Goal: Information Seeking & Learning: Learn about a topic

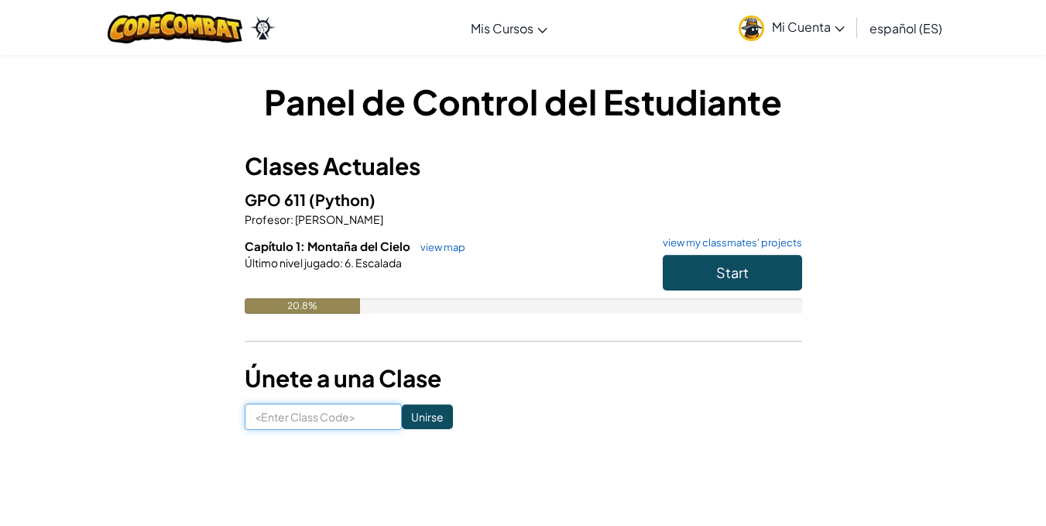
click at [317, 417] on input at bounding box center [323, 416] width 157 height 26
click at [746, 266] on span "Start" at bounding box center [732, 272] width 33 height 18
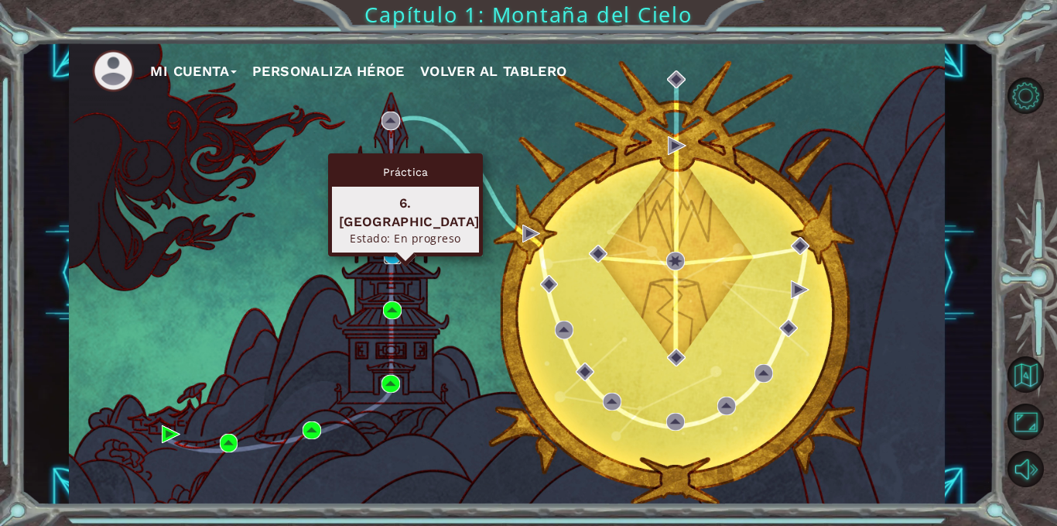
click at [389, 250] on img at bounding box center [393, 254] width 19 height 19
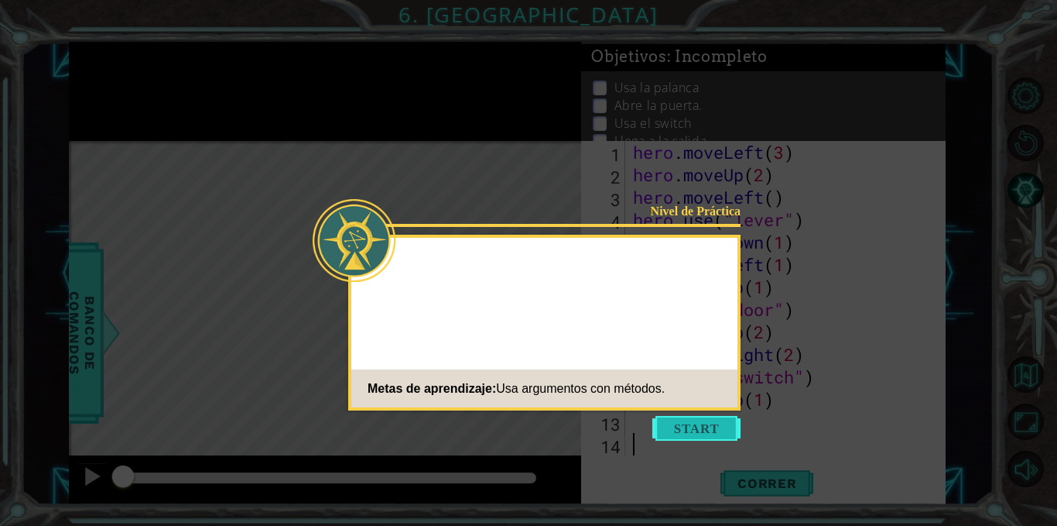
click at [697, 434] on button "Start" at bounding box center [697, 428] width 88 height 25
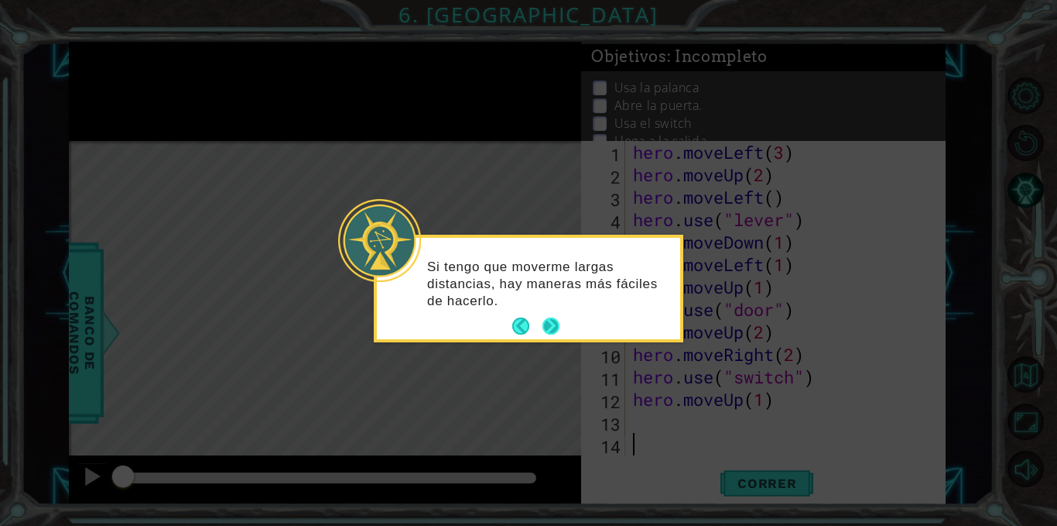
click at [558, 322] on button "Next" at bounding box center [551, 325] width 17 height 17
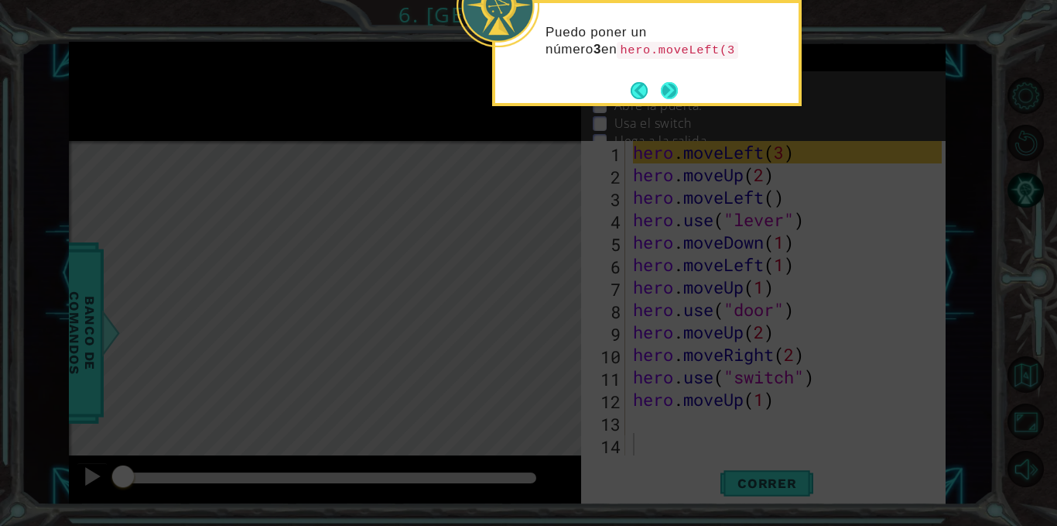
click at [670, 97] on button "Next" at bounding box center [669, 90] width 17 height 17
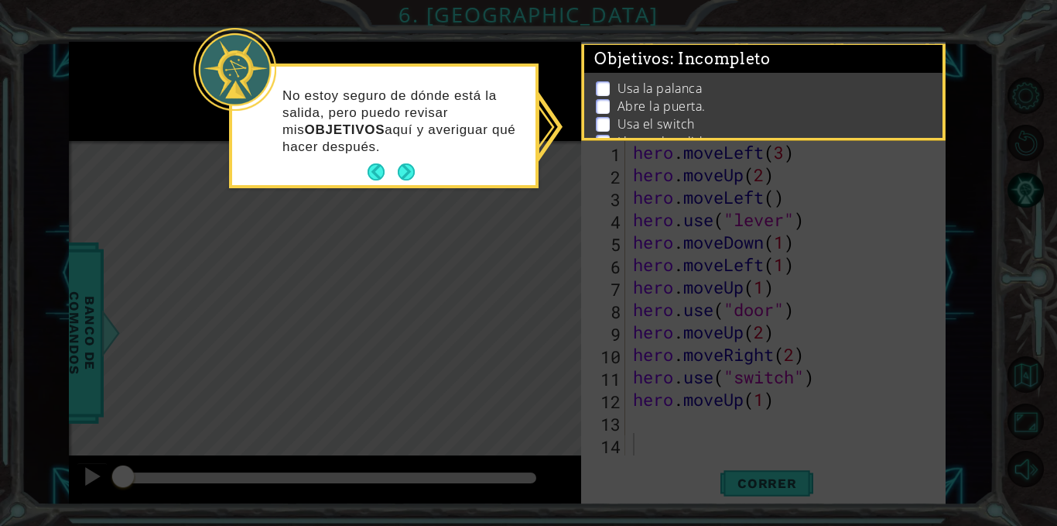
drag, startPoint x: 704, startPoint y: 2, endPoint x: 721, endPoint y: 236, distance: 234.5
click at [721, 236] on icon at bounding box center [528, 263] width 1057 height 526
click at [403, 174] on button "Next" at bounding box center [406, 171] width 17 height 17
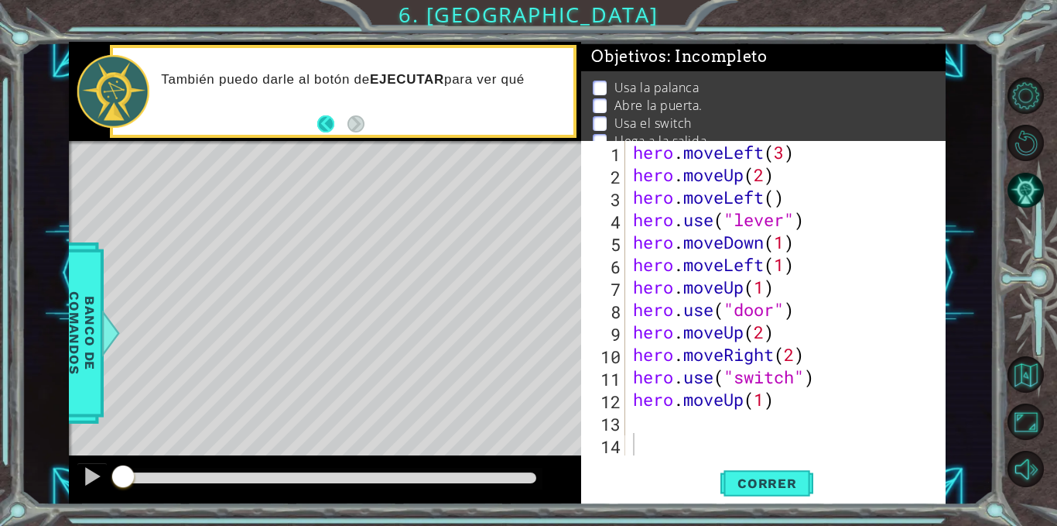
click at [323, 122] on button "Back" at bounding box center [332, 123] width 30 height 17
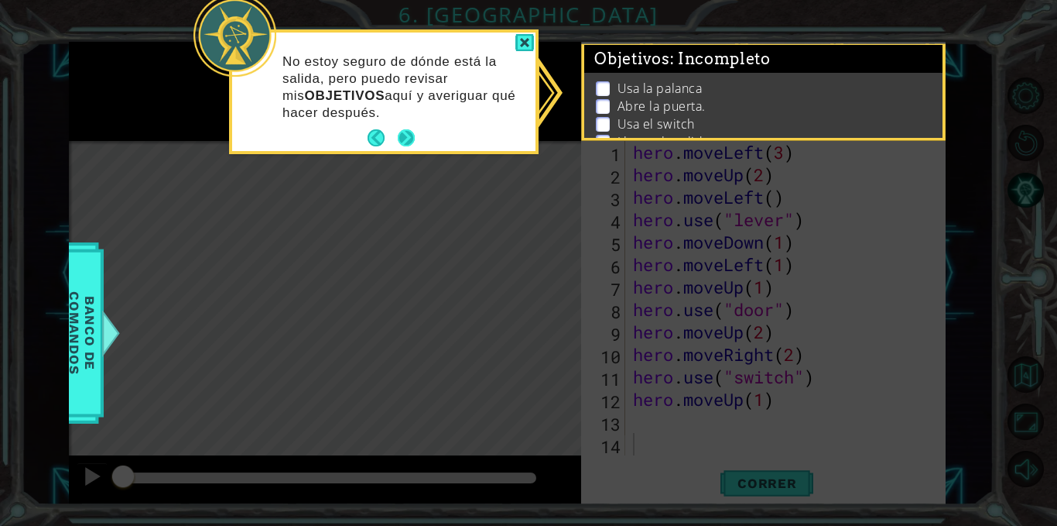
click at [403, 141] on button "Next" at bounding box center [406, 137] width 17 height 17
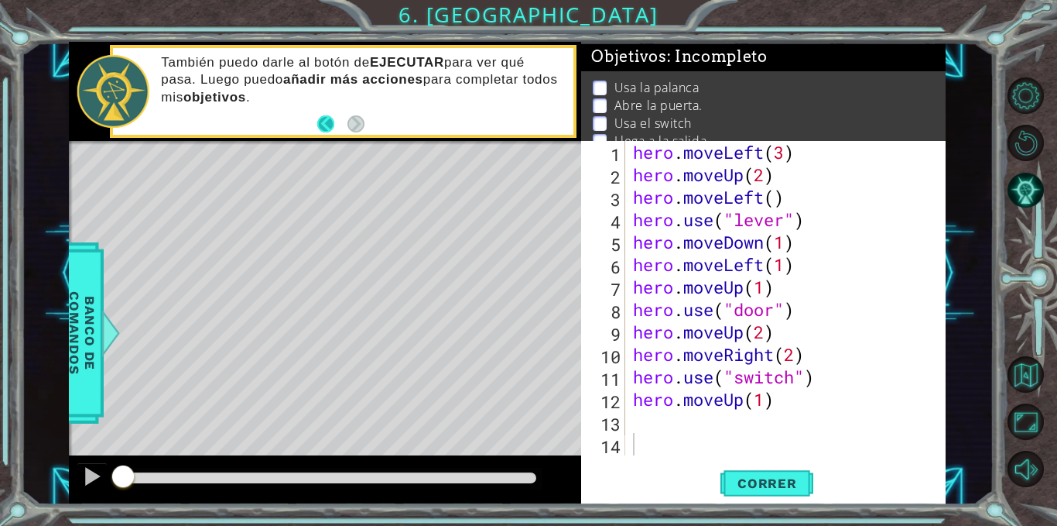
click at [324, 122] on button "Back" at bounding box center [332, 123] width 30 height 17
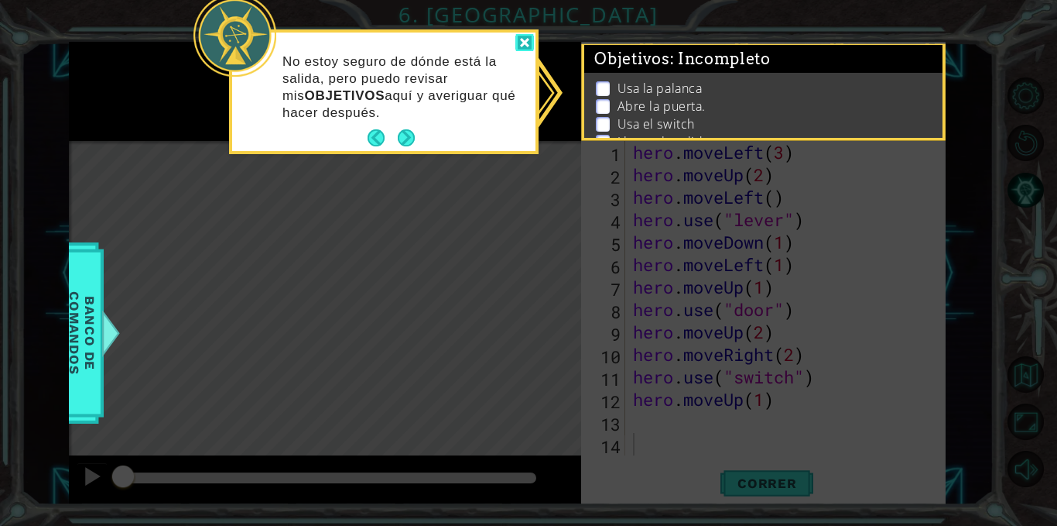
click at [522, 44] on div at bounding box center [525, 43] width 19 height 18
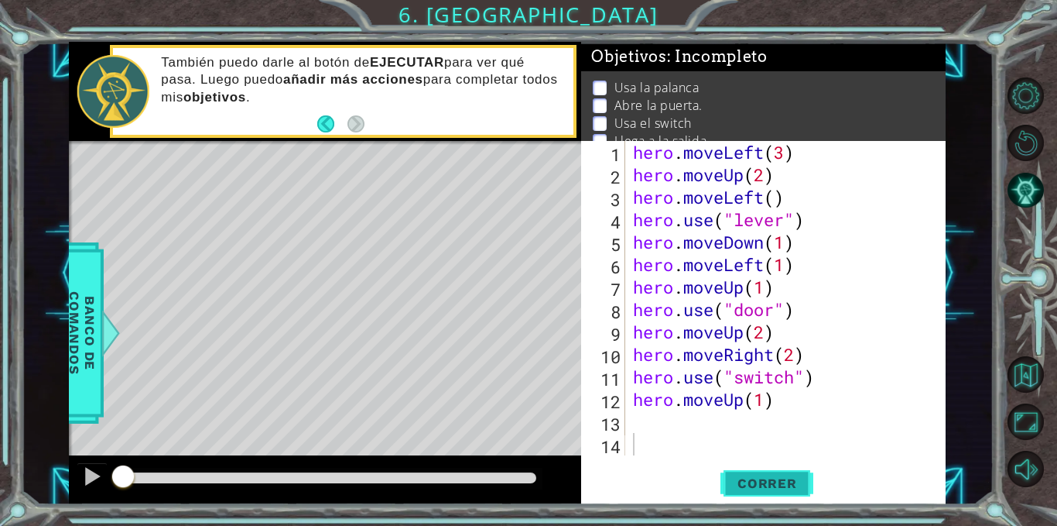
click at [752, 485] on span "Correr" at bounding box center [767, 482] width 91 height 15
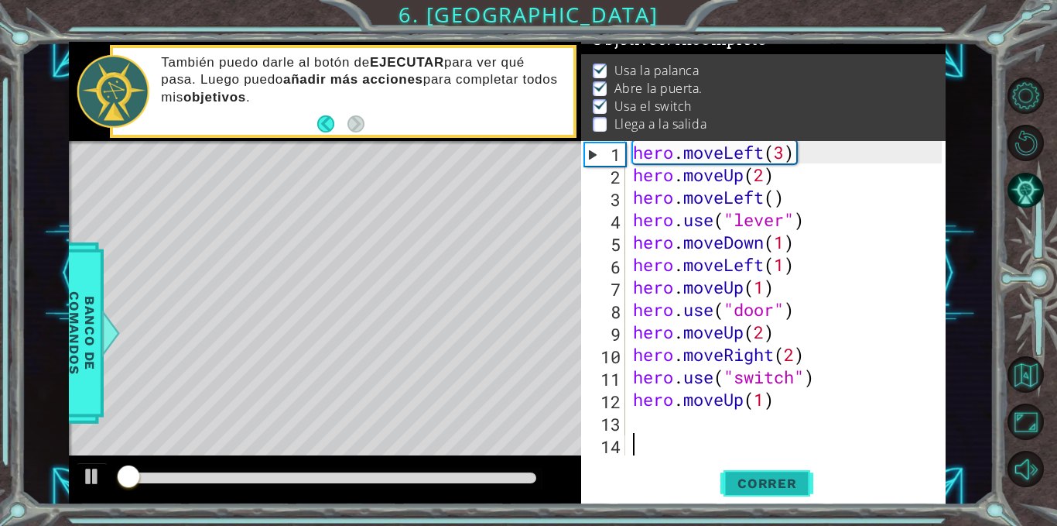
scroll to position [19, 0]
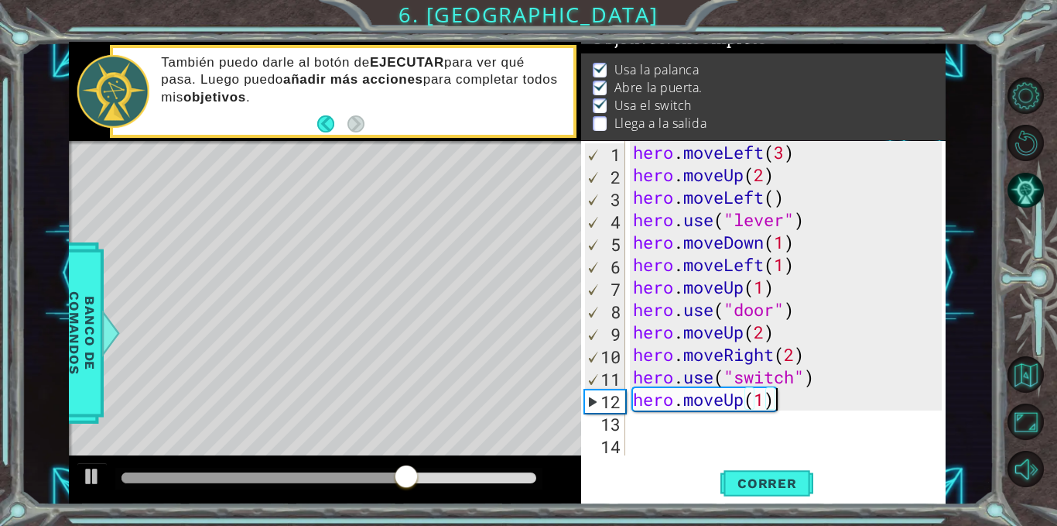
click at [782, 397] on div "hero . moveLeft ( 3 ) hero . moveUp ( 2 ) hero . moveLeft ( ) hero . use ( "lev…" at bounding box center [790, 320] width 320 height 359
click at [742, 401] on div "hero . moveLeft ( 3 ) hero . moveUp ( 2 ) hero . moveLeft ( ) hero . use ( "lev…" at bounding box center [790, 320] width 320 height 359
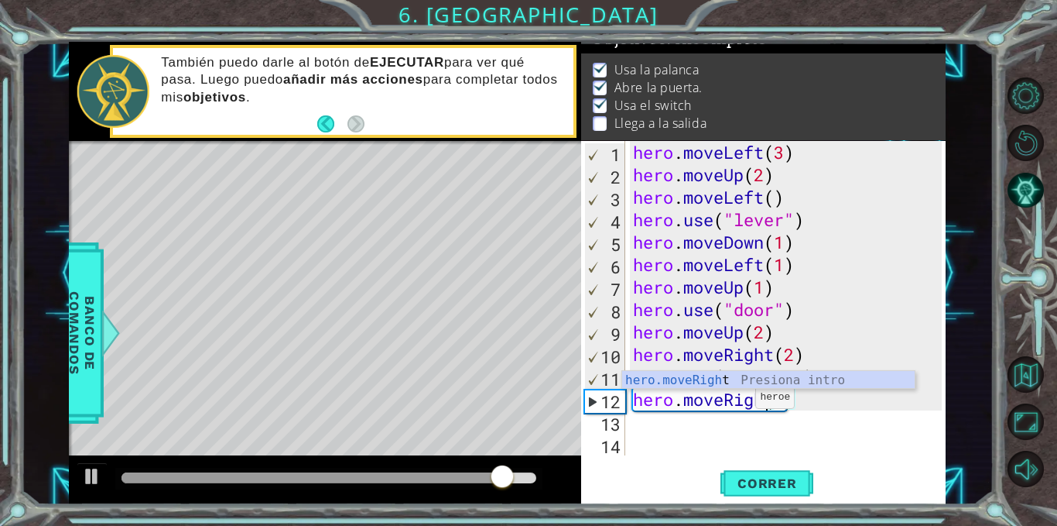
scroll to position [0, 7]
type textarea "hero.moveRight(1)"
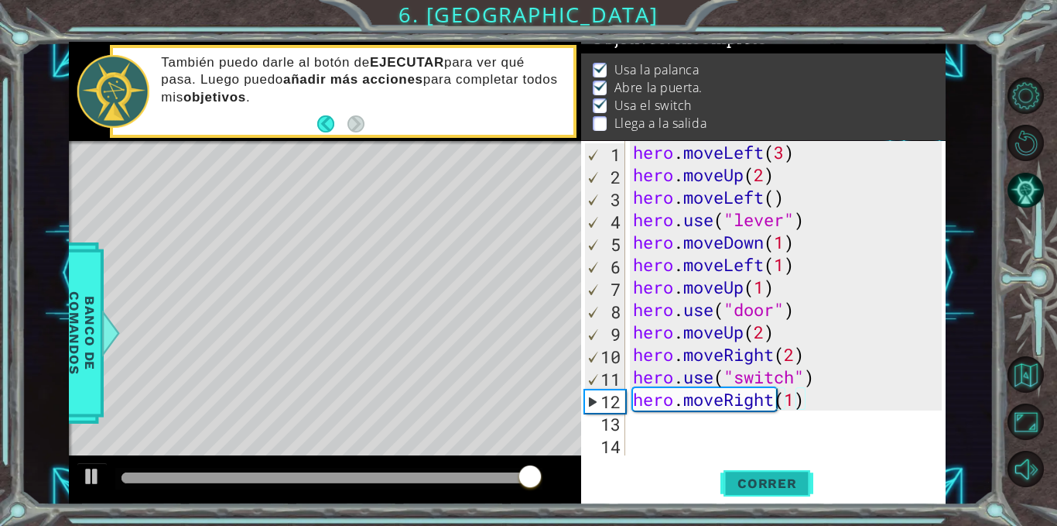
click at [783, 491] on span "Correr" at bounding box center [767, 482] width 91 height 15
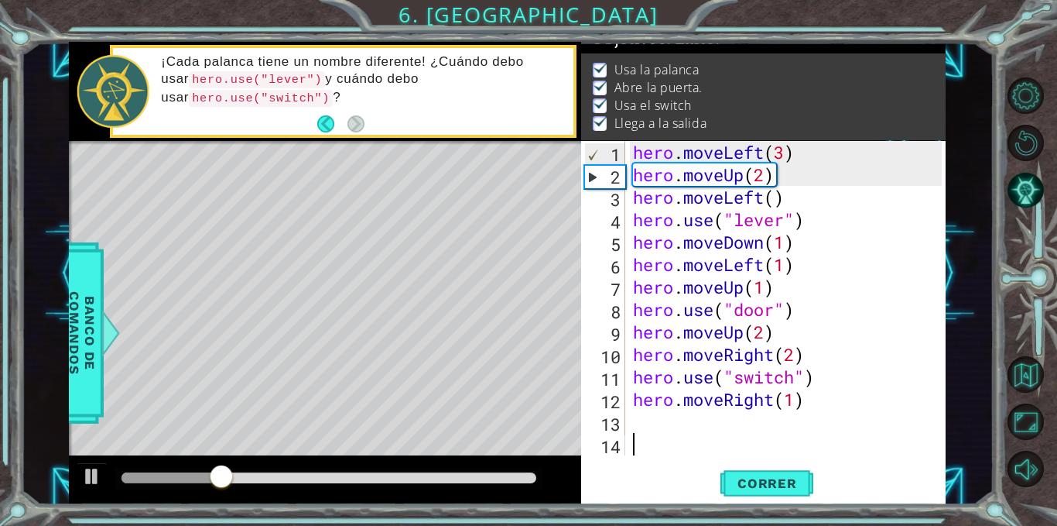
click at [707, 433] on div "hero . moveLeft ( 3 ) hero . moveUp ( 2 ) hero . moveLeft ( ) hero . use ( "lev…" at bounding box center [790, 320] width 320 height 359
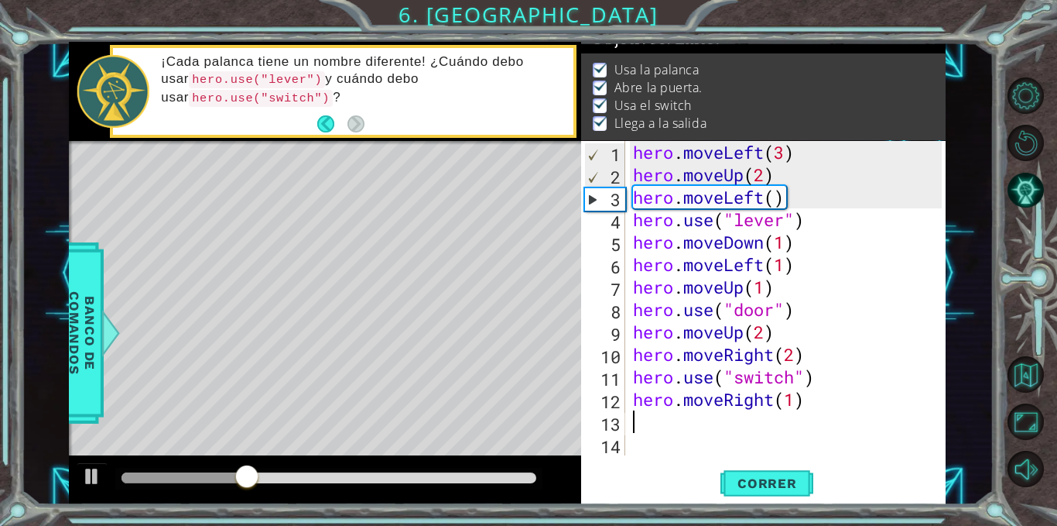
click at [696, 414] on div "hero . moveLeft ( 3 ) hero . moveUp ( 2 ) hero . moveLeft ( ) hero . use ( "lev…" at bounding box center [790, 320] width 320 height 359
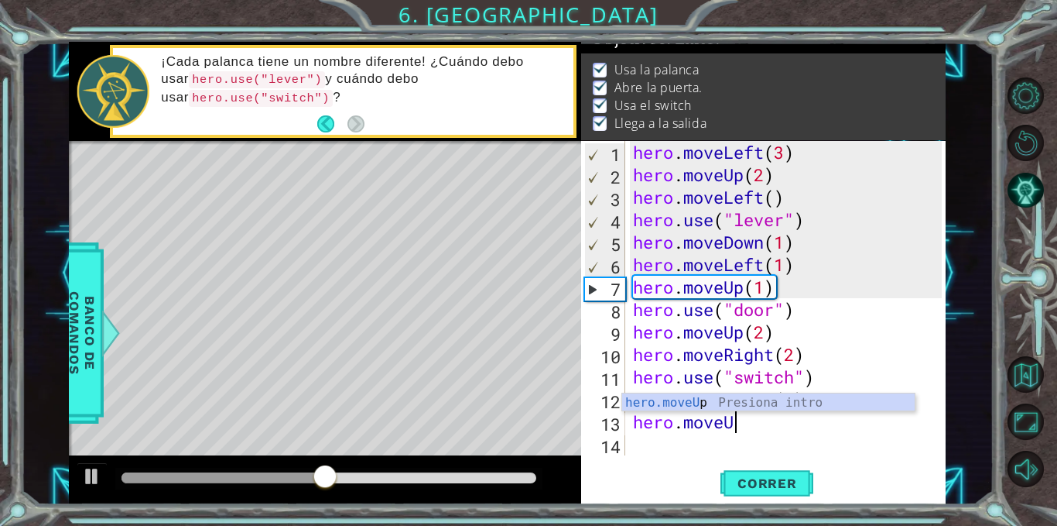
scroll to position [0, 5]
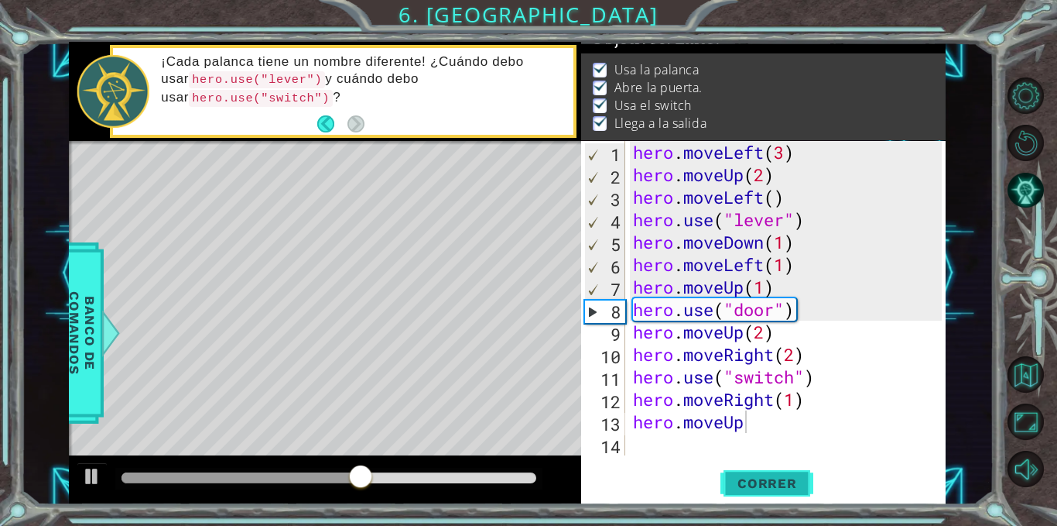
click at [761, 476] on span "Correr" at bounding box center [767, 482] width 91 height 15
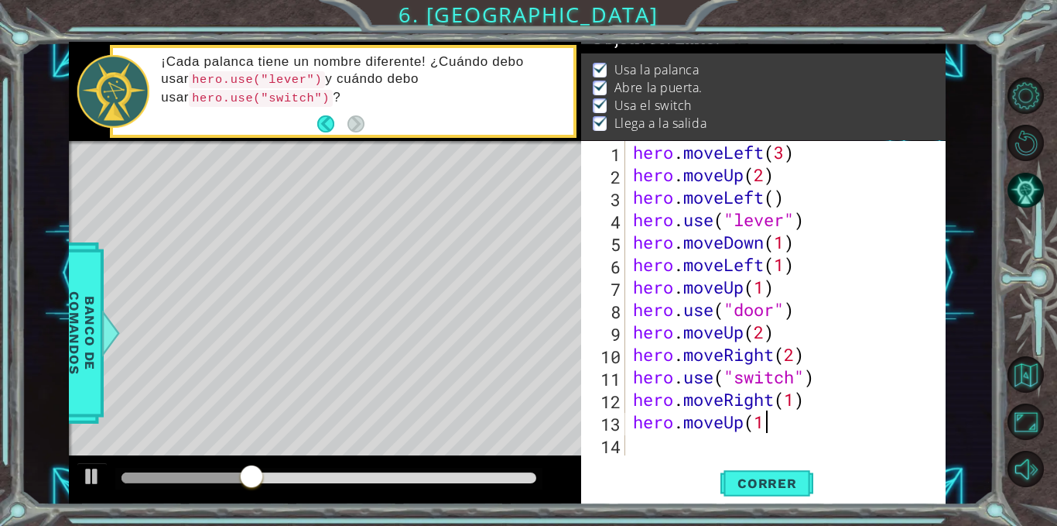
scroll to position [0, 5]
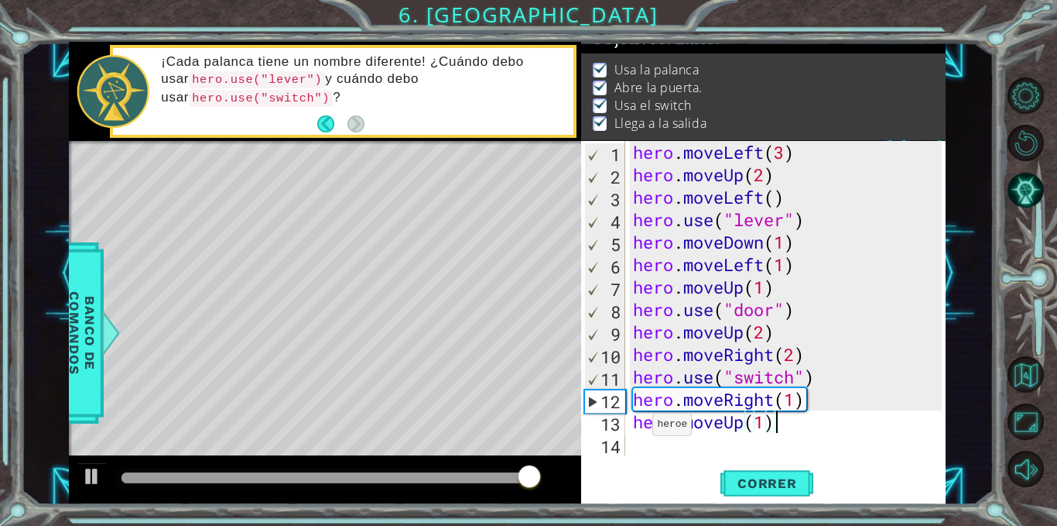
type textarea "hero.moveUp(1)"
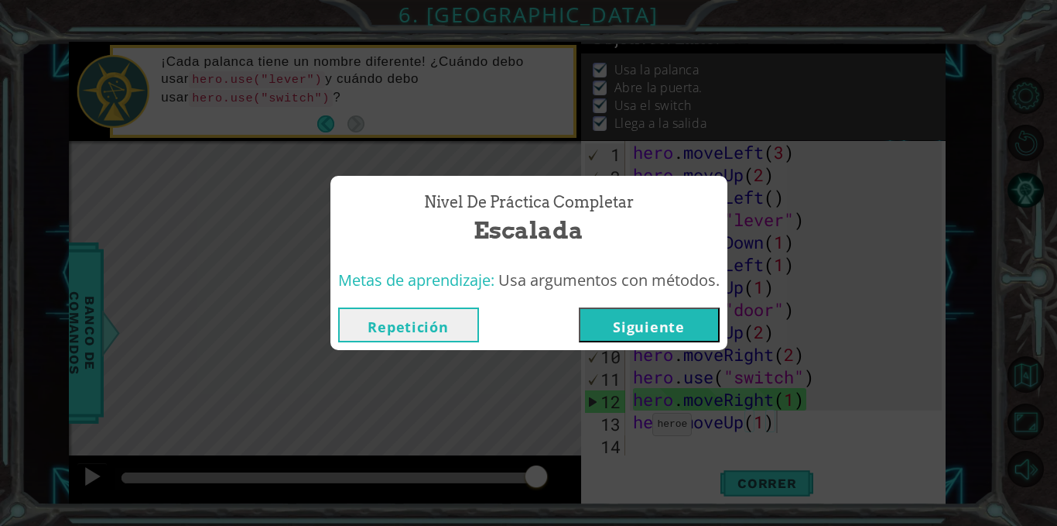
drag, startPoint x: 629, startPoint y: 339, endPoint x: 625, endPoint y: 324, distance: 15.2
click at [625, 324] on button "Siguiente" at bounding box center [649, 324] width 141 height 35
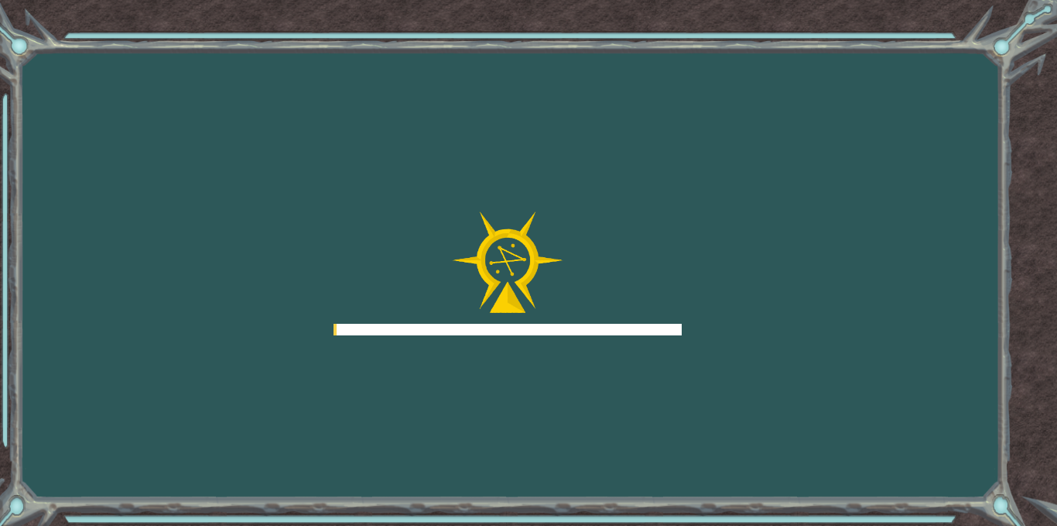
click at [625, 324] on div at bounding box center [508, 330] width 348 height 12
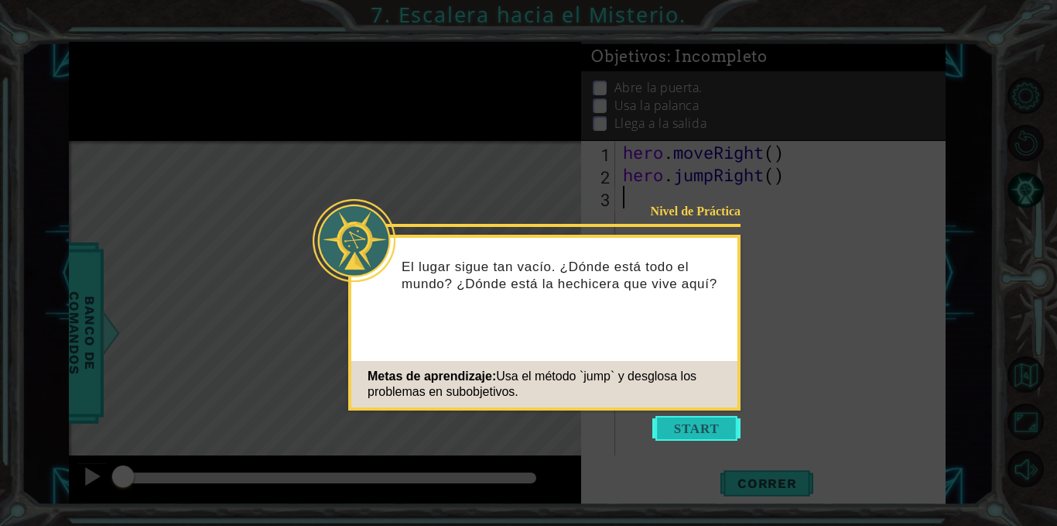
click at [700, 424] on button "Start" at bounding box center [697, 428] width 88 height 25
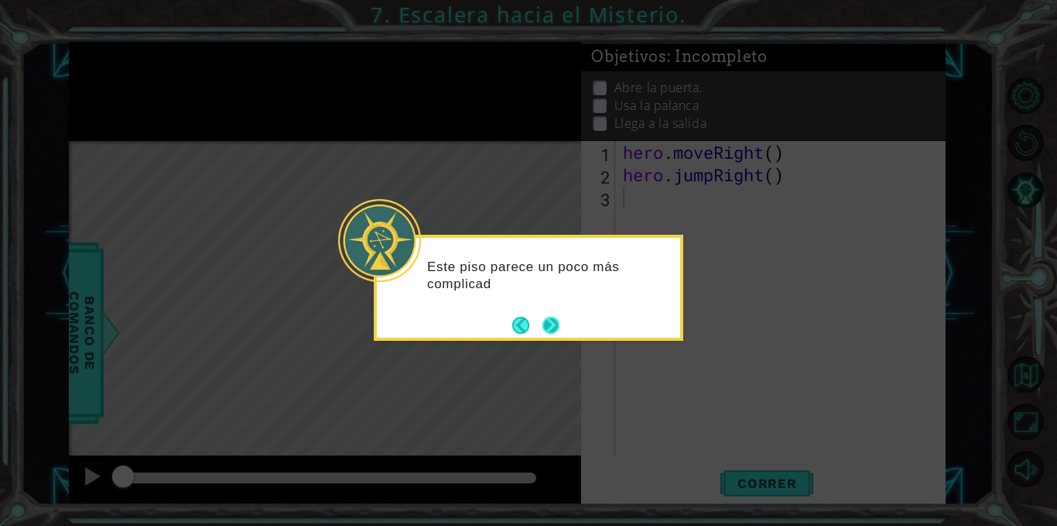
click at [554, 327] on button "Next" at bounding box center [551, 325] width 17 height 17
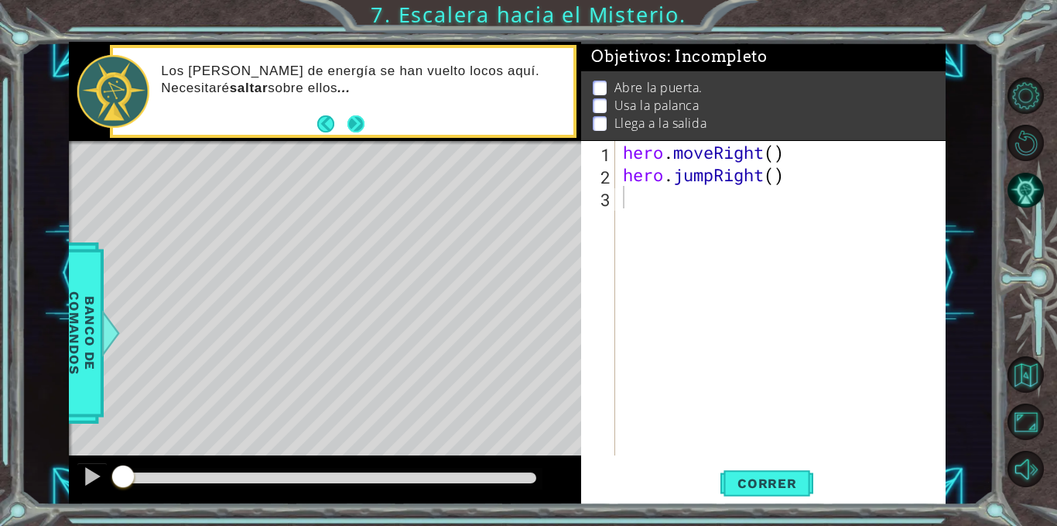
click at [360, 126] on button "Next" at bounding box center [356, 123] width 17 height 17
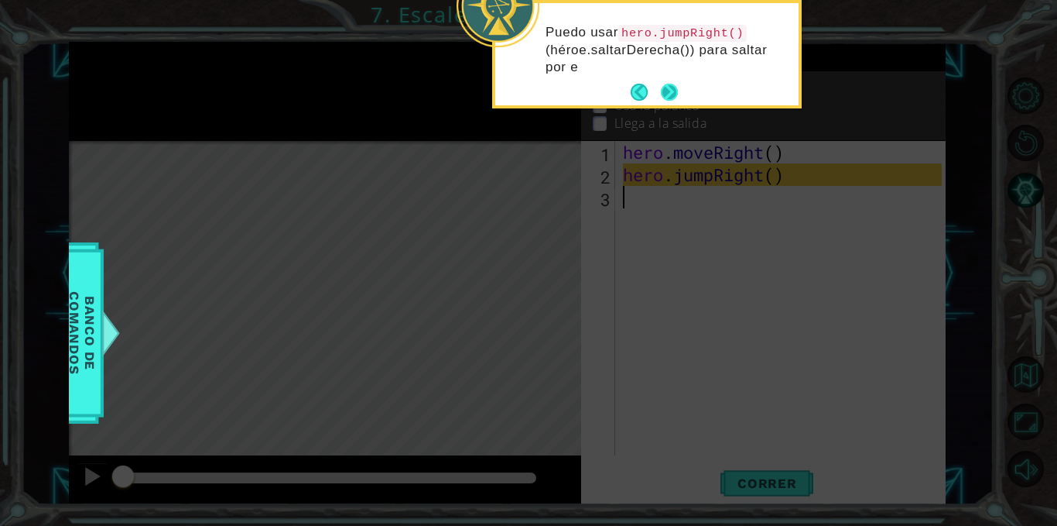
click at [667, 98] on button "Next" at bounding box center [669, 93] width 18 height 18
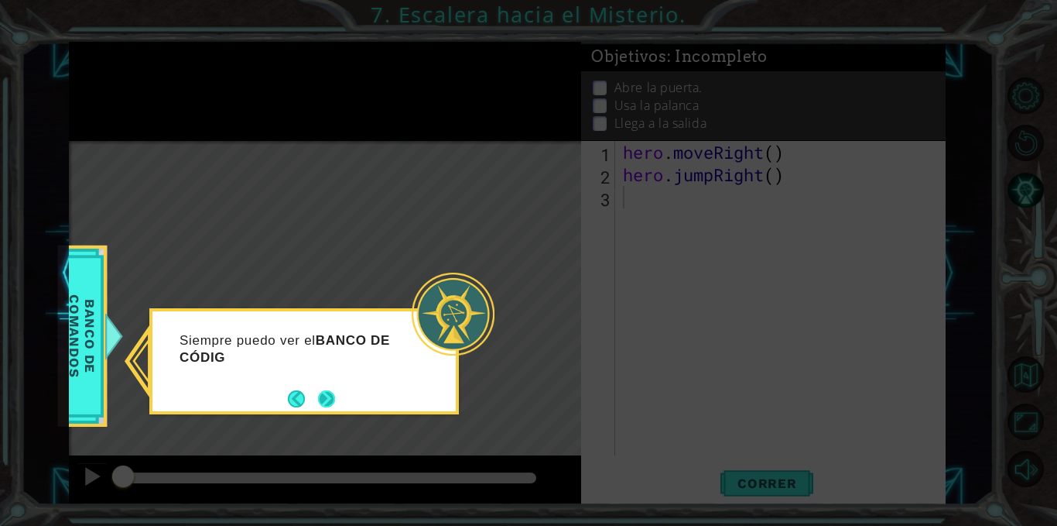
click at [324, 400] on button "Next" at bounding box center [326, 398] width 17 height 17
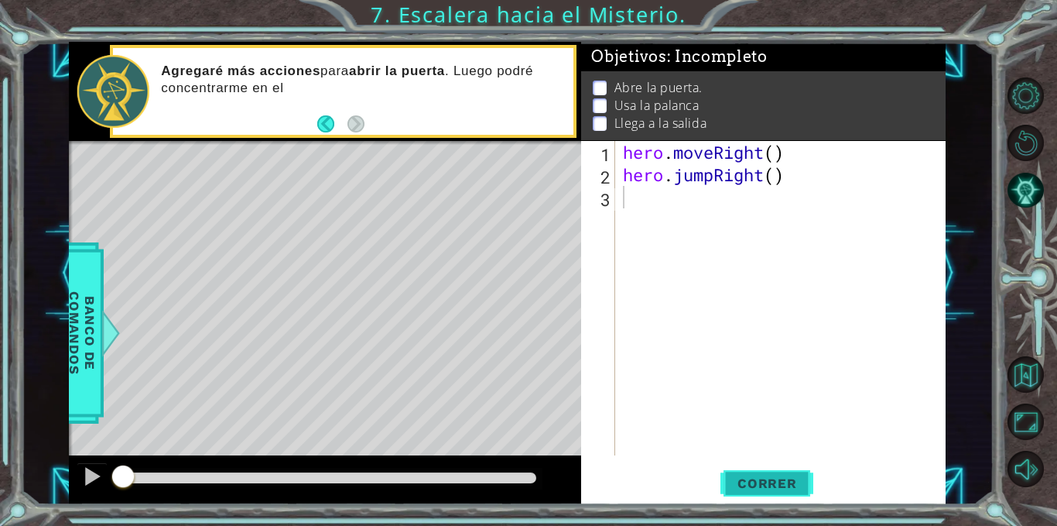
click at [759, 488] on span "Correr" at bounding box center [767, 482] width 91 height 15
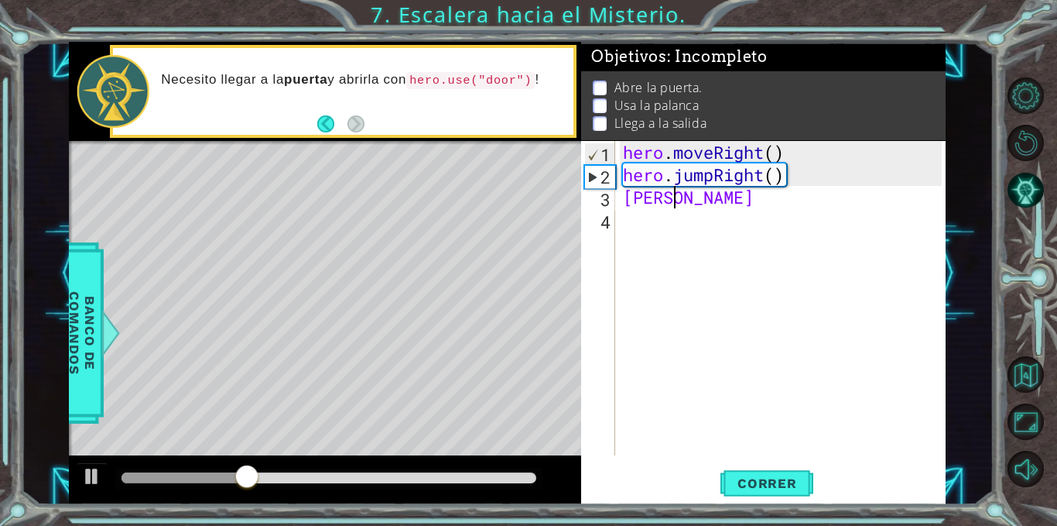
scroll to position [0, 1]
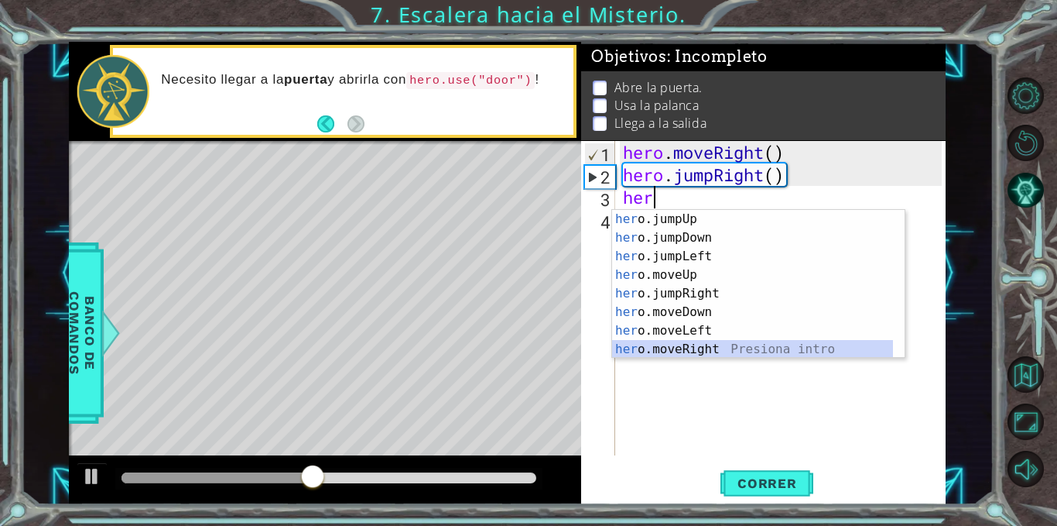
click at [671, 348] on div "her o.jumpUp Presiona intro her o.jumpDown Presiona intro her o.jumpLeft Presio…" at bounding box center [758, 303] width 293 height 186
type textarea "hero.moveRight(1)"
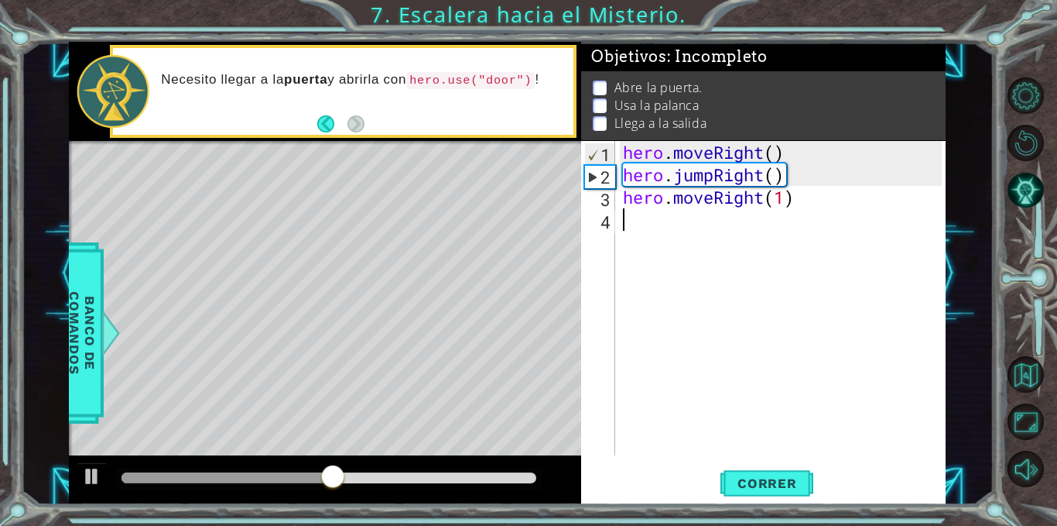
click at [664, 220] on div "hero . moveRight ( ) hero . jumpRight ( ) hero . moveRight ( 1 )" at bounding box center [785, 320] width 330 height 359
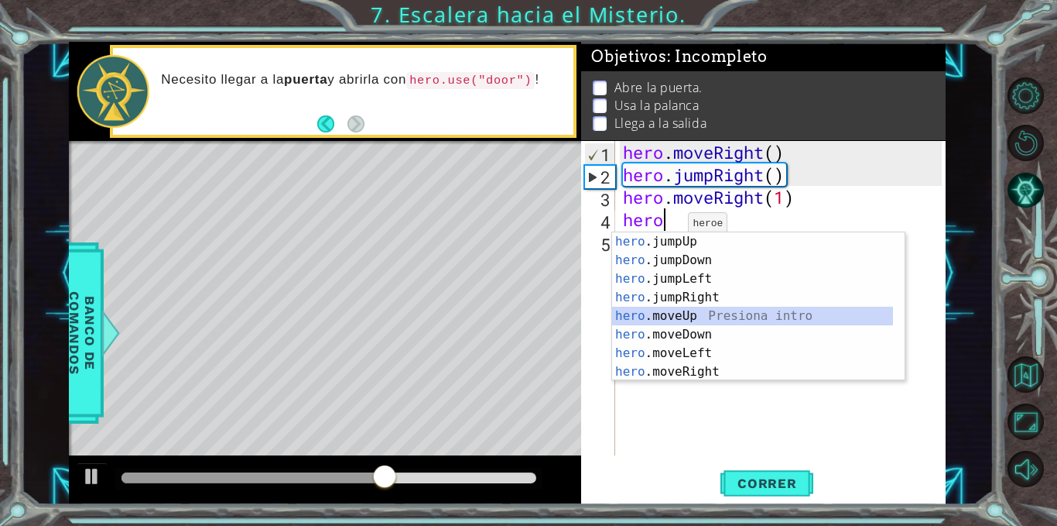
click at [679, 315] on div "hero .jumpUp Presiona intro hero .jumpDown Presiona intro hero .jumpLeft Presio…" at bounding box center [752, 325] width 281 height 186
type textarea "hero.moveUp(1)"
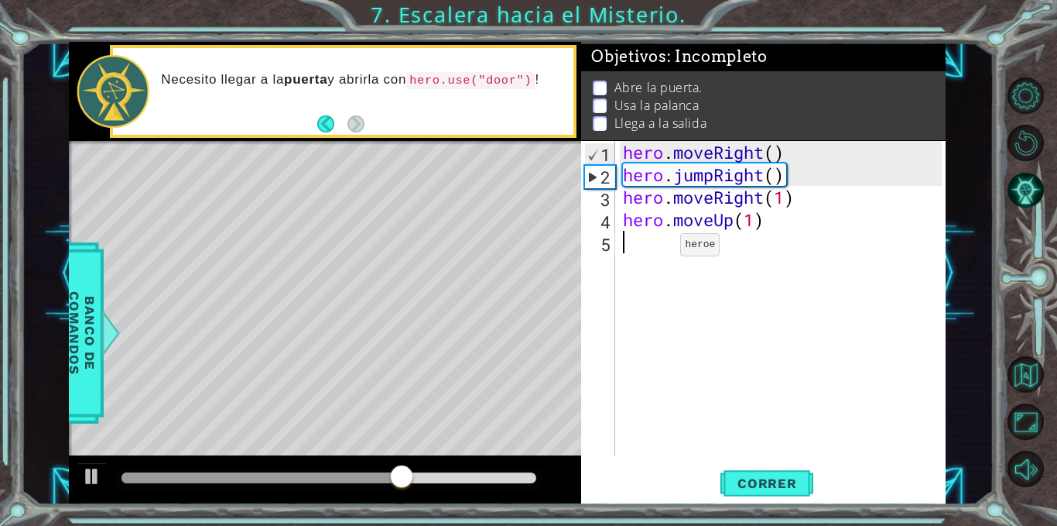
click at [657, 248] on div "hero . moveRight ( ) hero . jumpRight ( ) hero . moveRight ( 1 ) hero . moveUp …" at bounding box center [785, 320] width 330 height 359
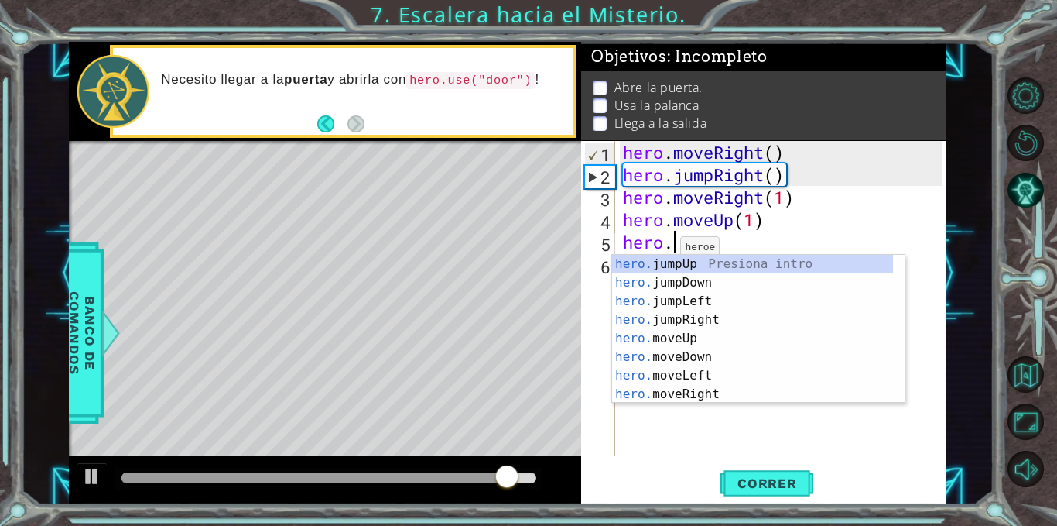
scroll to position [0, 2]
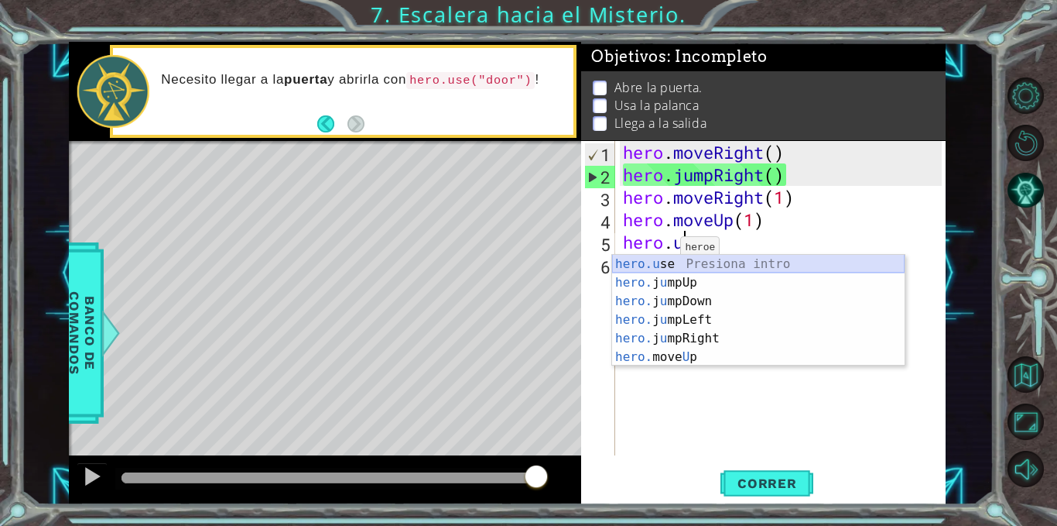
click at [694, 263] on div "hero.u se Presiona intro hero. j u mpUp Presiona intro hero. j u mpDown Presion…" at bounding box center [758, 329] width 293 height 149
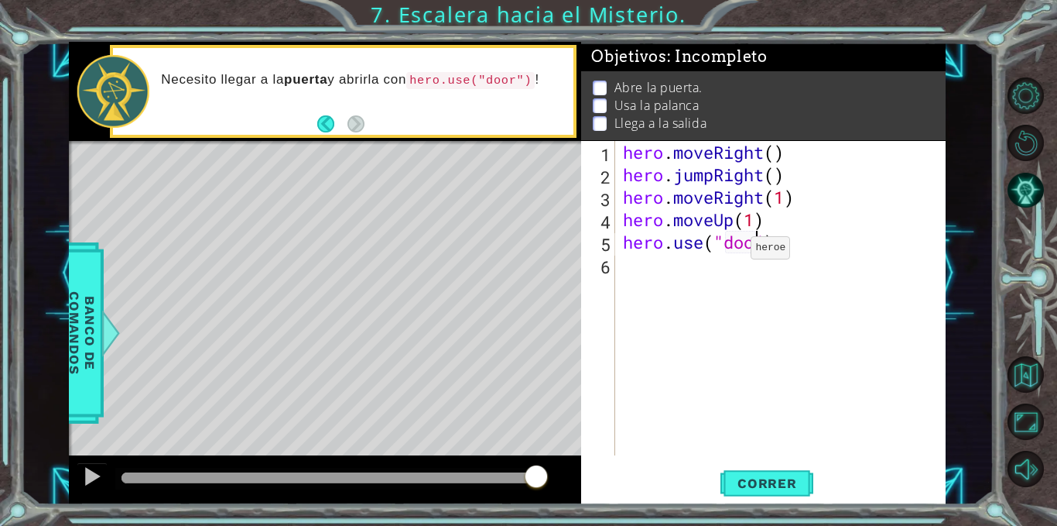
scroll to position [0, 7]
type textarea "hero.use("door")"
click at [780, 483] on span "Correr" at bounding box center [767, 482] width 91 height 15
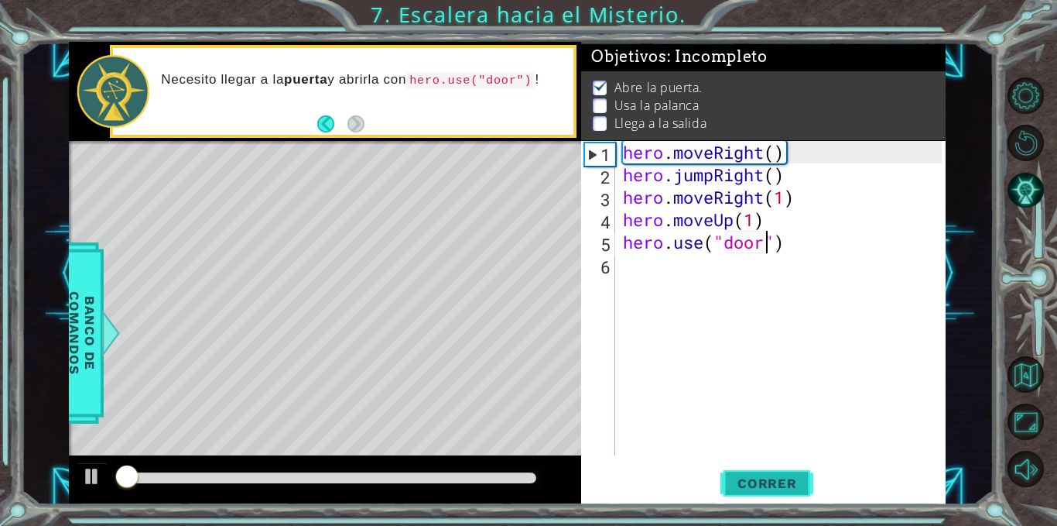
scroll to position [10, 0]
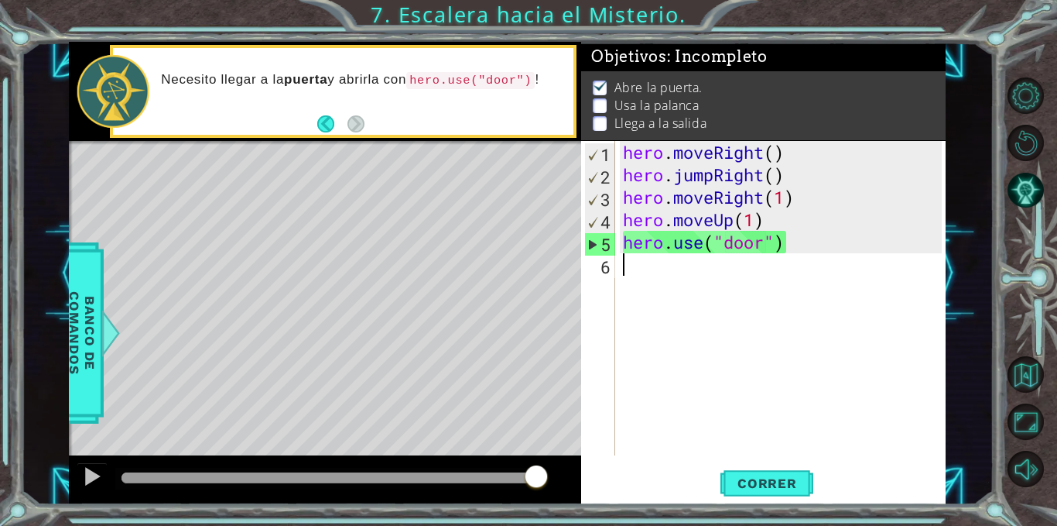
click at [649, 269] on div "hero . moveRight ( ) hero . jumpRight ( ) hero . moveRight ( 1 ) hero . moveUp …" at bounding box center [785, 320] width 330 height 359
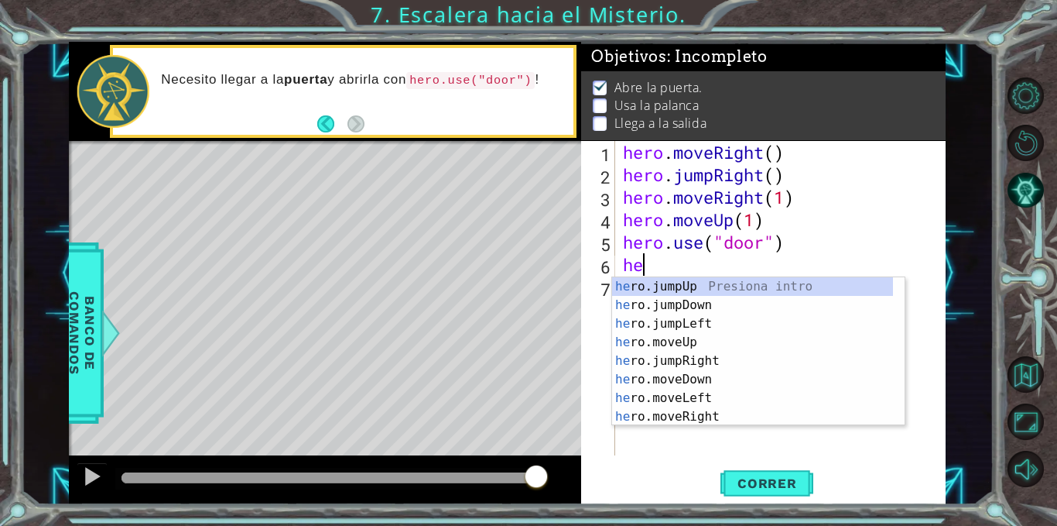
scroll to position [0, 1]
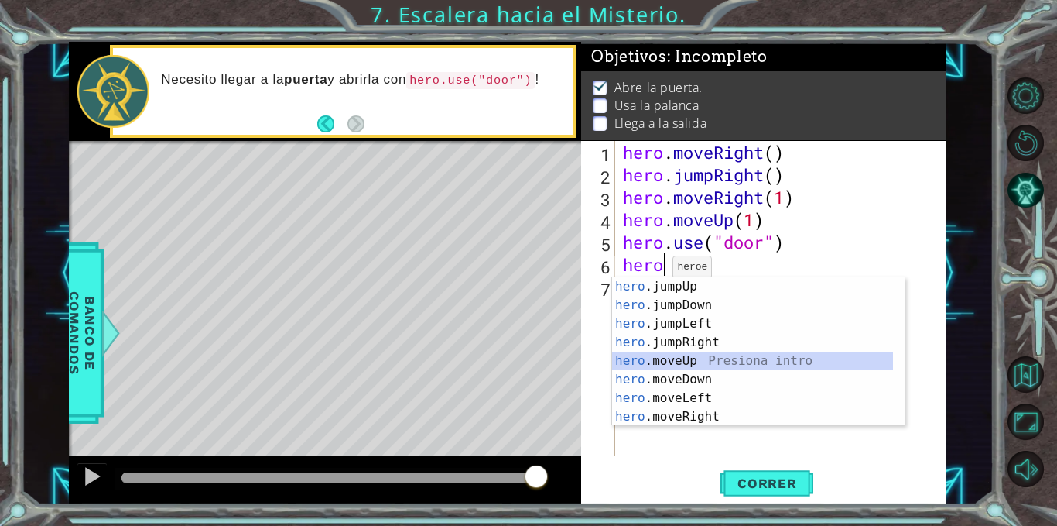
click at [695, 356] on div "hero .jumpUp Presiona intro hero .jumpDown Presiona intro hero .jumpLeft Presio…" at bounding box center [752, 370] width 281 height 186
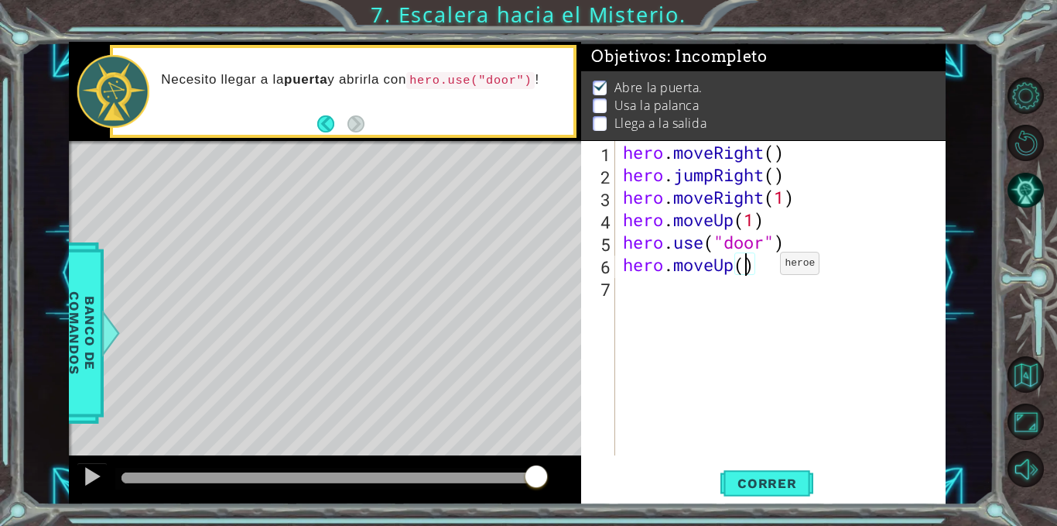
type textarea "hero.moveUp(2)"
click at [673, 296] on div "hero . moveRight ( ) hero . jumpRight ( ) hero . moveRight ( 1 ) hero . moveUp …" at bounding box center [785, 320] width 330 height 359
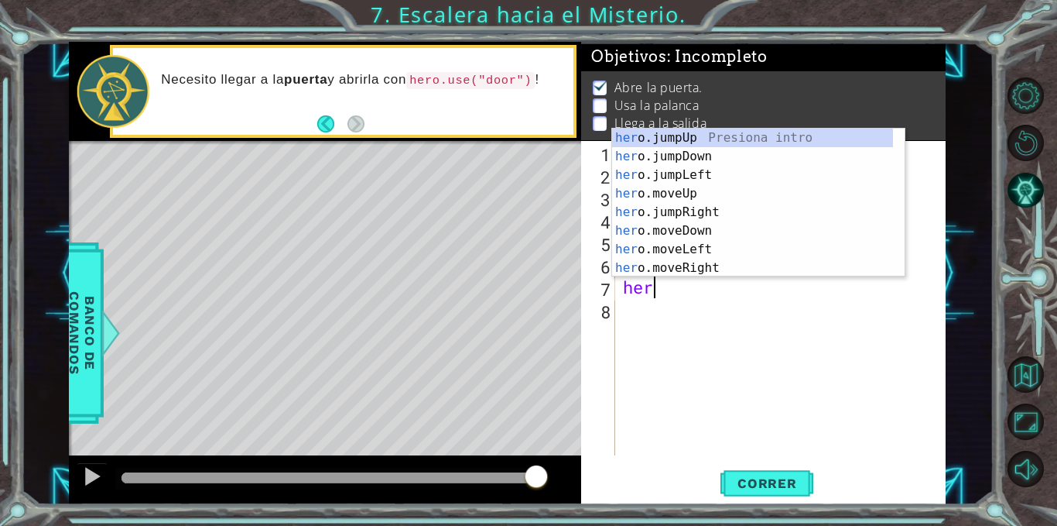
scroll to position [0, 1]
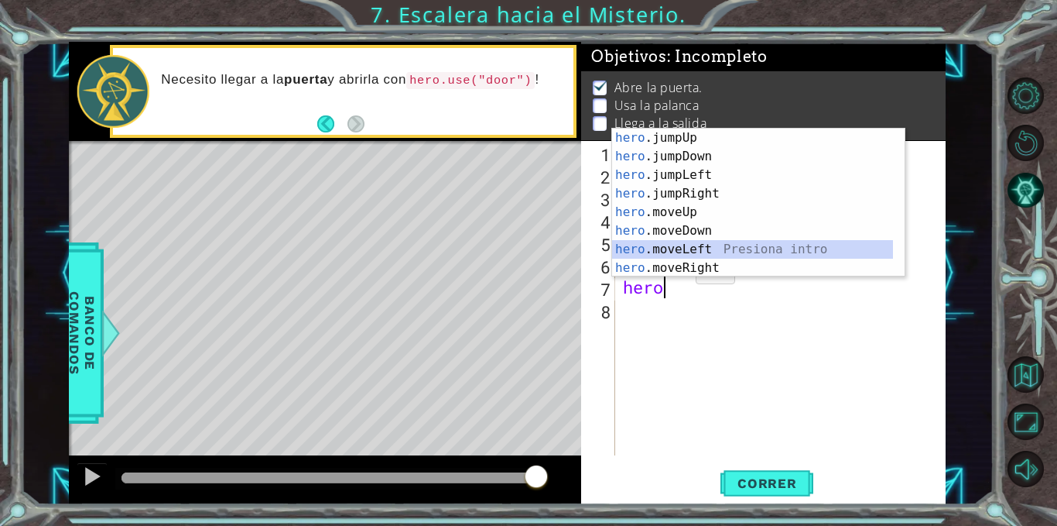
click at [681, 243] on div "hero .jumpUp Presiona intro hero .jumpDown Presiona intro hero .jumpLeft Presio…" at bounding box center [752, 222] width 281 height 186
type textarea "hero.moveLeft(1)"
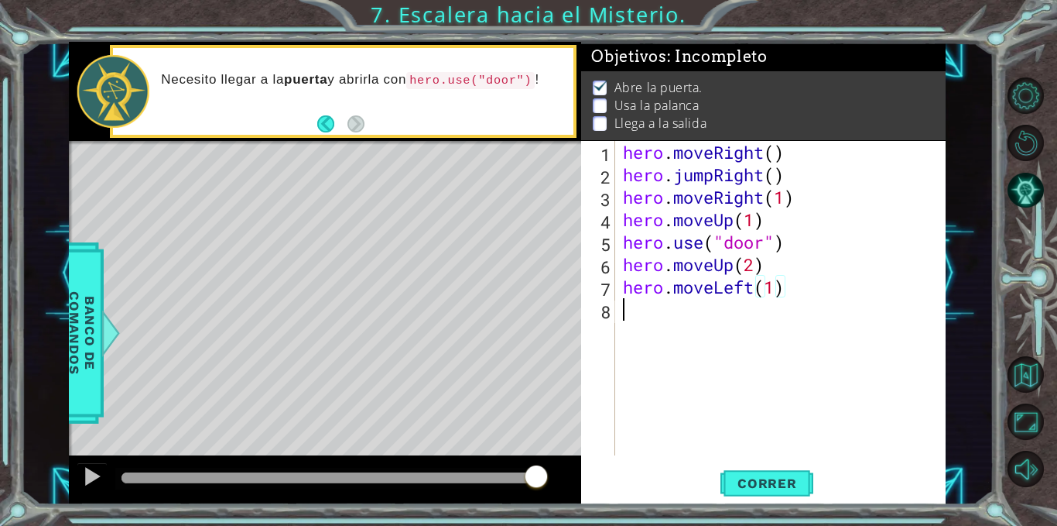
click at [634, 317] on div "hero . moveRight ( ) hero . jumpRight ( ) hero . moveRight ( 1 ) hero . moveUp …" at bounding box center [785, 320] width 330 height 359
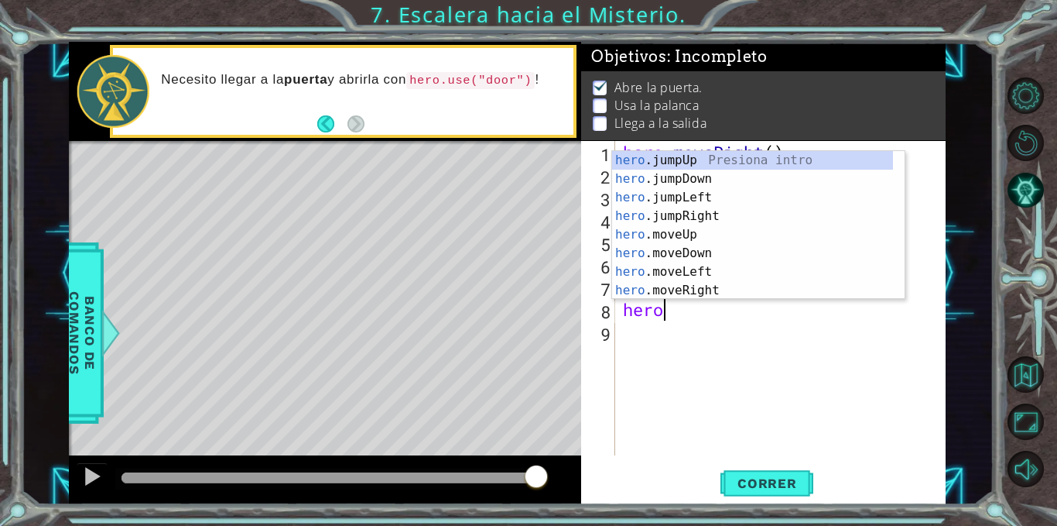
scroll to position [0, 2]
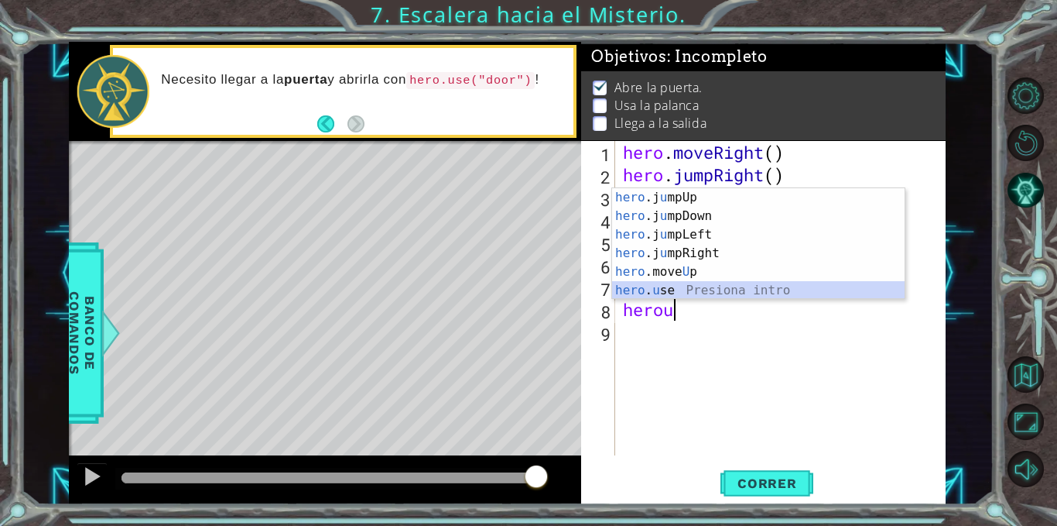
click at [644, 283] on div "hero .j u mpUp Presiona intro hero .j u mpDown Presiona intro hero .j u mpLeft …" at bounding box center [758, 262] width 293 height 149
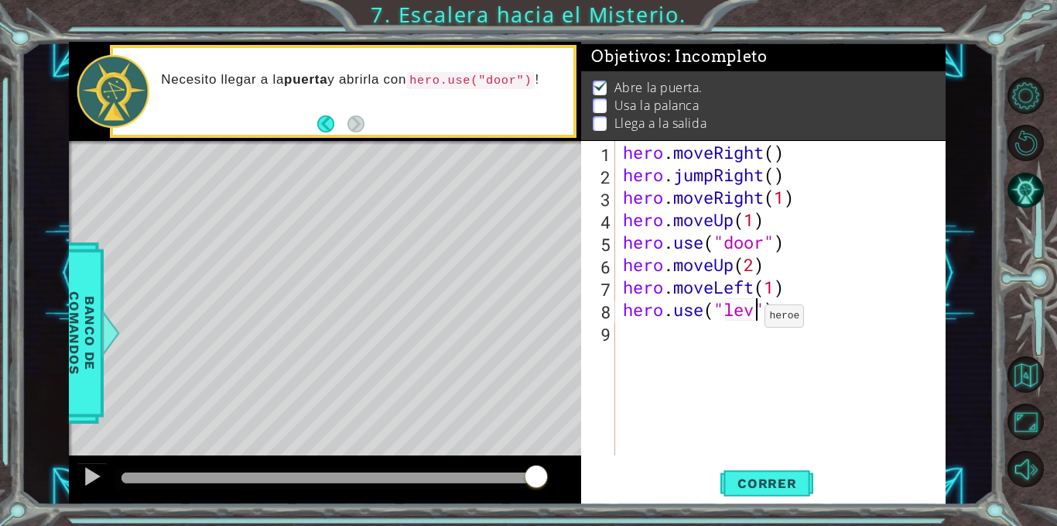
scroll to position [0, 7]
type textarea "hero.use("lever")"
click at [769, 482] on span "Correr" at bounding box center [767, 482] width 91 height 15
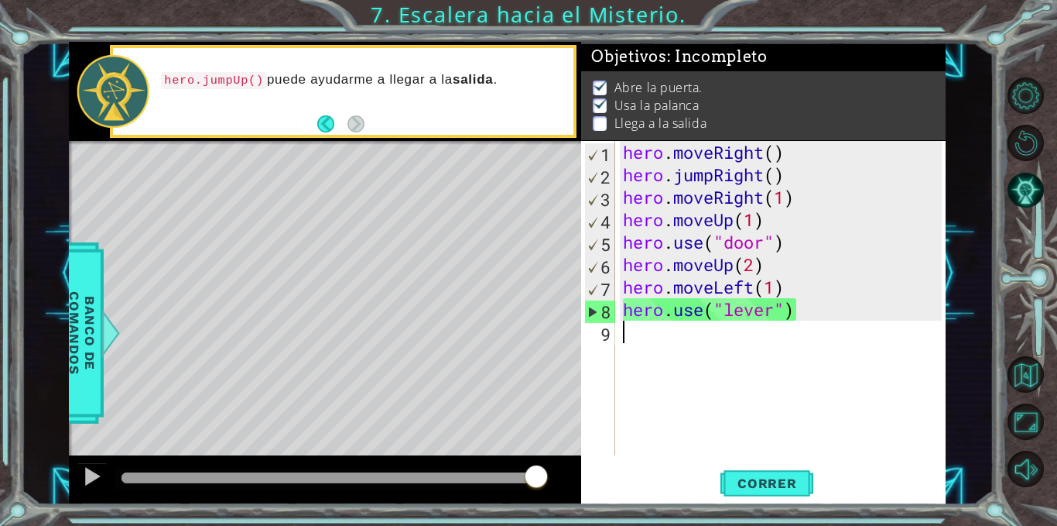
click at [647, 344] on div "hero . moveRight ( ) hero . jumpRight ( ) hero . moveRight ( 1 ) hero . moveUp …" at bounding box center [785, 320] width 330 height 359
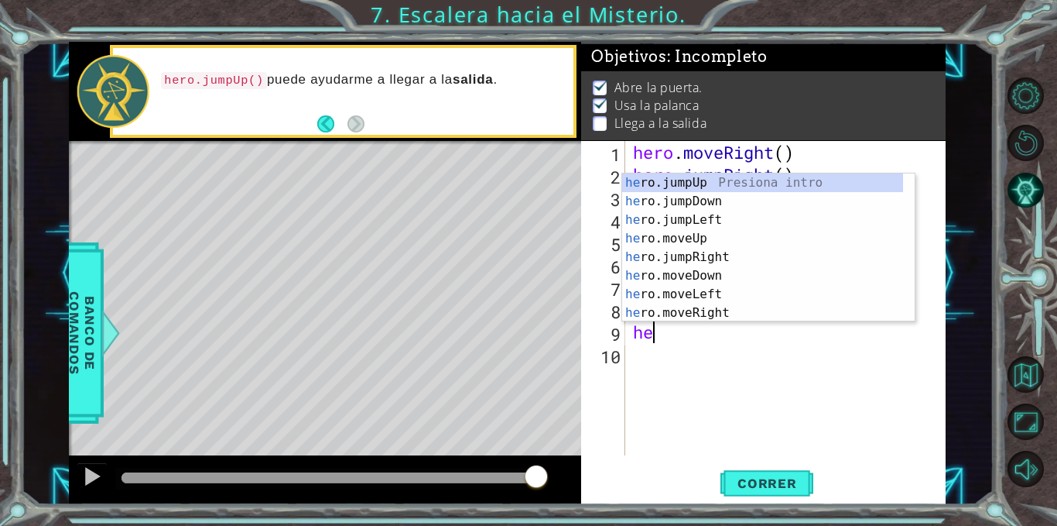
scroll to position [0, 1]
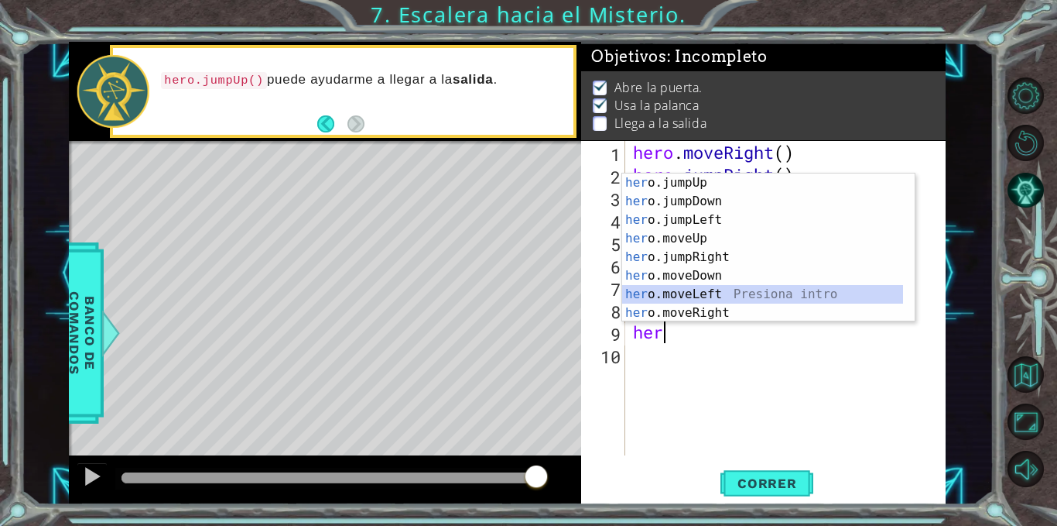
click at [673, 286] on div "her o.jumpUp Presiona intro her o.jumpDown Presiona intro her o.jumpLeft Presio…" at bounding box center [762, 266] width 281 height 186
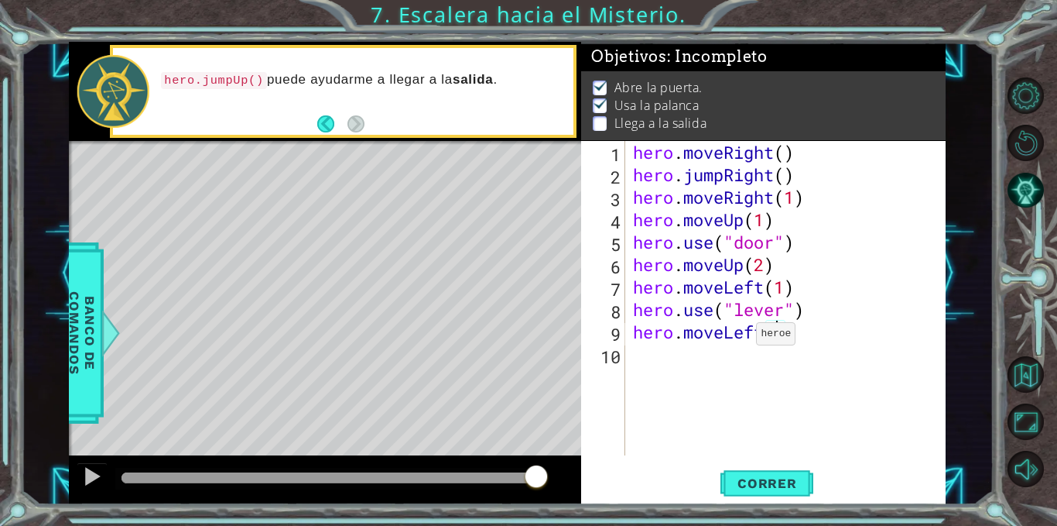
type textarea "hero.moveLeft(2)"
click at [684, 358] on div "hero . moveRight ( ) hero . jumpRight ( ) hero . moveRight ( 1 ) hero . moveUp …" at bounding box center [790, 320] width 320 height 359
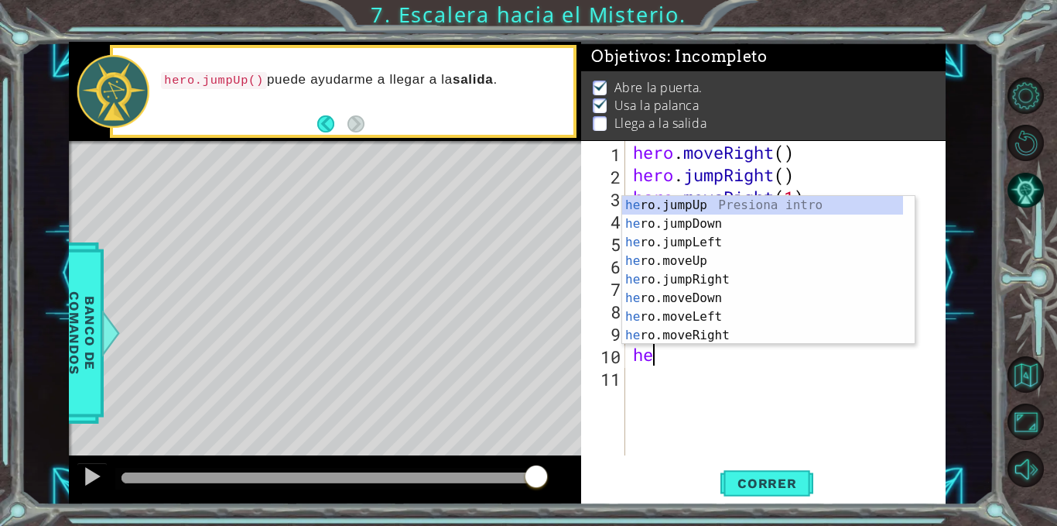
type textarea "her"
click at [710, 207] on div "her o.jumpUp Presiona intro her o.jumpDown Presiona intro her o.jumpLeft Presio…" at bounding box center [762, 289] width 281 height 186
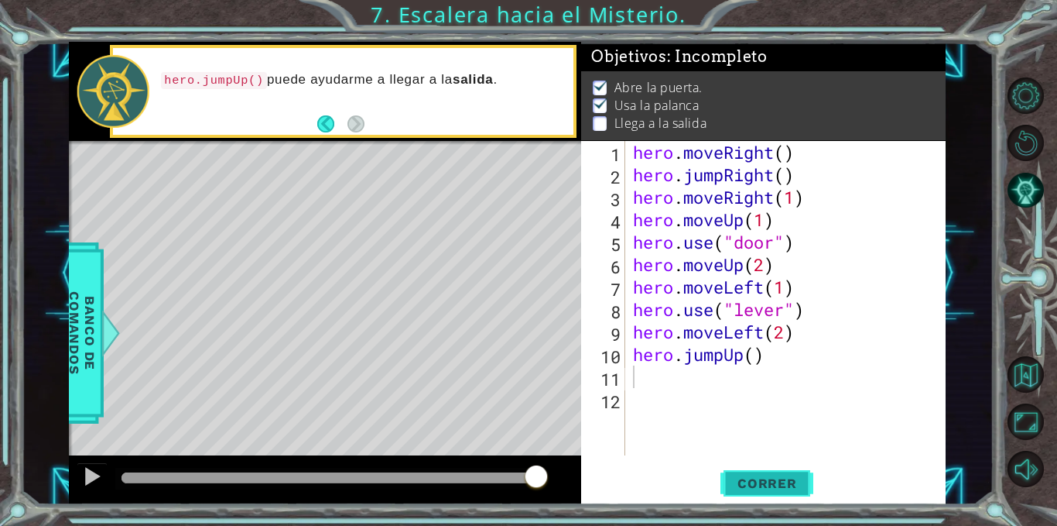
click at [746, 485] on span "Correr" at bounding box center [767, 482] width 91 height 15
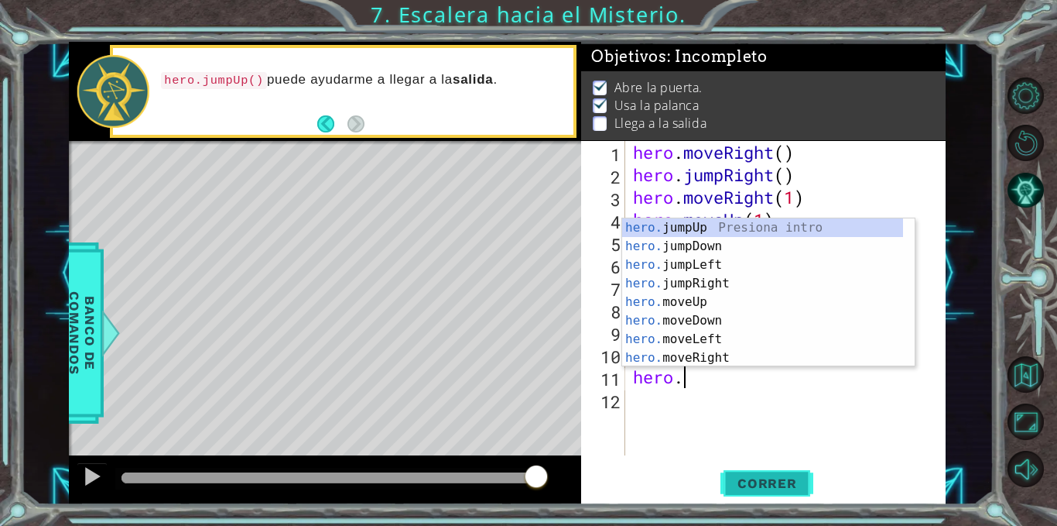
scroll to position [0, 2]
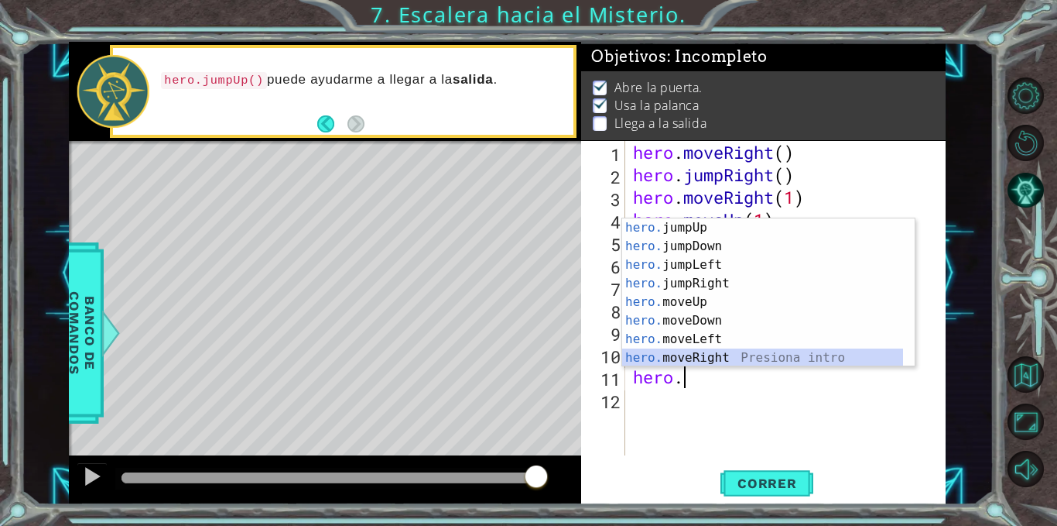
click at [714, 361] on div "hero. jumpUp Presiona intro hero. jumpDown Presiona intro hero. jumpLeft Presio…" at bounding box center [762, 311] width 281 height 186
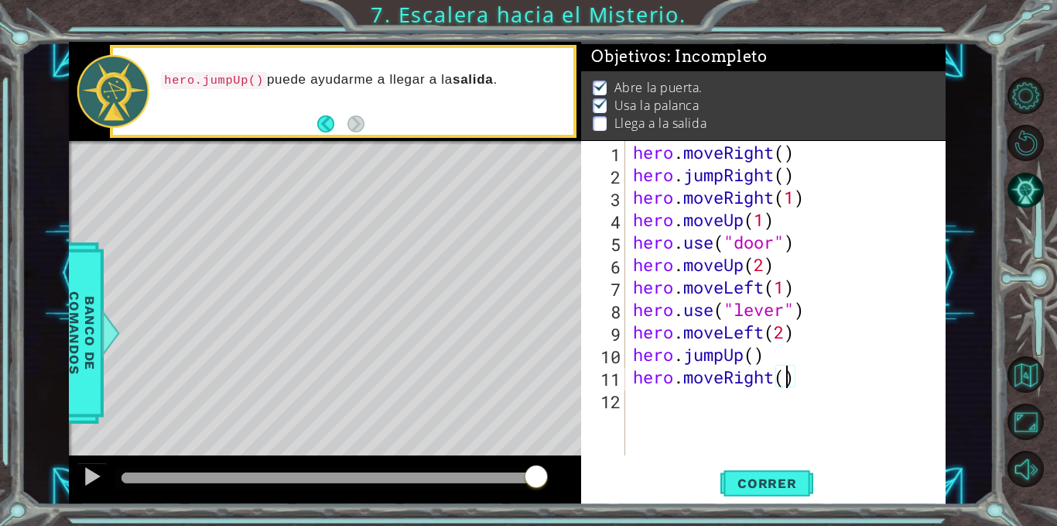
type textarea "hero.moveRight(2)"
click at [644, 402] on div "hero . moveRight ( ) hero . jumpRight ( ) hero . moveRight ( 1 ) hero . moveUp …" at bounding box center [790, 320] width 320 height 359
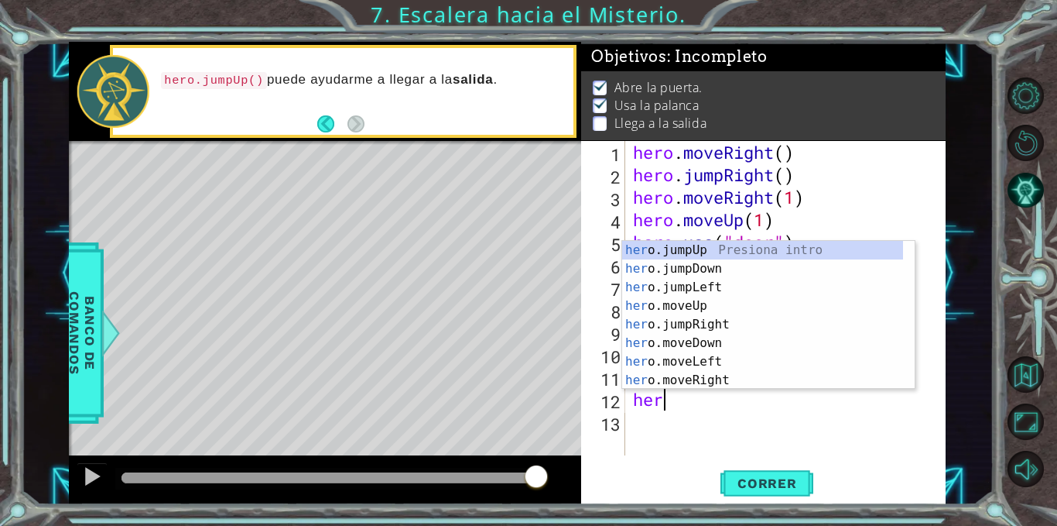
scroll to position [0, 1]
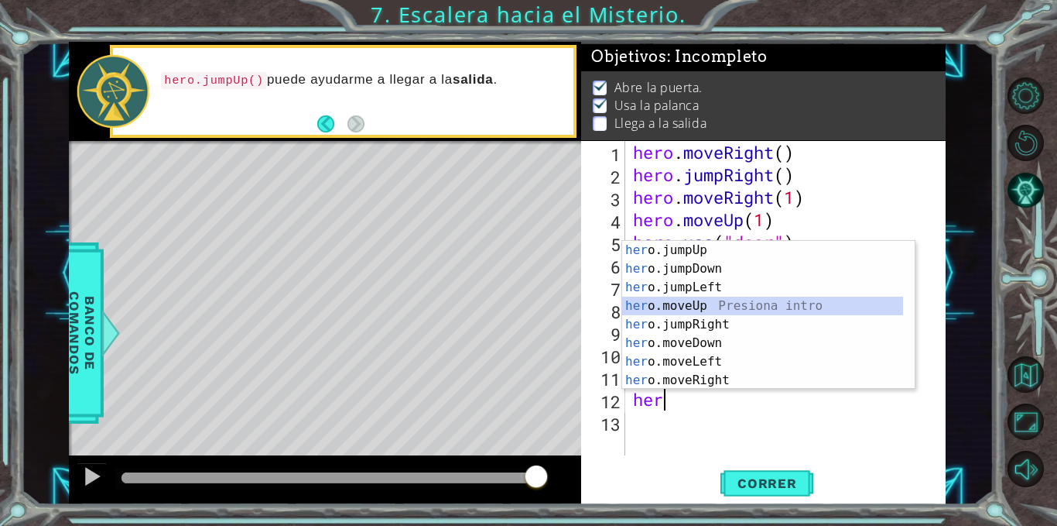
click at [671, 306] on div "her o.jumpUp Presiona intro her o.jumpDown Presiona intro her o.jumpLeft Presio…" at bounding box center [762, 334] width 281 height 186
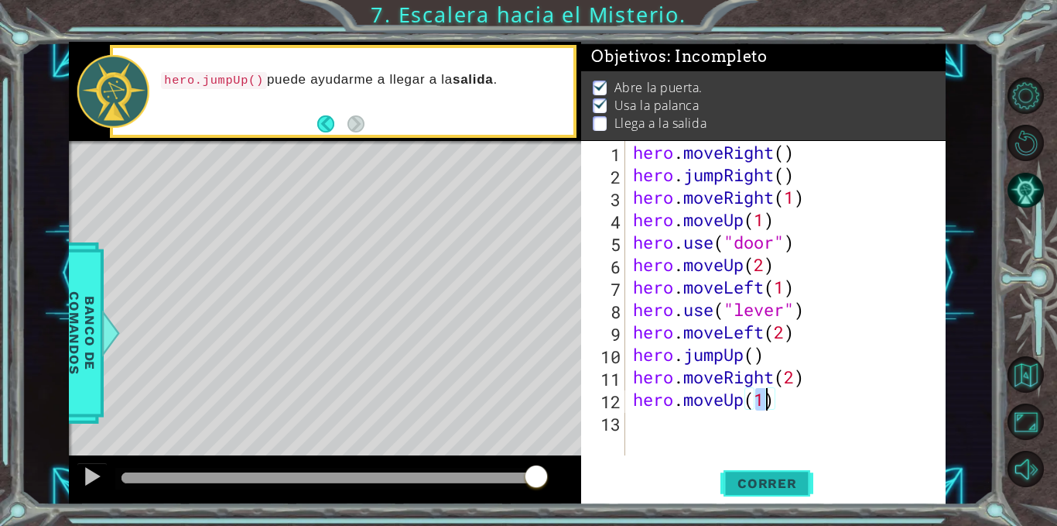
type textarea "hero.moveUp(1)"
click at [763, 485] on span "Correr" at bounding box center [767, 482] width 91 height 15
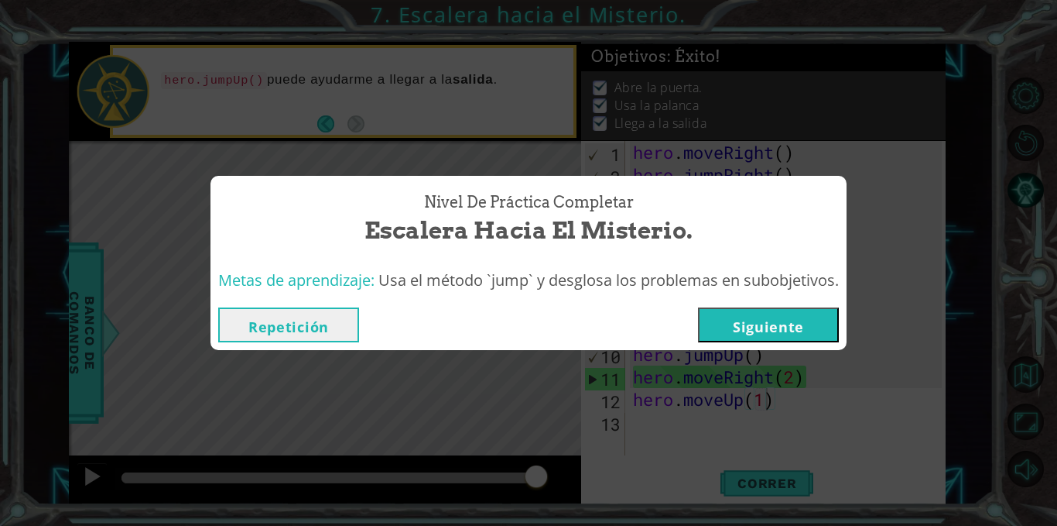
click at [763, 334] on button "Siguiente" at bounding box center [768, 324] width 141 height 35
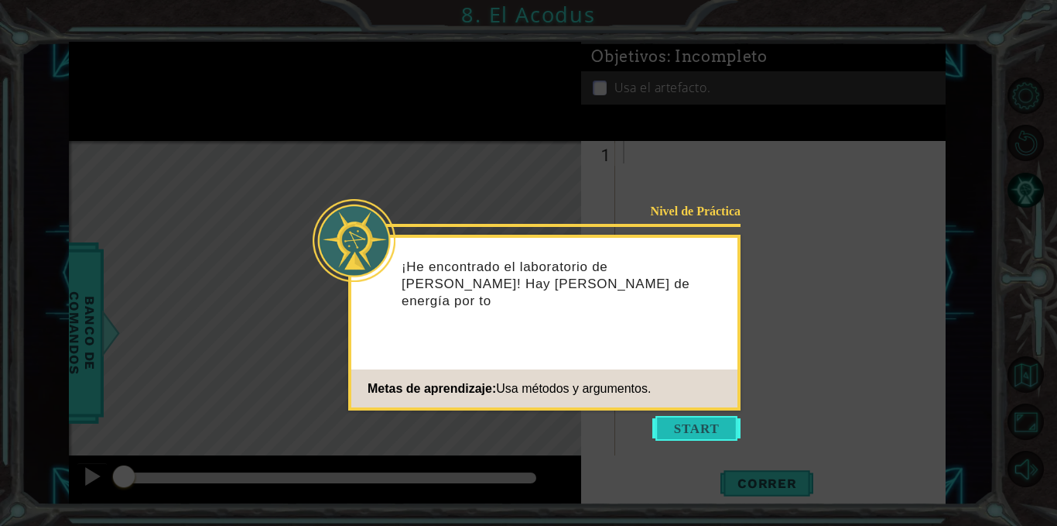
click at [684, 423] on button "Start" at bounding box center [697, 428] width 88 height 25
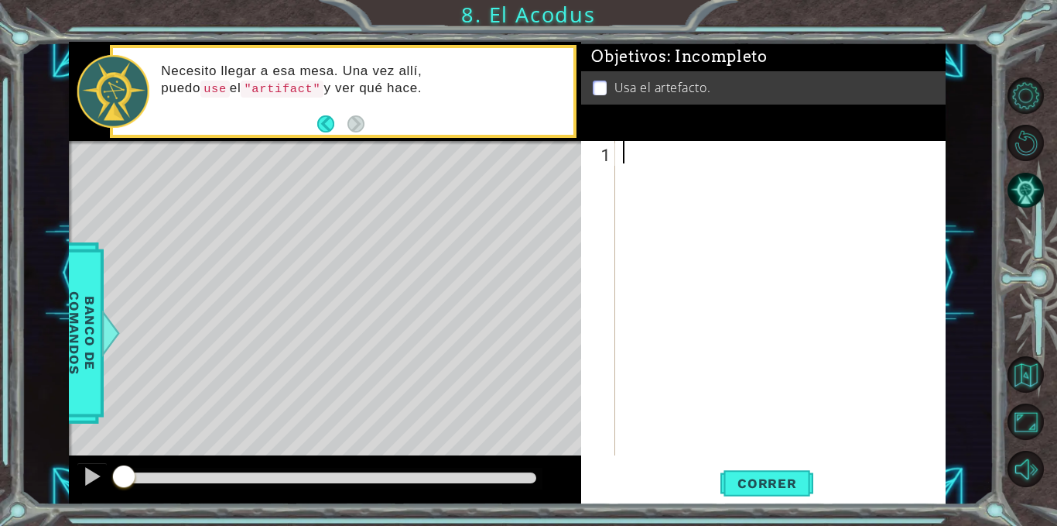
click at [646, 158] on div at bounding box center [785, 320] width 330 height 359
click at [653, 168] on div "hero. us e Presiona intro" at bounding box center [758, 193] width 293 height 56
type textarea "hero.use("artifact")"
click at [751, 486] on span "Correr" at bounding box center [767, 482] width 91 height 15
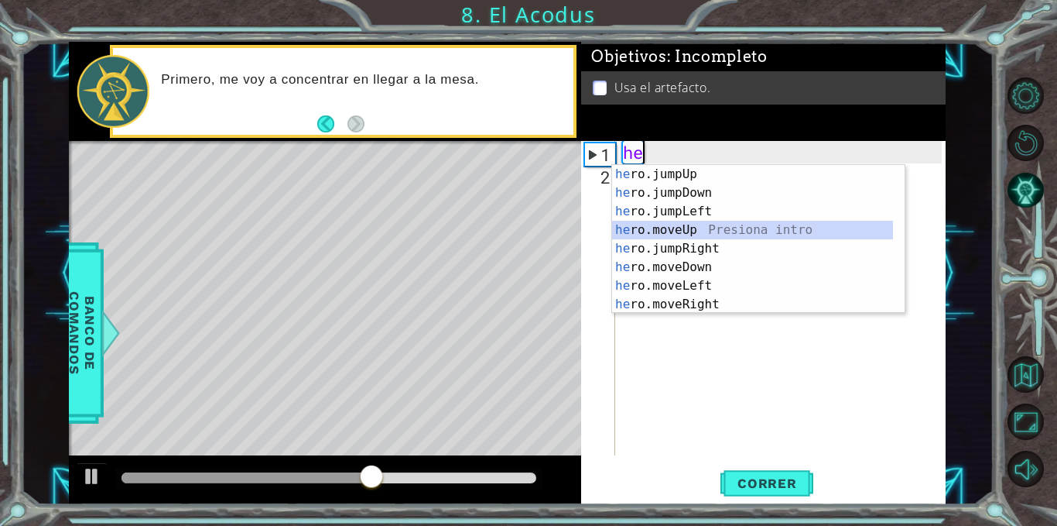
click at [681, 230] on div "he ro.jumpUp Presiona intro he ro.jumpDown Presiona intro he ro.jumpLeft Presio…" at bounding box center [752, 258] width 281 height 186
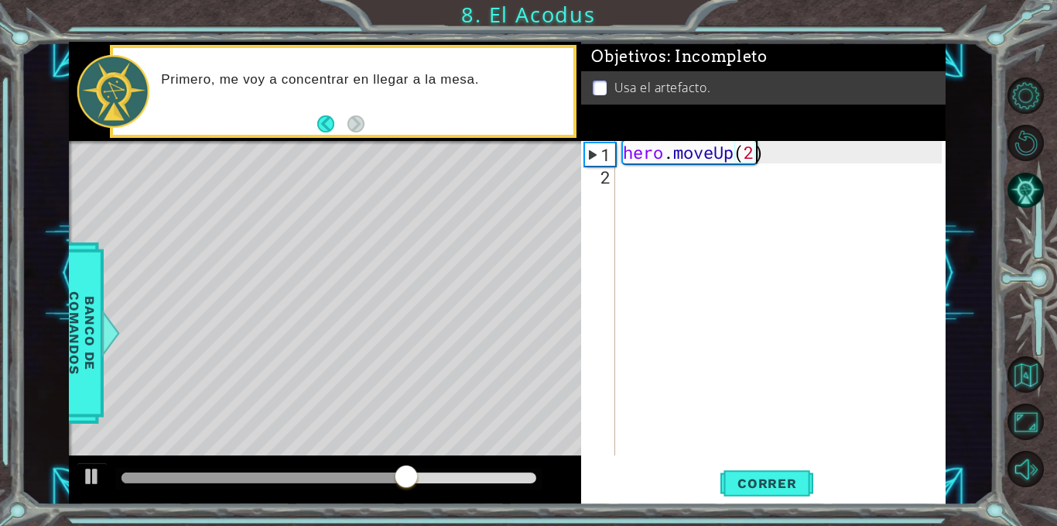
type textarea "hero.moveUp(2)"
click at [646, 173] on div "hero . moveUp ( 2 )" at bounding box center [785, 320] width 330 height 359
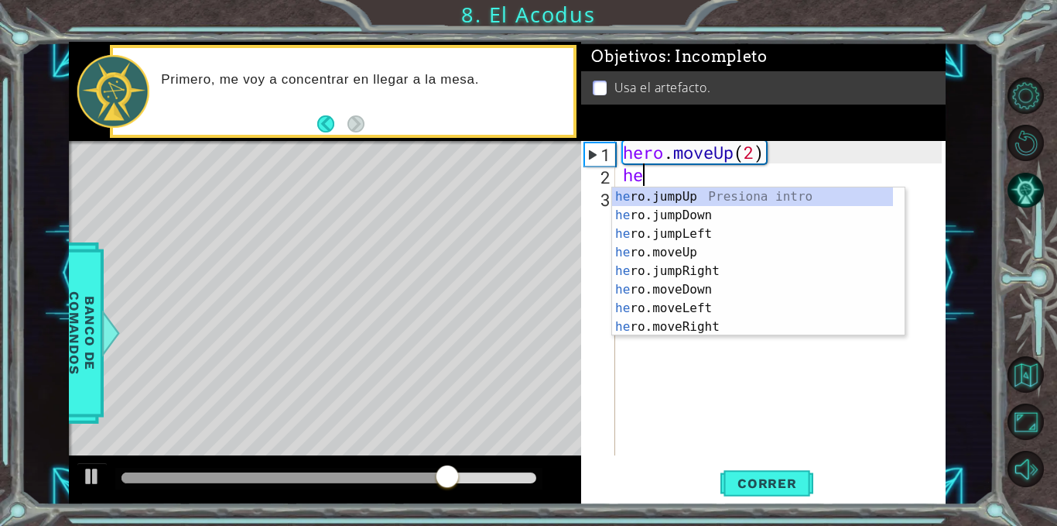
scroll to position [0, 1]
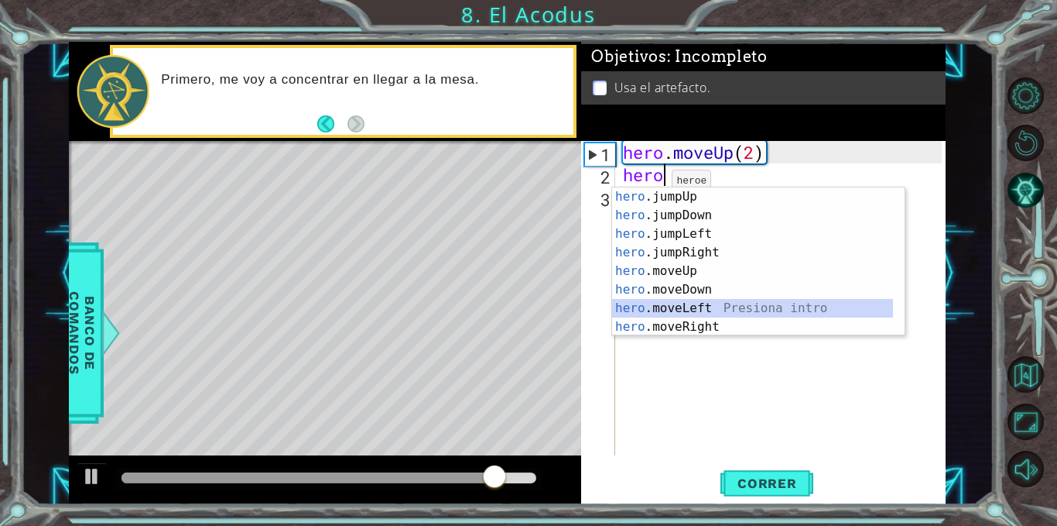
click at [685, 305] on div "hero .jumpUp Presiona intro hero .jumpDown Presiona intro hero .jumpLeft Presio…" at bounding box center [752, 280] width 281 height 186
type textarea "hero.moveLeft(1)"
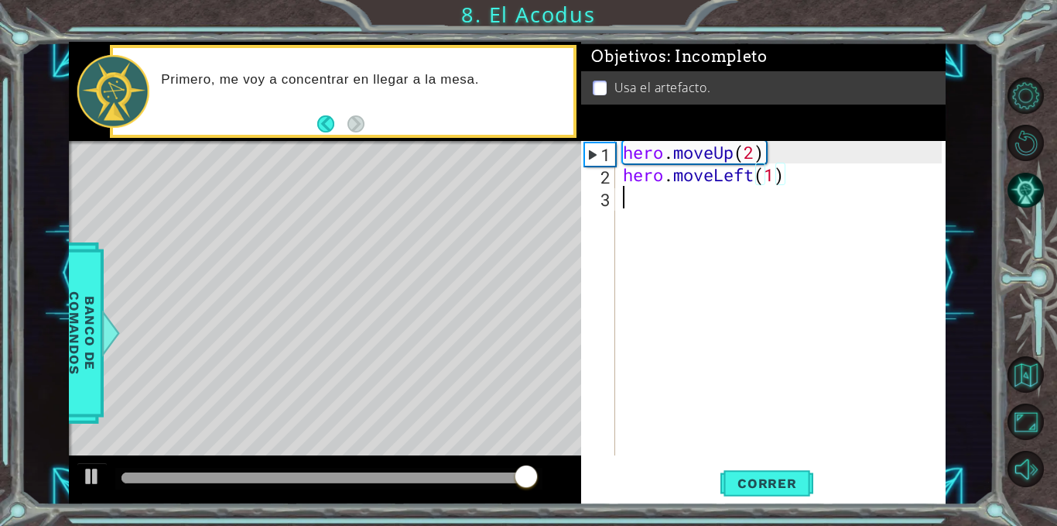
click at [651, 204] on div "hero . moveUp ( 2 ) hero . moveLeft ( 1 )" at bounding box center [785, 320] width 330 height 359
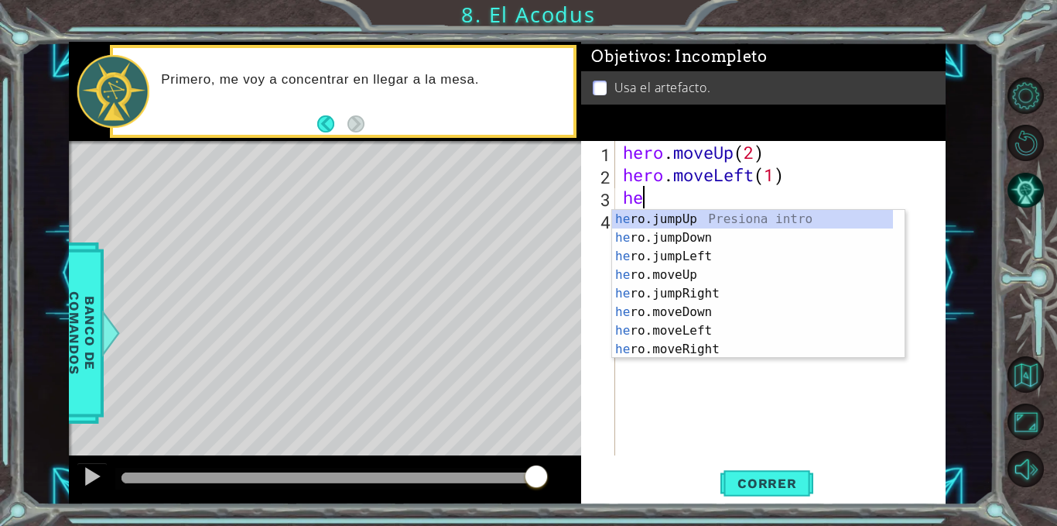
type textarea "hero"
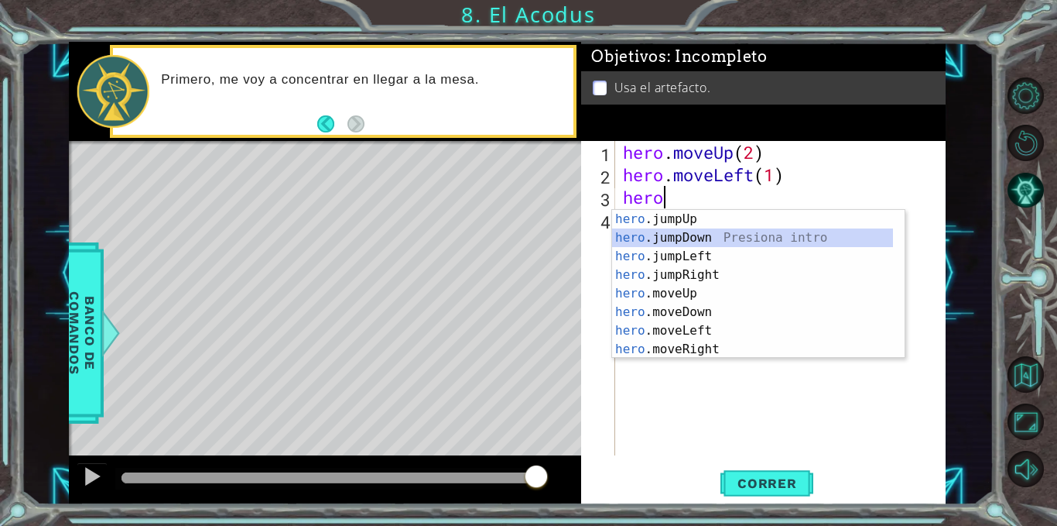
click at [677, 242] on div "hero .jumpUp Presiona intro hero .jumpDown Presiona intro hero .jumpLeft Presio…" at bounding box center [752, 303] width 281 height 186
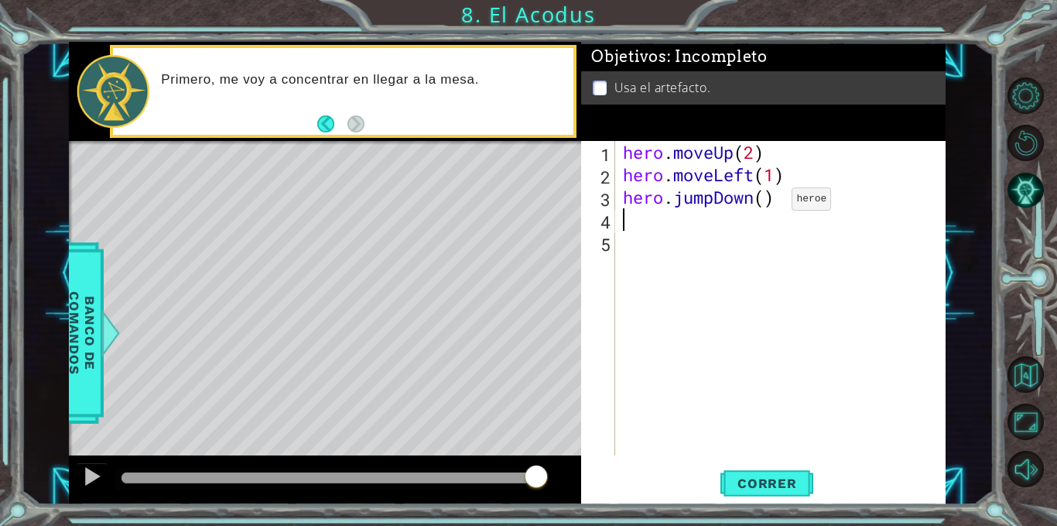
click at [769, 203] on div "hero . moveUp ( 2 ) hero . moveLeft ( 1 ) hero . jumpDown ( )" at bounding box center [785, 320] width 330 height 359
click at [769, 203] on div "hero . moveUp ( 2 ) hero . moveLeft ( 1 ) hero . )" at bounding box center [785, 320] width 330 height 359
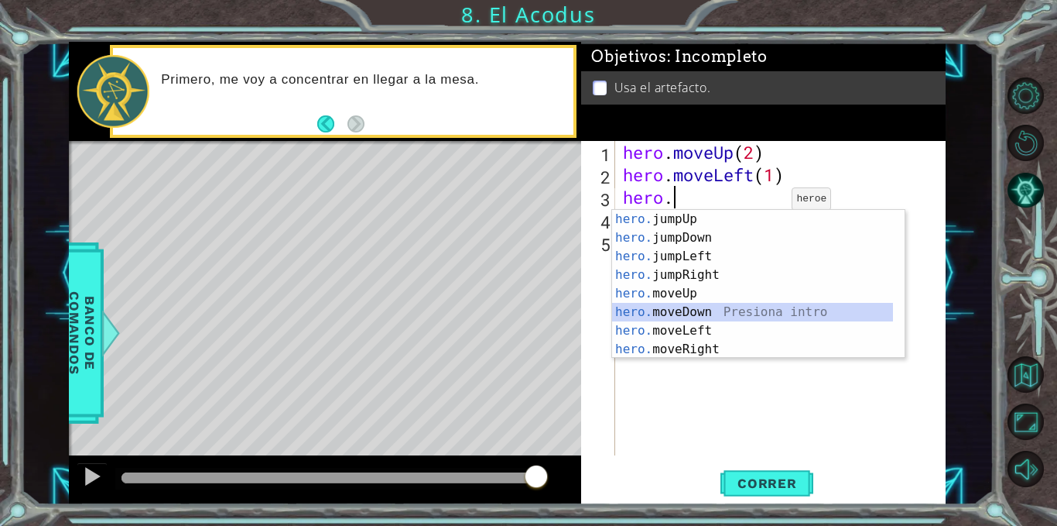
click at [673, 307] on div "hero. jumpUp Presiona intro hero. jumpDown Presiona intro hero. jumpLeft Presio…" at bounding box center [752, 303] width 281 height 186
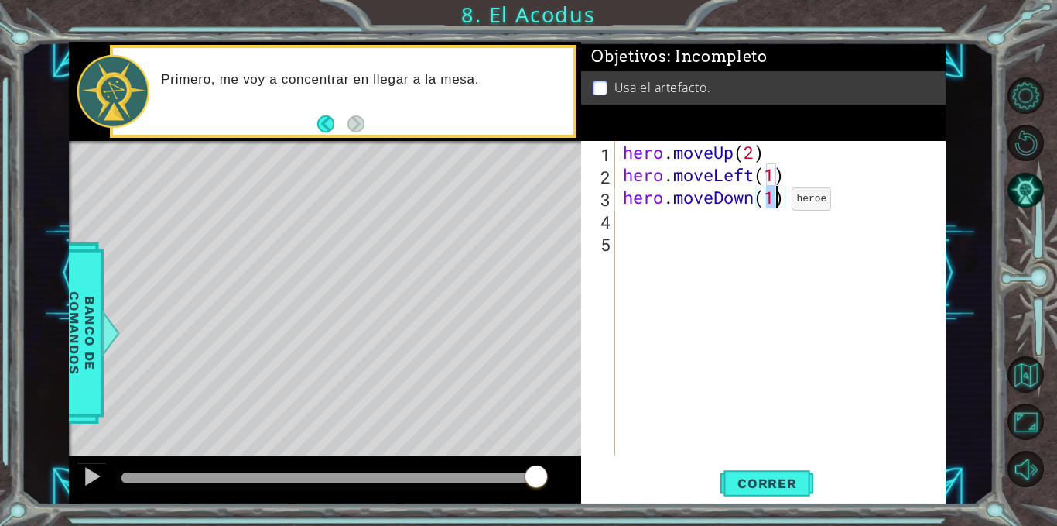
type textarea "hero.moveDown(2)"
click at [642, 214] on div "hero . moveUp ( 2 ) hero . moveLeft ( 1 ) hero . moveDown ( 2 )" at bounding box center [785, 320] width 330 height 359
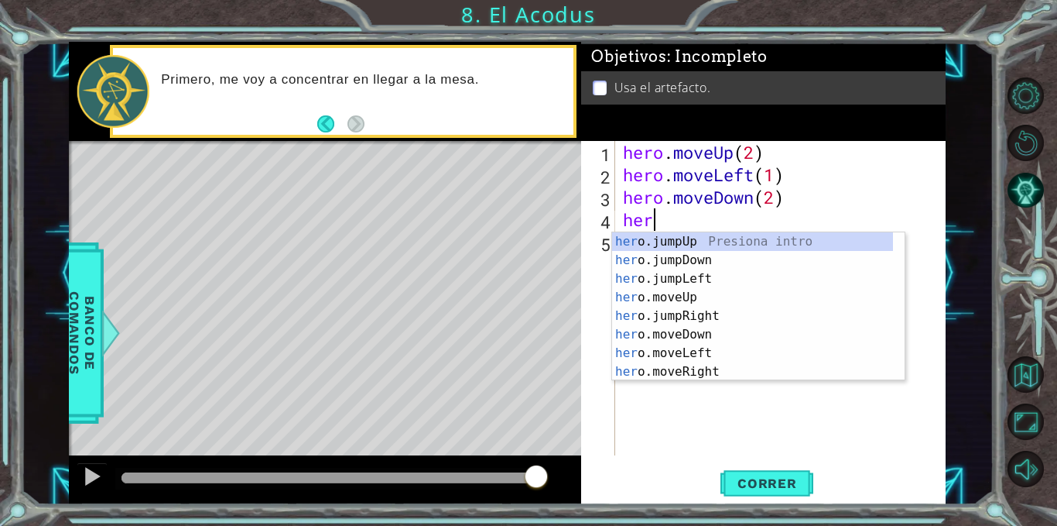
type textarea "hero"
click at [696, 237] on div "hero .jumpUp Presiona intro hero .jumpDown Presiona intro hero .jumpLeft Presio…" at bounding box center [752, 325] width 281 height 186
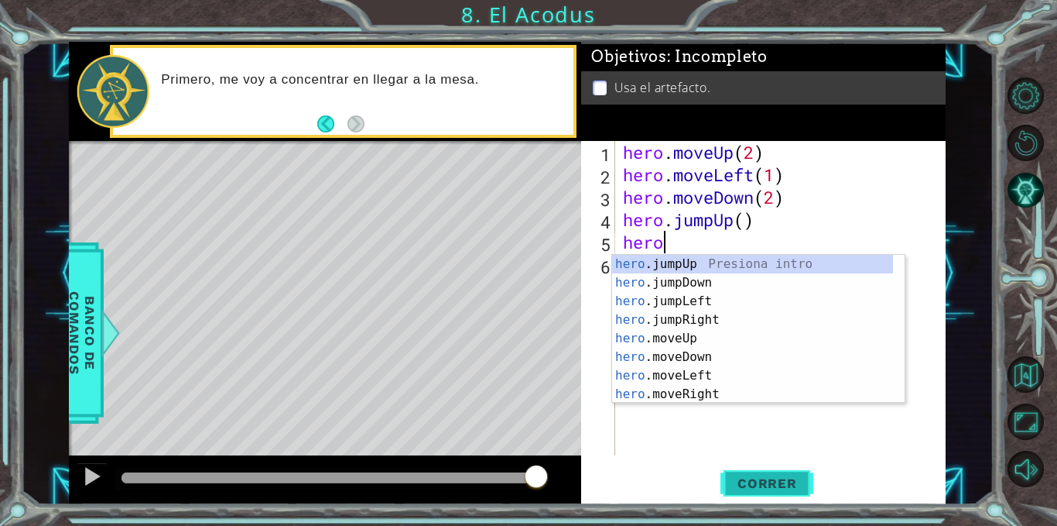
type textarea "hero"
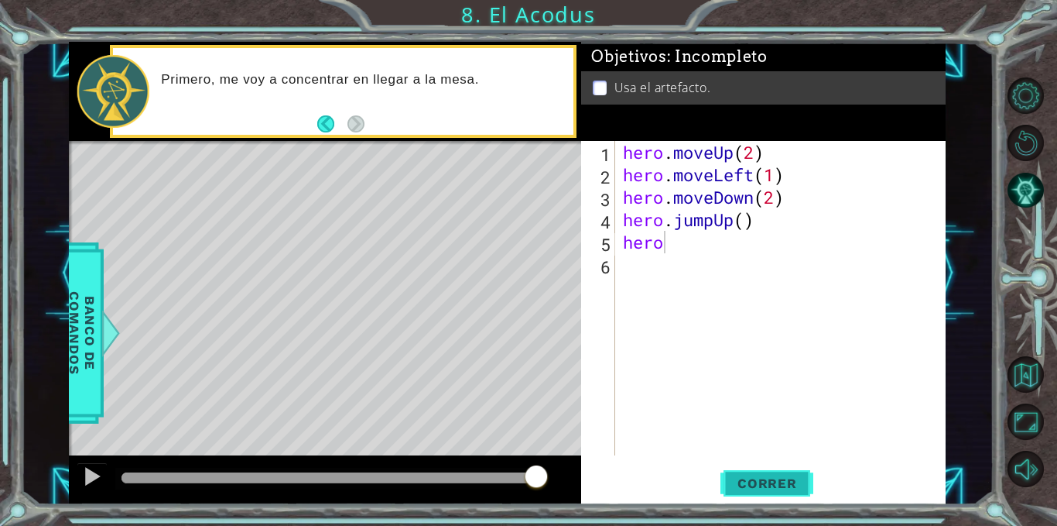
click at [744, 482] on span "Correr" at bounding box center [767, 482] width 91 height 15
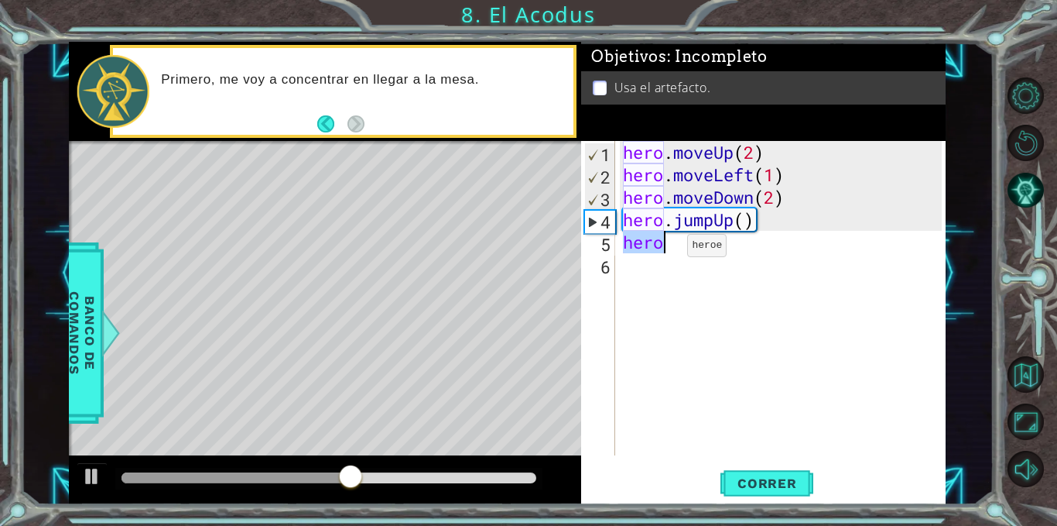
drag, startPoint x: 625, startPoint y: 242, endPoint x: 664, endPoint y: 249, distance: 40.2
click at [664, 249] on div "hero . moveUp ( 2 ) hero . moveLeft ( 1 ) hero . moveDown ( 2 ) hero . jumpUp (…" at bounding box center [785, 320] width 330 height 359
click at [665, 288] on div "hero . moveUp ( 2 ) hero . moveLeft ( 1 ) hero . moveDown ( 2 ) hero . jumpUp (…" at bounding box center [785, 320] width 330 height 359
click at [663, 248] on div "hero . moveUp ( 2 ) hero . moveLeft ( 1 ) hero . moveDown ( 2 ) hero . jumpUp (…" at bounding box center [785, 320] width 330 height 359
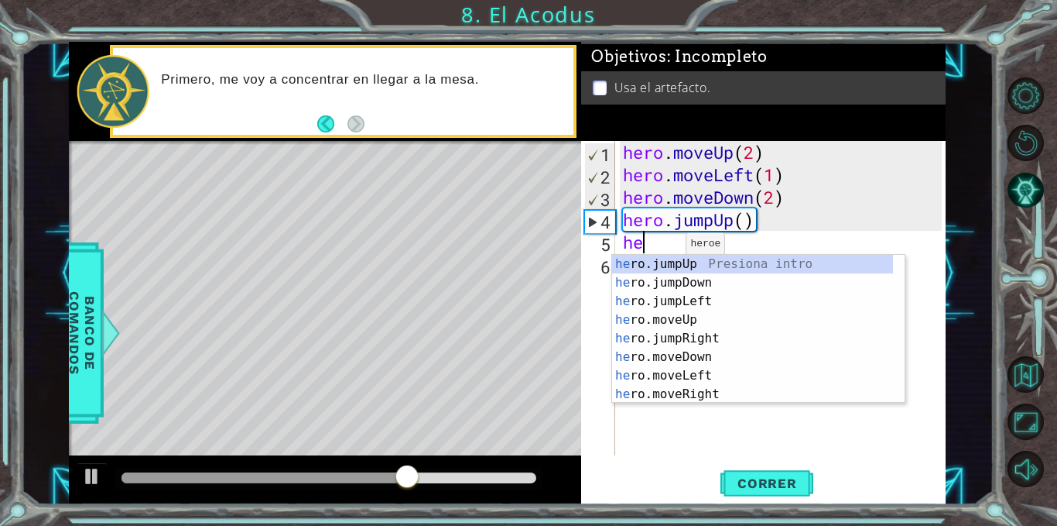
type textarea "h"
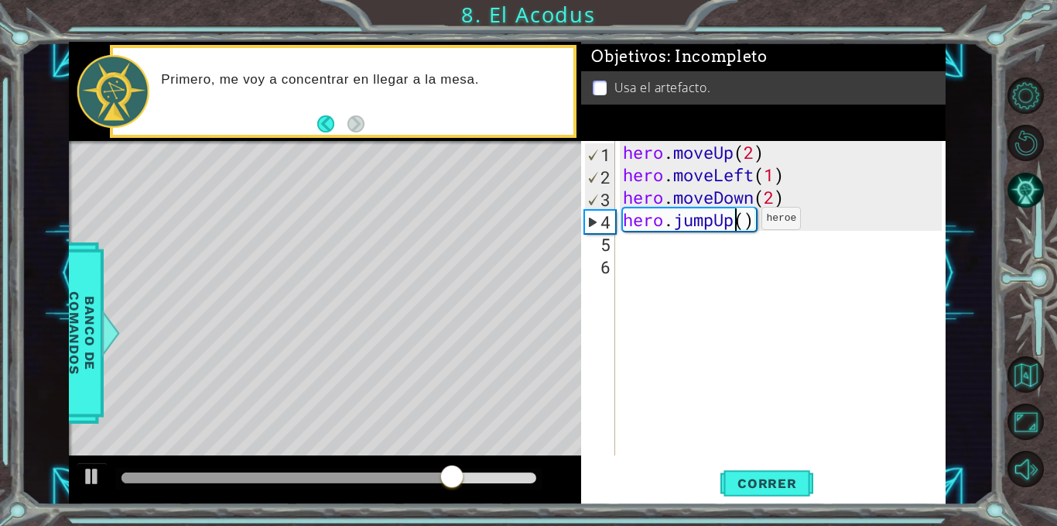
click at [739, 222] on div "hero . moveUp ( 2 ) hero . moveLeft ( 1 ) hero . moveDown ( 2 ) hero . jumpUp (…" at bounding box center [785, 320] width 330 height 359
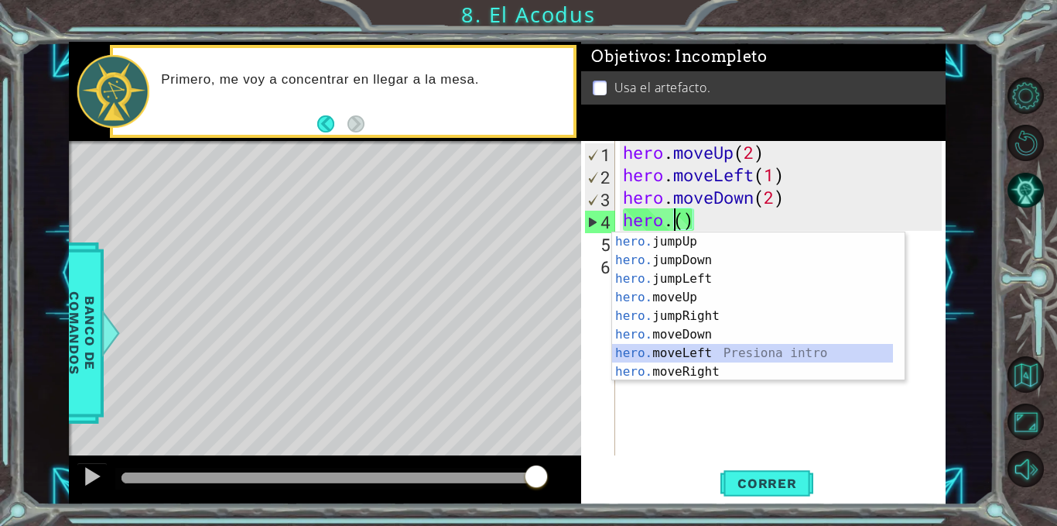
click at [684, 351] on div "hero. jumpUp Presiona intro hero. jumpDown Presiona intro hero. jumpLeft Presio…" at bounding box center [752, 325] width 281 height 186
type textarea "hero.moveLeft(1)"
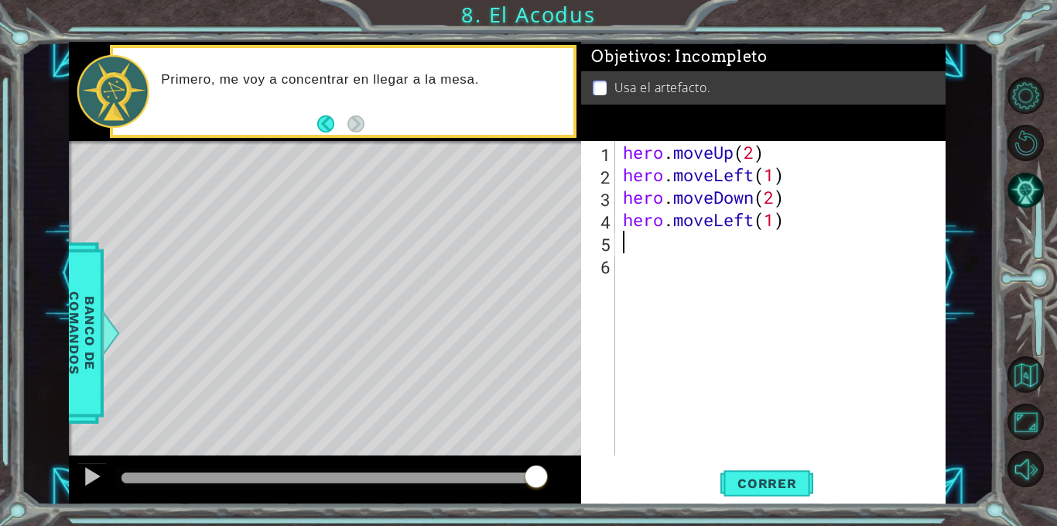
click at [680, 245] on div "hero . moveUp ( 2 ) hero . moveLeft ( 1 ) hero . moveDown ( 2 ) hero . moveLeft…" at bounding box center [785, 320] width 330 height 359
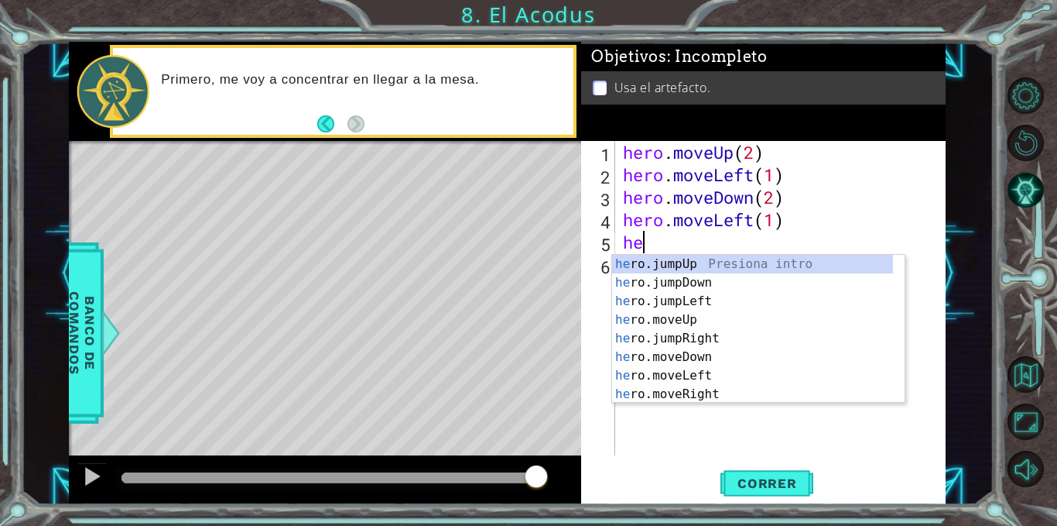
scroll to position [0, 1]
type textarea "hero"
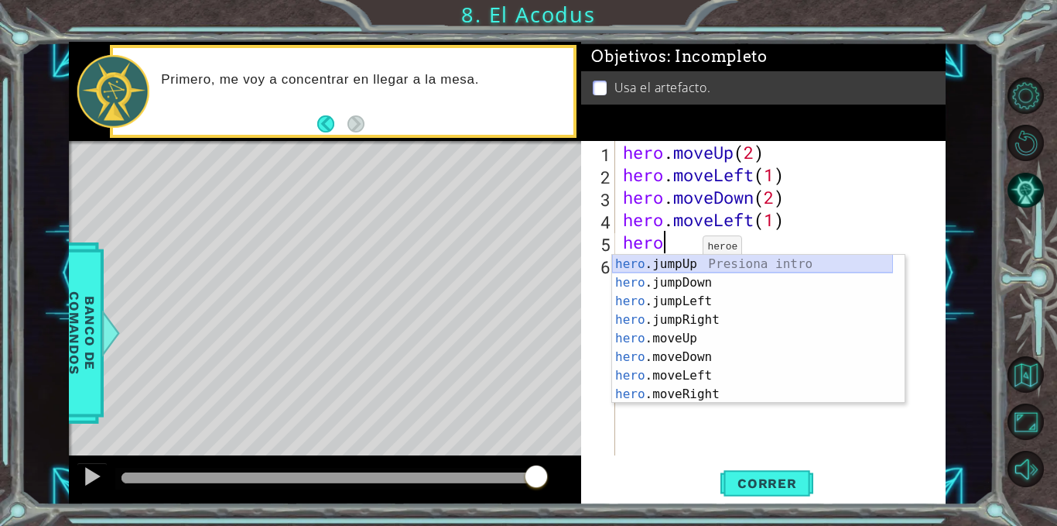
click at [689, 262] on div "hero .jumpUp Presiona intro hero .jumpDown Presiona intro hero .jumpLeft Presio…" at bounding box center [752, 348] width 281 height 186
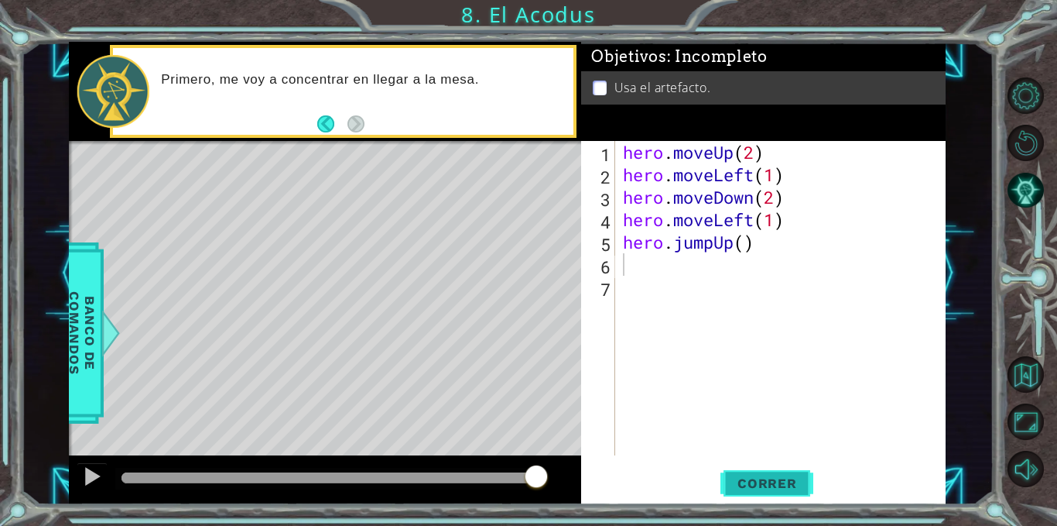
click at [747, 488] on span "Correr" at bounding box center [767, 482] width 91 height 15
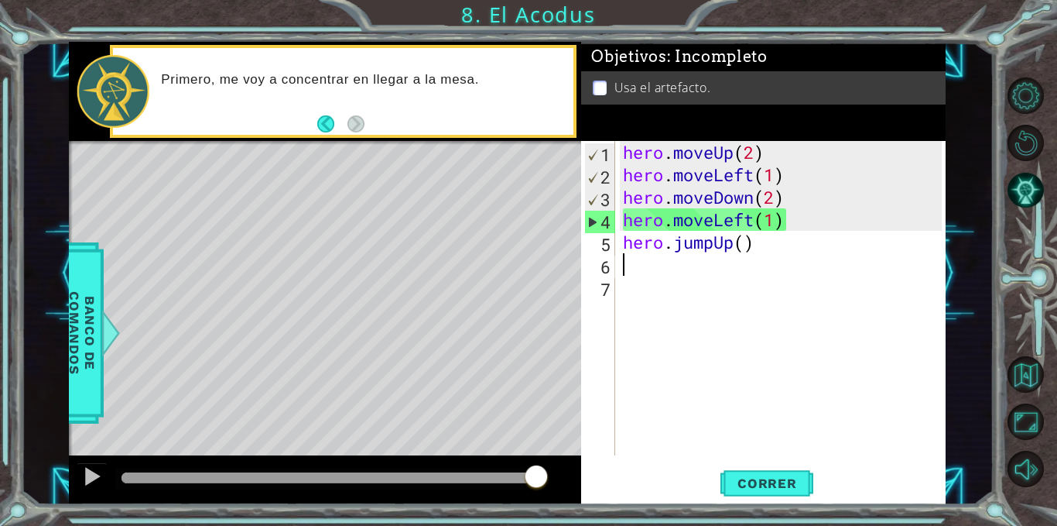
click at [771, 255] on div "hero . moveUp ( 2 ) hero . moveLeft ( 1 ) hero . moveDown ( 2 ) hero . moveLeft…" at bounding box center [785, 320] width 330 height 359
click at [769, 248] on div "hero . moveUp ( 2 ) hero . moveLeft ( 1 ) hero . moveDown ( 2 ) hero . moveLeft…" at bounding box center [785, 320] width 330 height 359
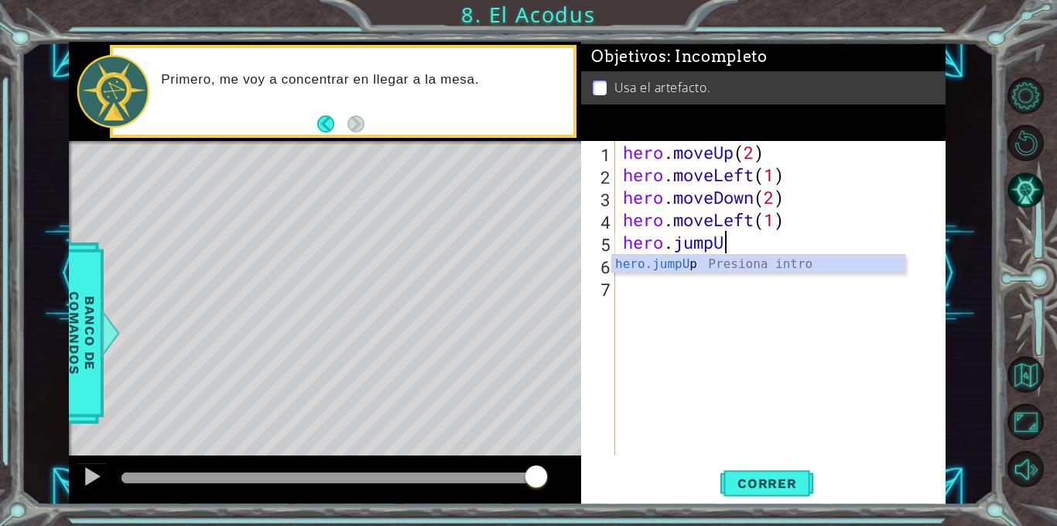
type textarea "h"
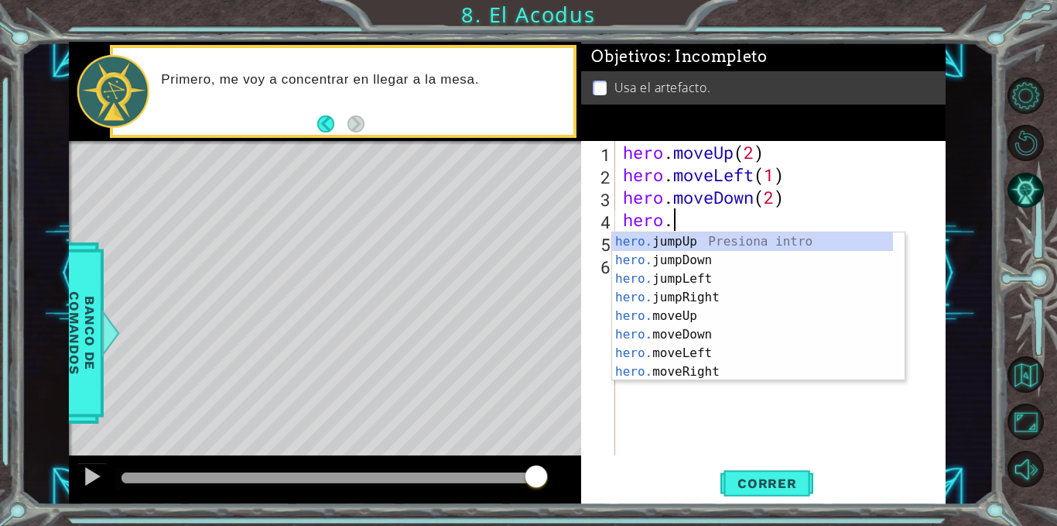
type textarea "hero"
click at [743, 235] on div "hero .jumpUp Presiona intro hero .jumpDown Presiona intro hero .jumpLeft Presio…" at bounding box center [752, 325] width 281 height 186
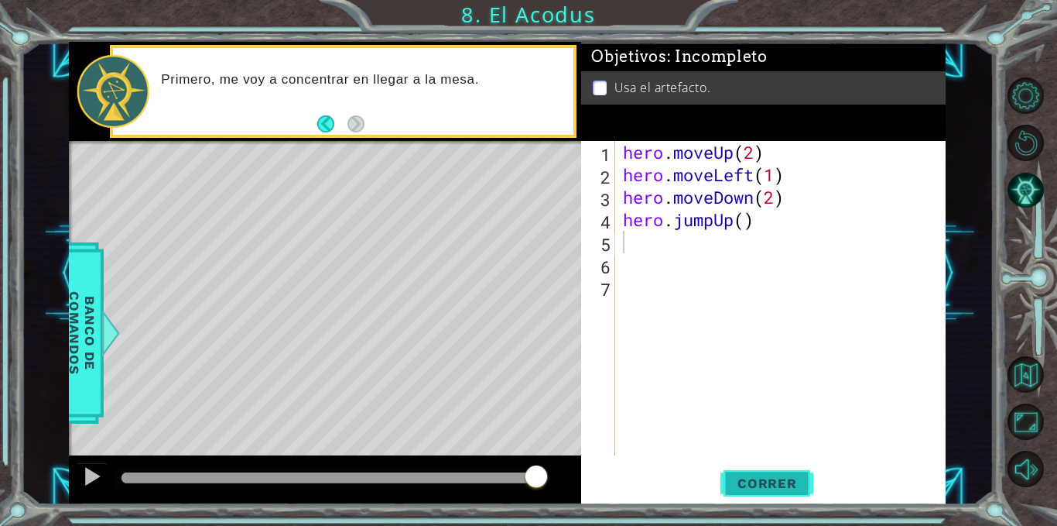
click at [760, 485] on span "Correr" at bounding box center [767, 482] width 91 height 15
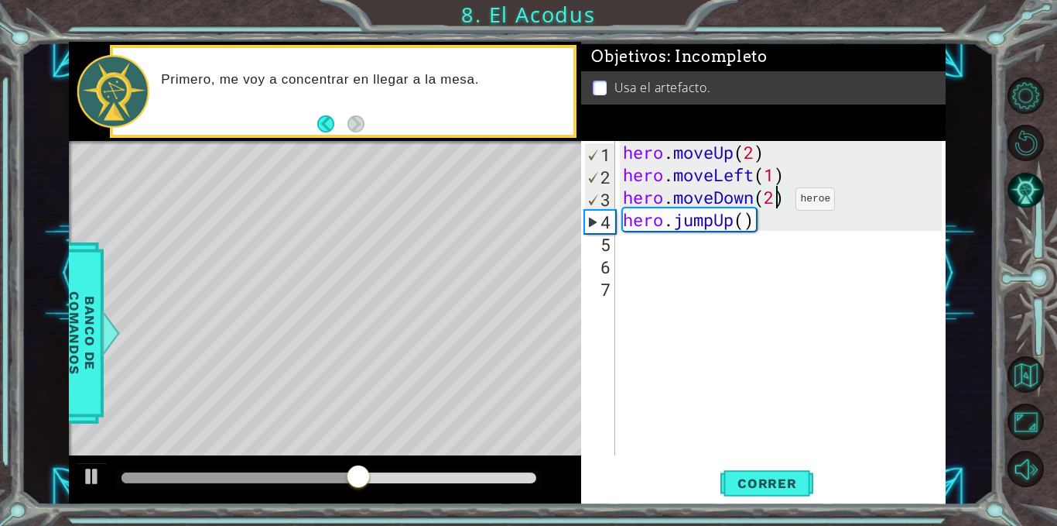
click at [773, 203] on div "hero . moveUp ( 2 ) hero . moveLeft ( 1 ) hero . moveDown ( 2 ) hero . jumpUp (…" at bounding box center [785, 320] width 330 height 359
click at [752, 478] on span "Correr" at bounding box center [767, 482] width 91 height 15
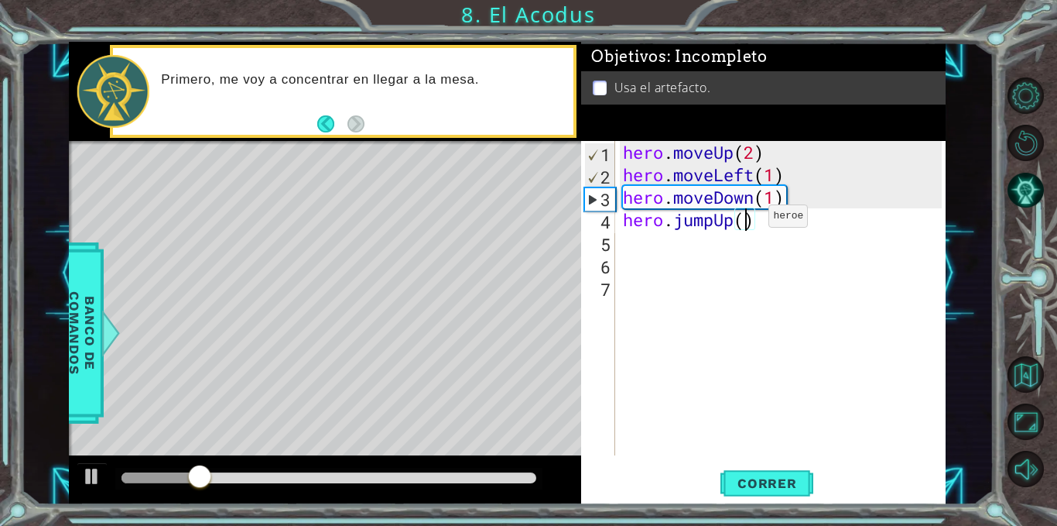
click at [745, 220] on div "hero . moveUp ( 2 ) hero . moveLeft ( 1 ) hero . moveDown ( 1 ) hero . jumpUp (…" at bounding box center [785, 320] width 330 height 359
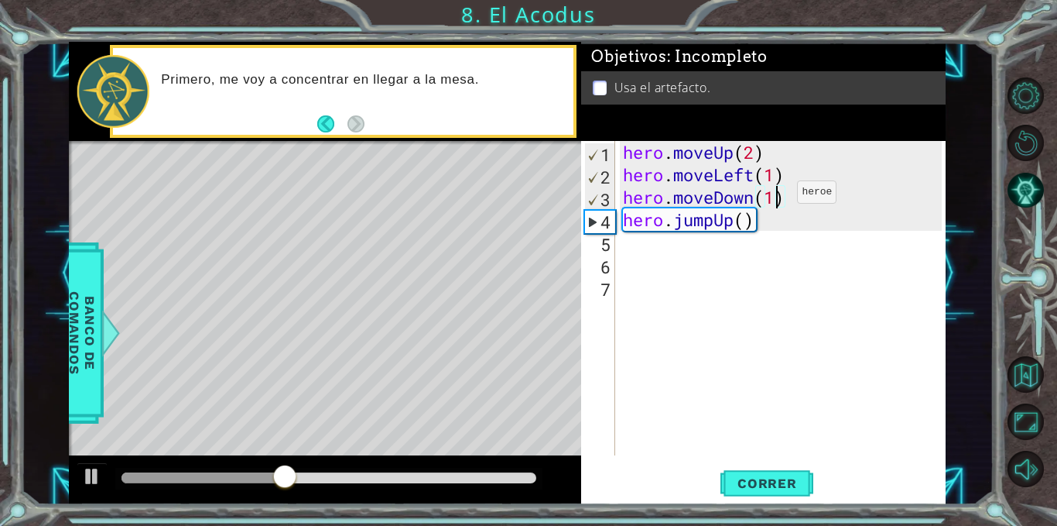
click at [774, 196] on div "hero . moveUp ( 2 ) hero . moveLeft ( 1 ) hero . moveDown ( 1 ) hero . jumpUp (…" at bounding box center [785, 320] width 330 height 359
click at [744, 221] on div "hero . moveUp ( 2 ) hero . moveLeft ( 1 ) hero . moveDown ( 2 ) hero . jumpUp (…" at bounding box center [785, 320] width 330 height 359
click at [731, 223] on div "hero . moveUp ( 2 ) hero . moveLeft ( 1 ) hero . moveDown ( 2 ) hero . jumpUp (…" at bounding box center [785, 320] width 330 height 359
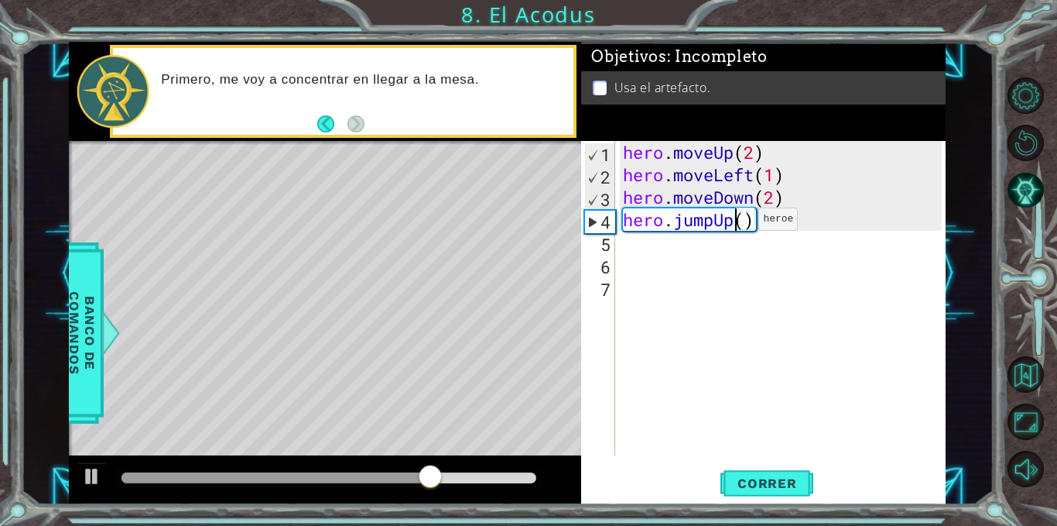
click at [735, 223] on div "hero . moveUp ( 2 ) hero . moveLeft ( 1 ) hero . moveDown ( 2 ) hero . jumpUp (…" at bounding box center [785, 320] width 330 height 359
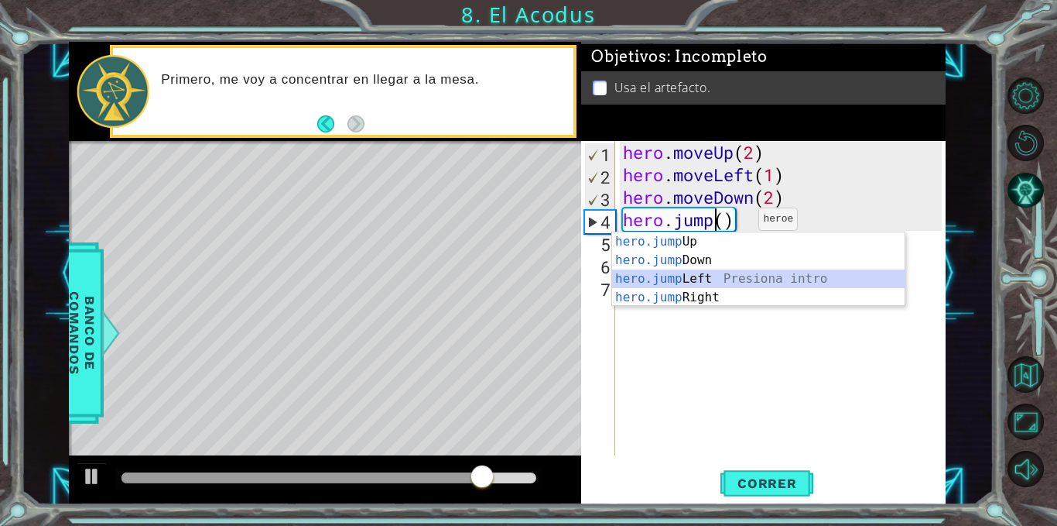
click at [684, 276] on div "hero.jump Up Presiona intro hero.jump Down Presiona intro hero.jump Left Presio…" at bounding box center [758, 287] width 293 height 111
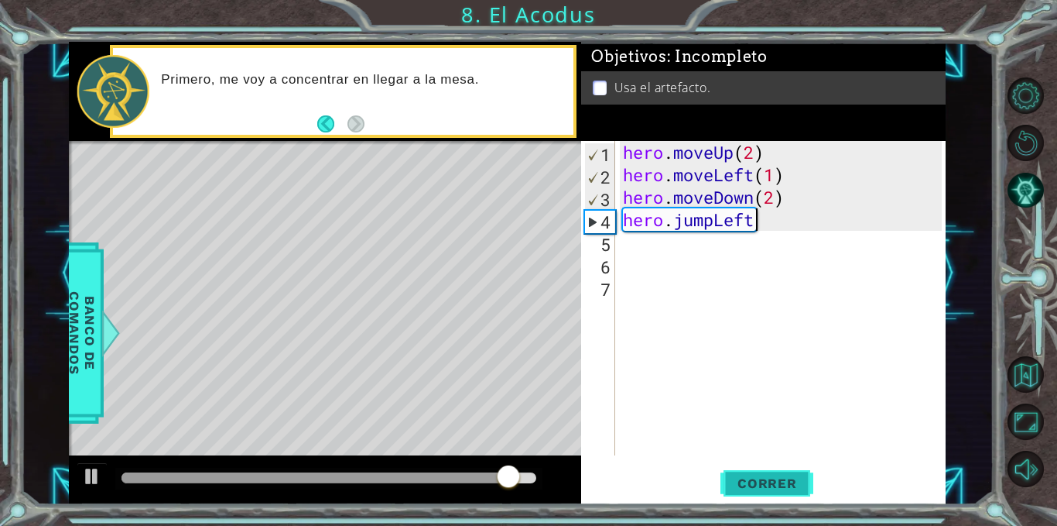
type textarea "hero.jumpLeft"
click at [768, 476] on span "Correr" at bounding box center [767, 482] width 91 height 15
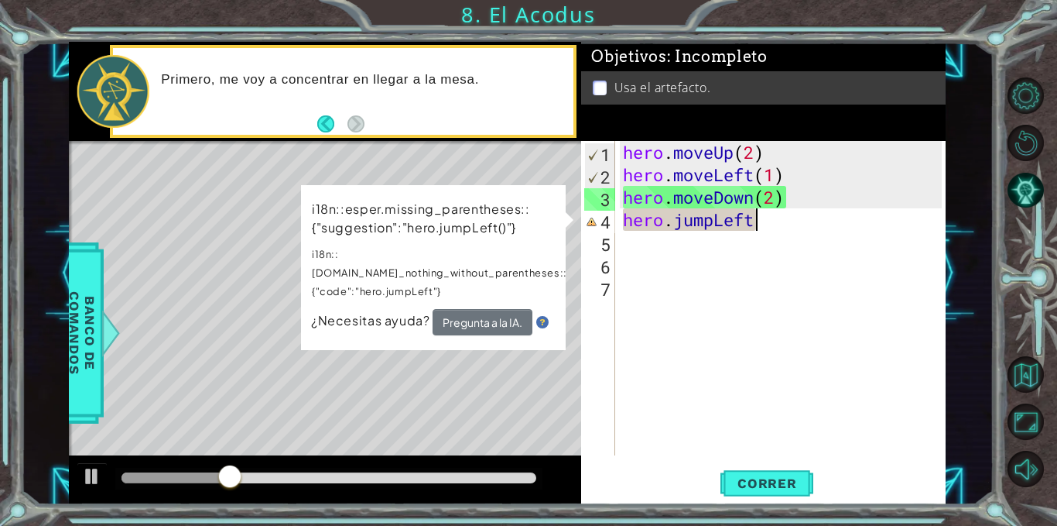
click at [656, 304] on div "hero . moveUp ( 2 ) hero . moveLeft ( 1 ) hero . moveDown ( 2 ) hero . jumpLeft" at bounding box center [785, 320] width 330 height 359
click at [766, 220] on div "hero . moveUp ( 2 ) hero . moveLeft ( 1 ) hero . moveDown ( 2 ) hero . jumpLeft" at bounding box center [785, 320] width 330 height 359
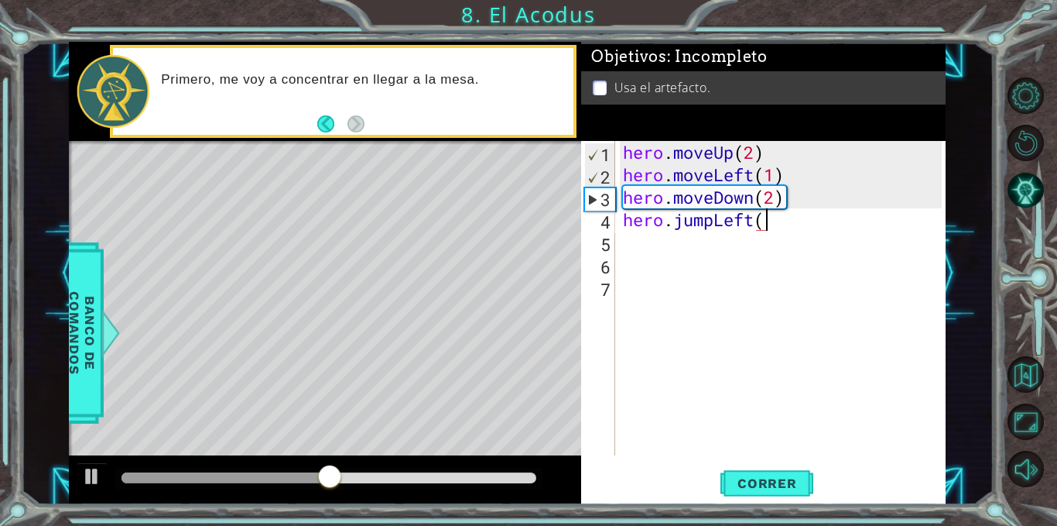
scroll to position [0, 6]
type textarea "hero.jumpLeft(1)"
click at [766, 482] on span "Correr" at bounding box center [767, 482] width 91 height 15
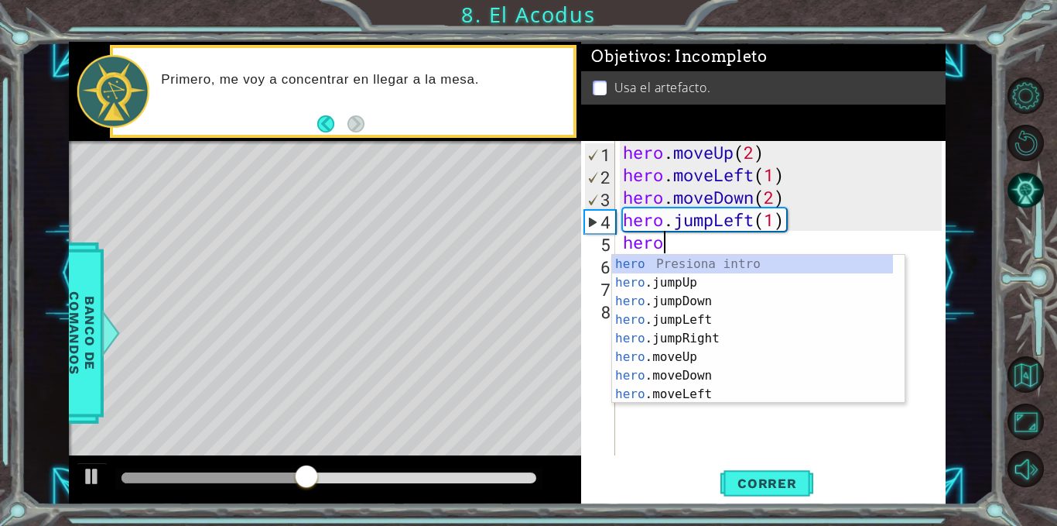
scroll to position [0, 1]
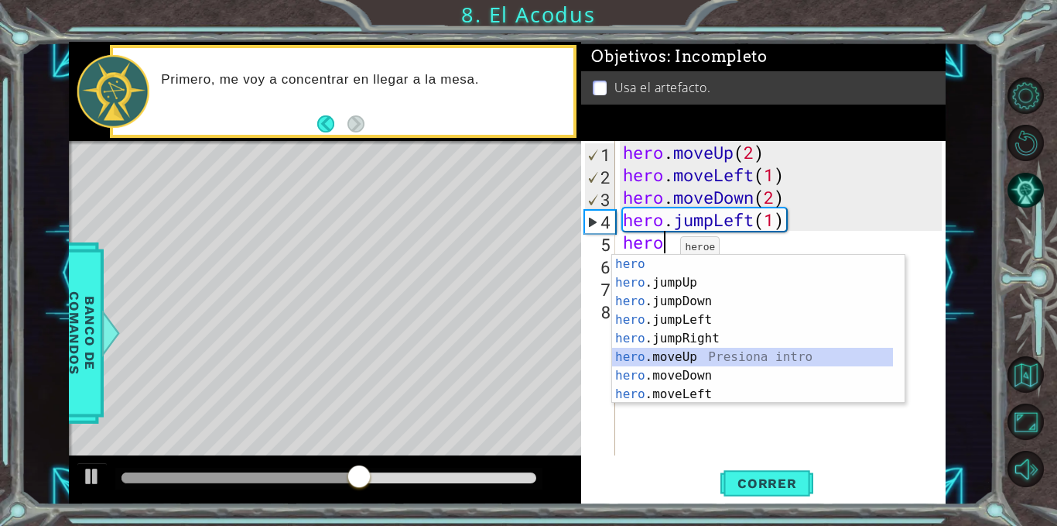
click at [680, 359] on div "hero Presiona intro hero .jumpUp Presiona intro hero .jumpDown Presiona intro h…" at bounding box center [752, 348] width 281 height 186
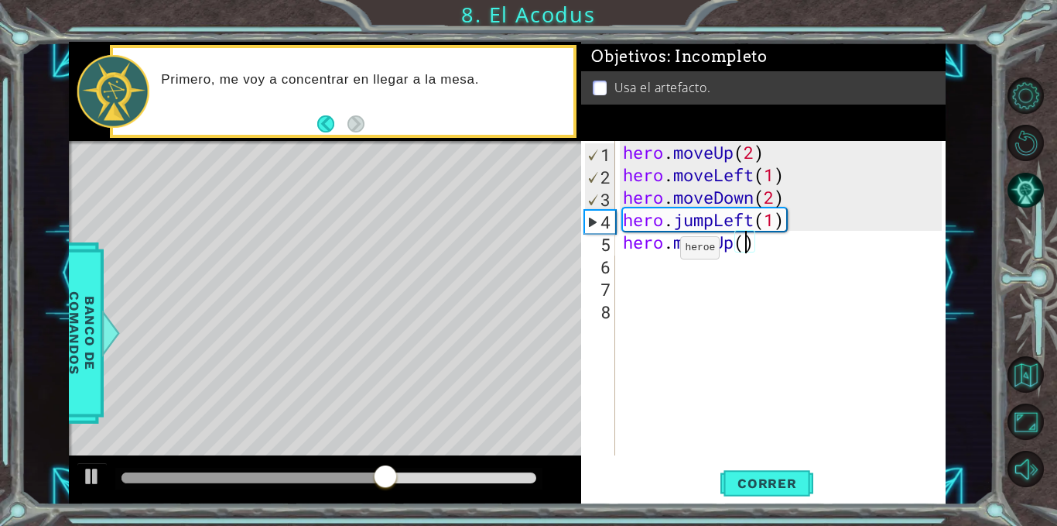
type textarea "hero.moveUp(2)"
click at [640, 263] on div "hero . moveUp ( 2 ) hero . moveLeft ( 1 ) hero . moveDown ( 2 ) hero . jumpLeft…" at bounding box center [785, 320] width 330 height 359
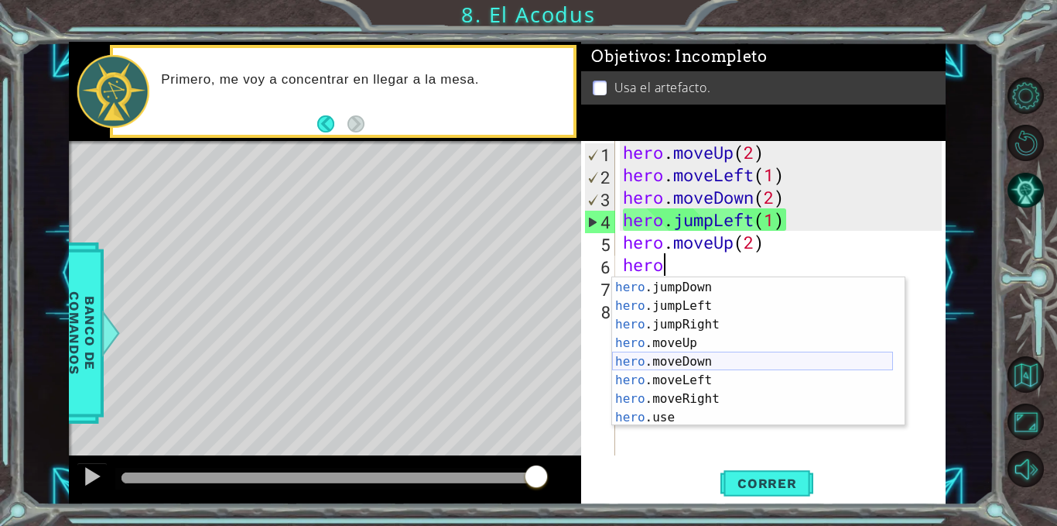
scroll to position [36, 0]
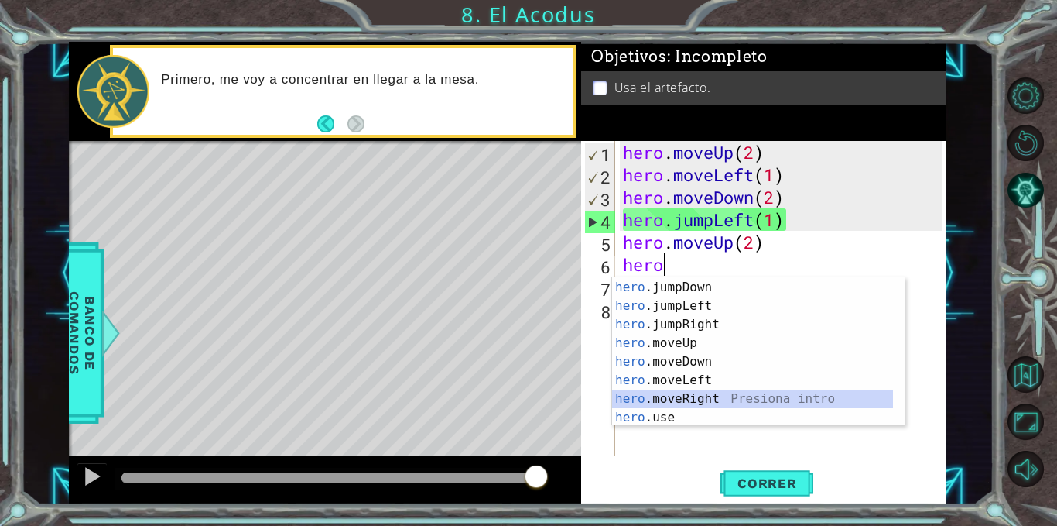
click at [683, 393] on div "hero .jumpUp Presiona intro hero .jumpDown Presiona intro hero .jumpLeft Presio…" at bounding box center [752, 352] width 281 height 186
type textarea "hero.moveRight(1)"
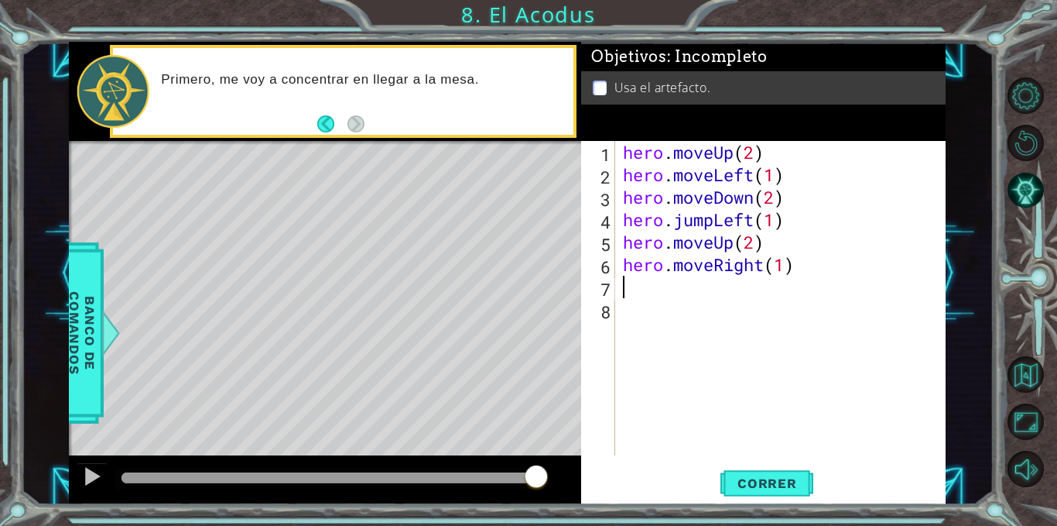
click at [663, 286] on div "hero . moveUp ( 2 ) hero . moveLeft ( 1 ) hero . moveDown ( 2 ) hero . jumpLeft…" at bounding box center [785, 320] width 330 height 359
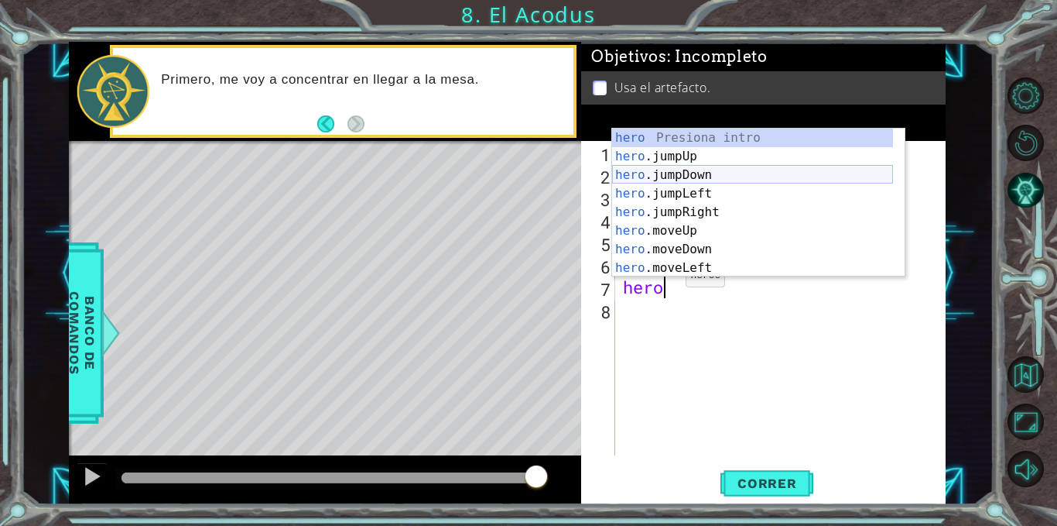
scroll to position [37, 0]
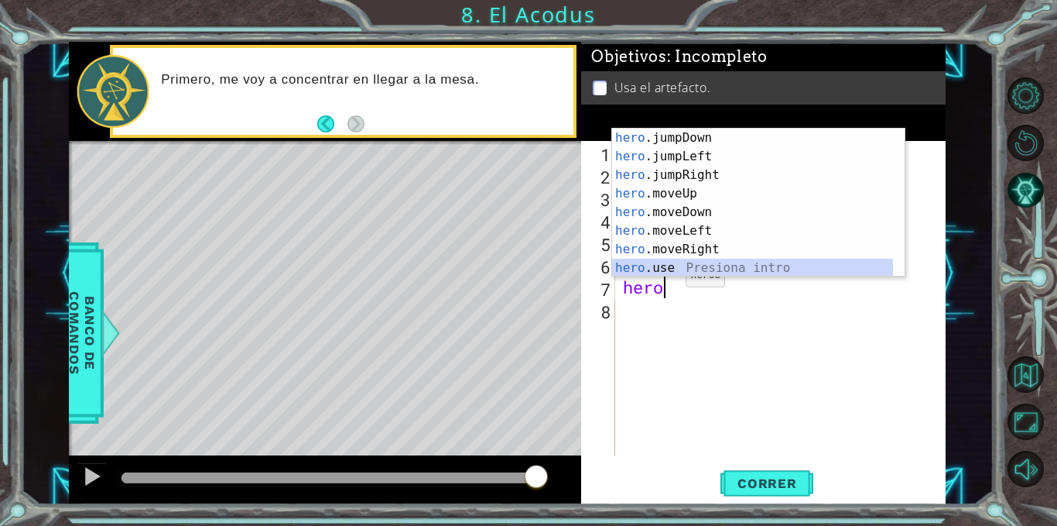
click at [646, 265] on div "hero .jumpDown Presiona intro hero .jumpLeft Presiona intro hero .jumpRight Pre…" at bounding box center [752, 222] width 281 height 186
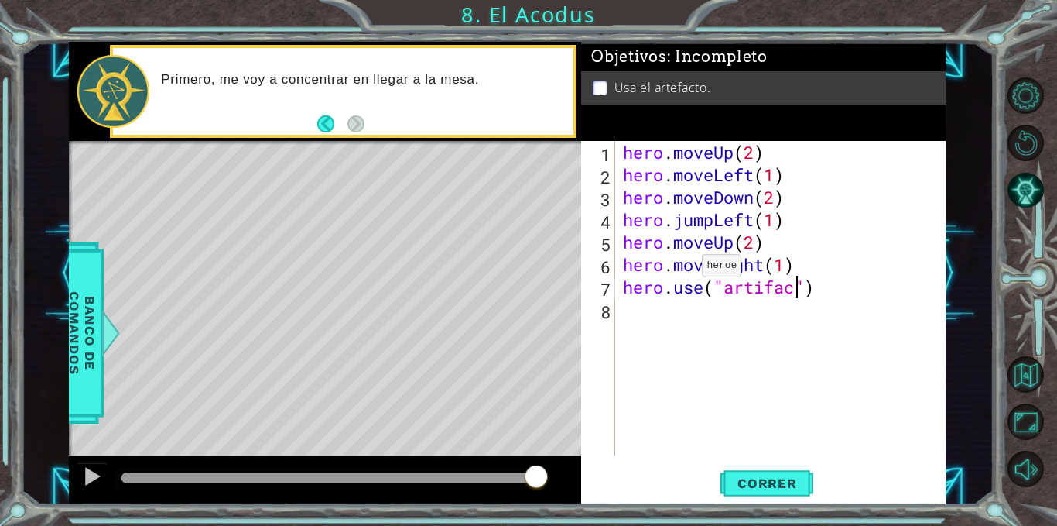
type textarea "hero.use("artifact")"
click at [773, 484] on span "Correr" at bounding box center [767, 482] width 91 height 15
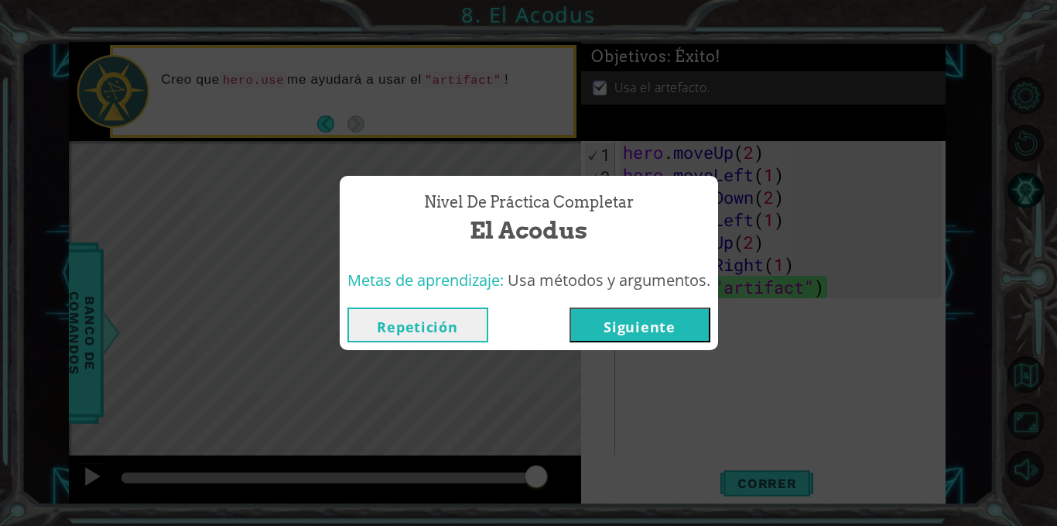
click at [643, 315] on button "Siguiente" at bounding box center [640, 324] width 141 height 35
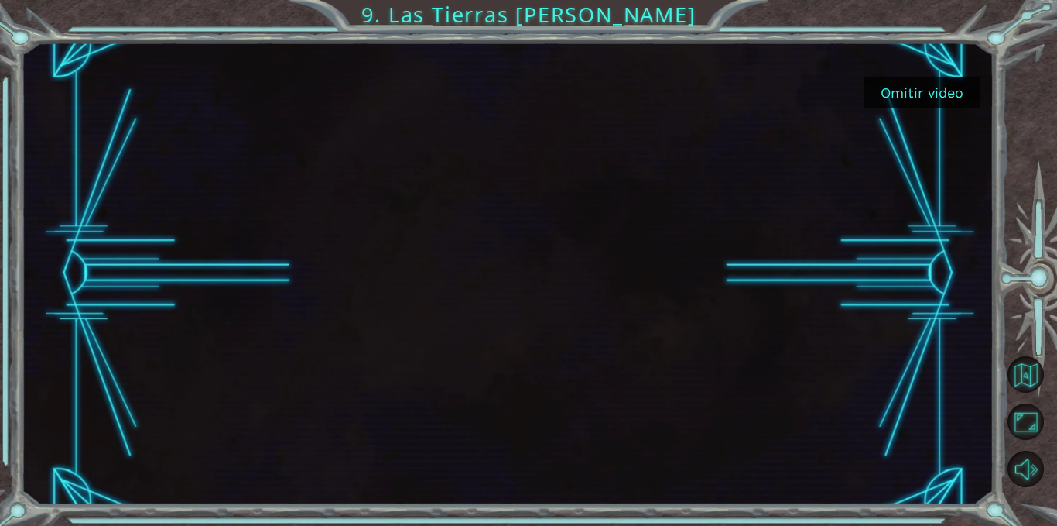
click at [914, 93] on button "Omitir video" at bounding box center [922, 92] width 116 height 30
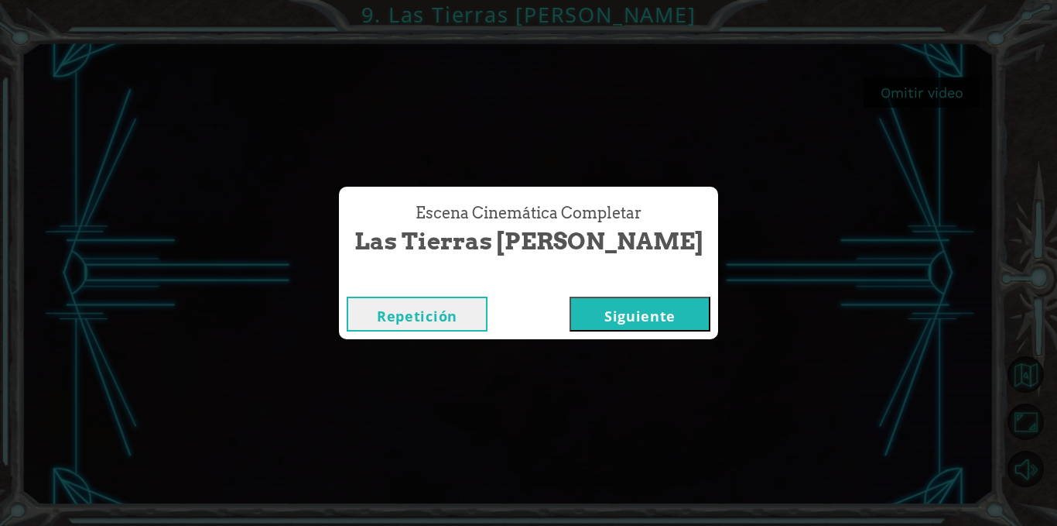
click at [606, 316] on button "Siguiente" at bounding box center [640, 313] width 141 height 35
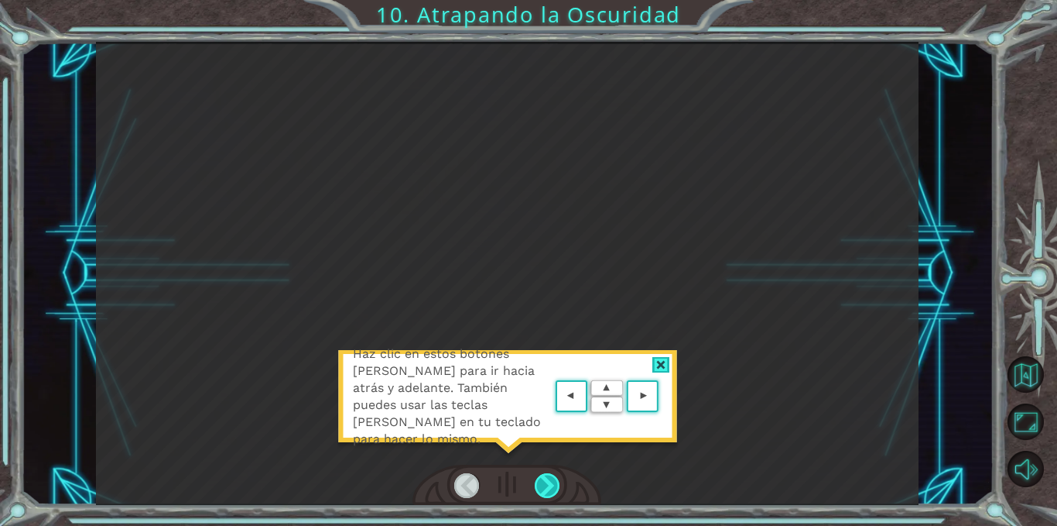
click at [547, 478] on div at bounding box center [548, 485] width 26 height 25
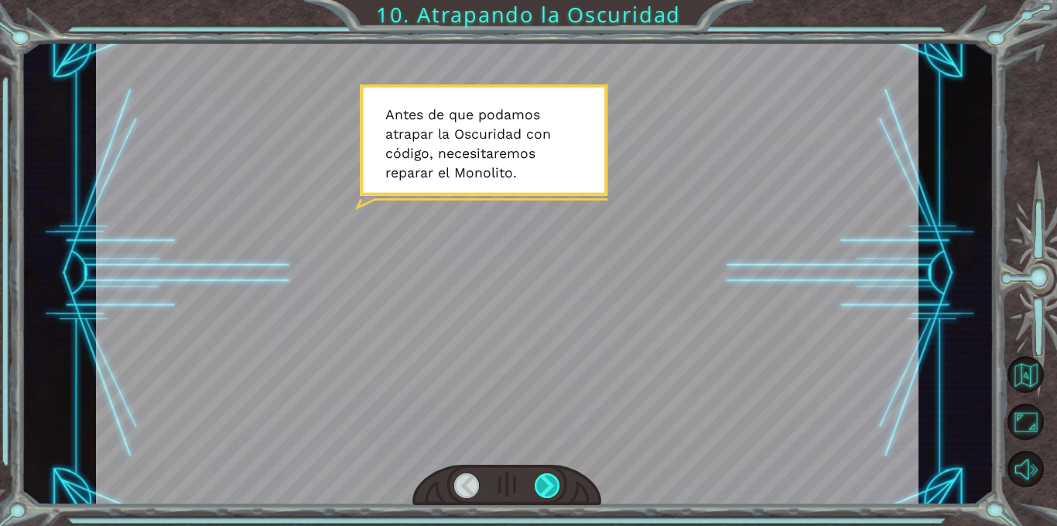
click at [550, 488] on div at bounding box center [548, 485] width 26 height 25
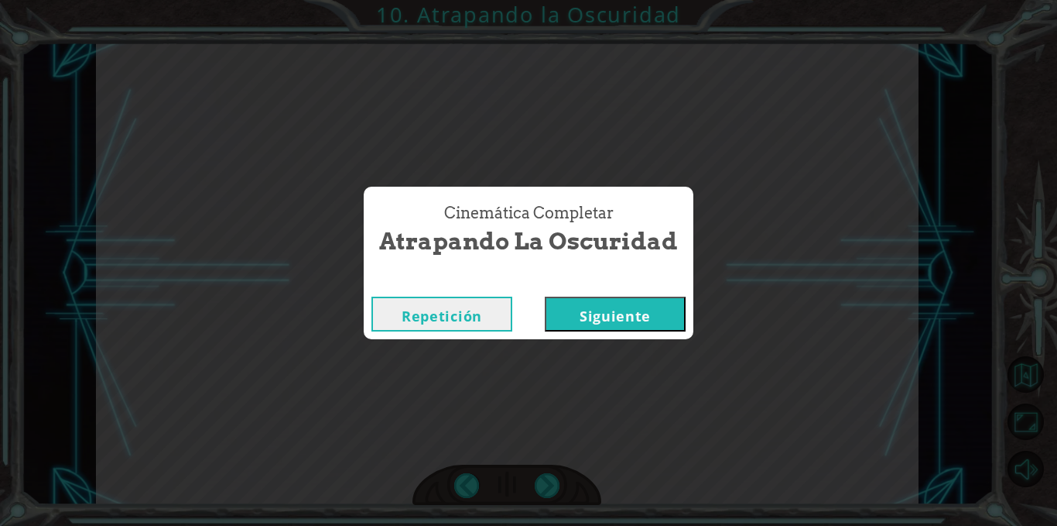
click at [625, 307] on button "Siguiente" at bounding box center [615, 313] width 141 height 35
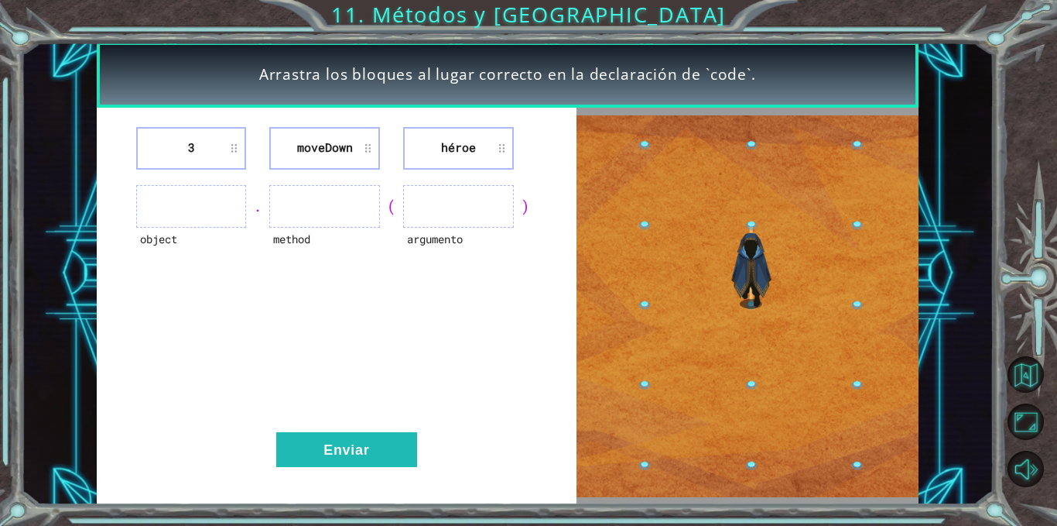
click at [752, 385] on img at bounding box center [748, 306] width 342 height 382
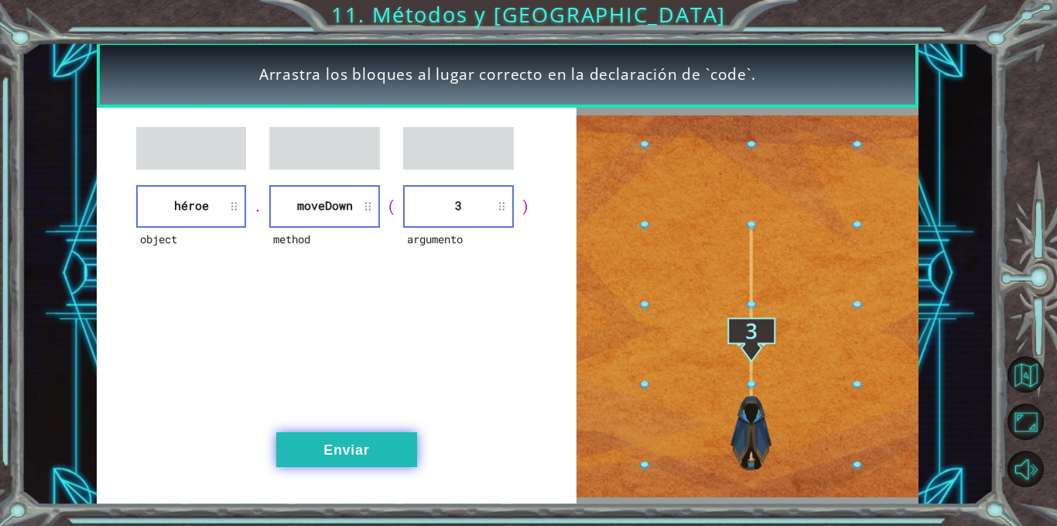
click at [354, 446] on button "Enviar" at bounding box center [346, 449] width 141 height 35
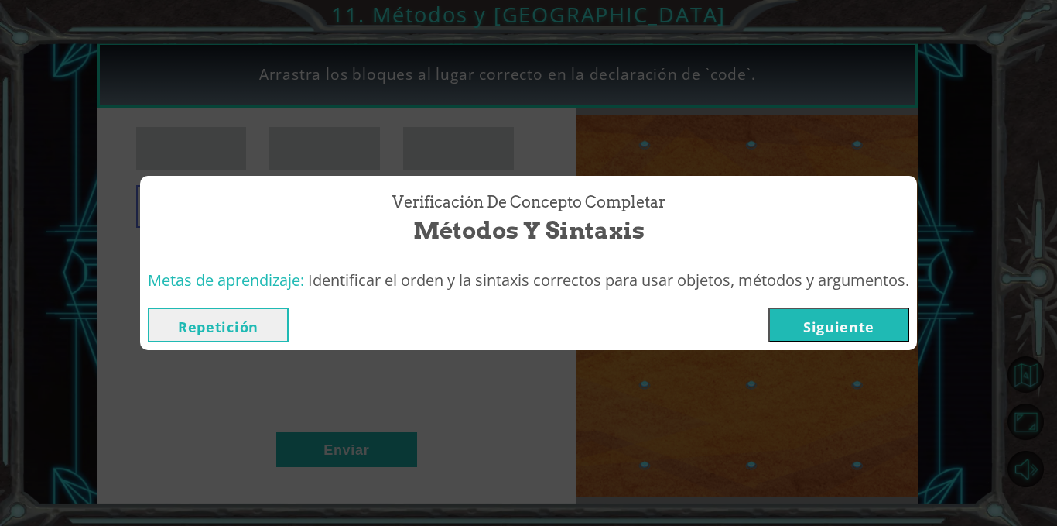
click at [838, 315] on button "Siguiente" at bounding box center [839, 324] width 141 height 35
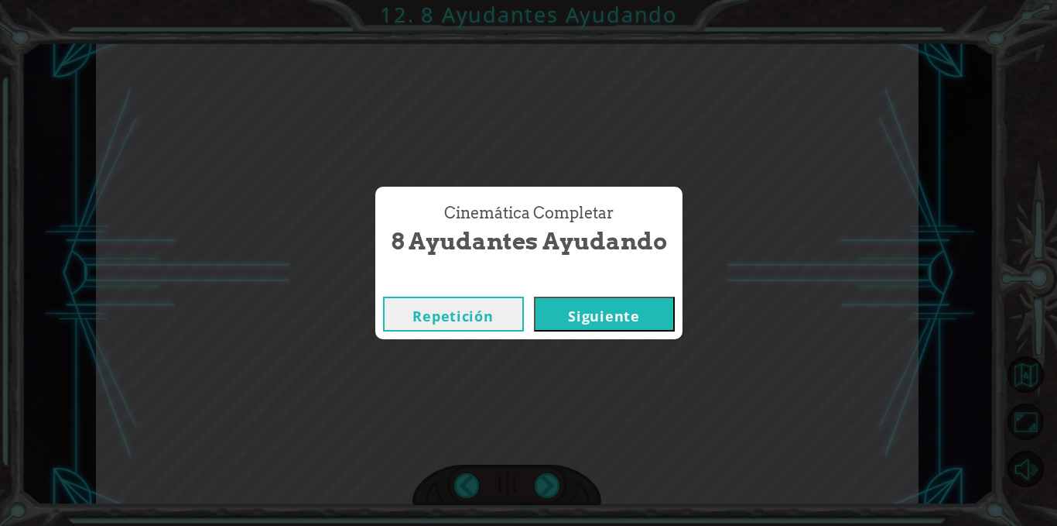
click at [634, 314] on button "Siguiente" at bounding box center [604, 313] width 141 height 35
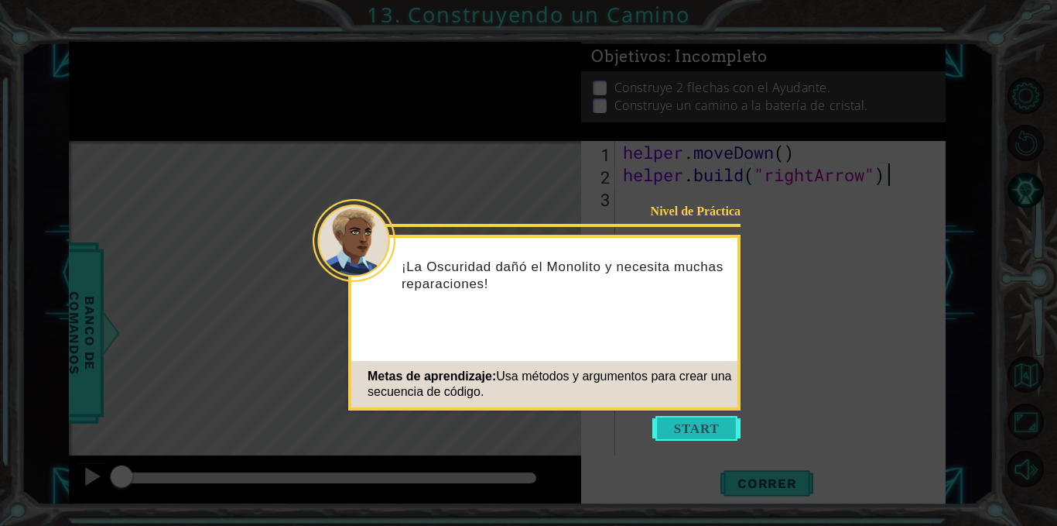
click at [703, 431] on button "Start" at bounding box center [697, 428] width 88 height 25
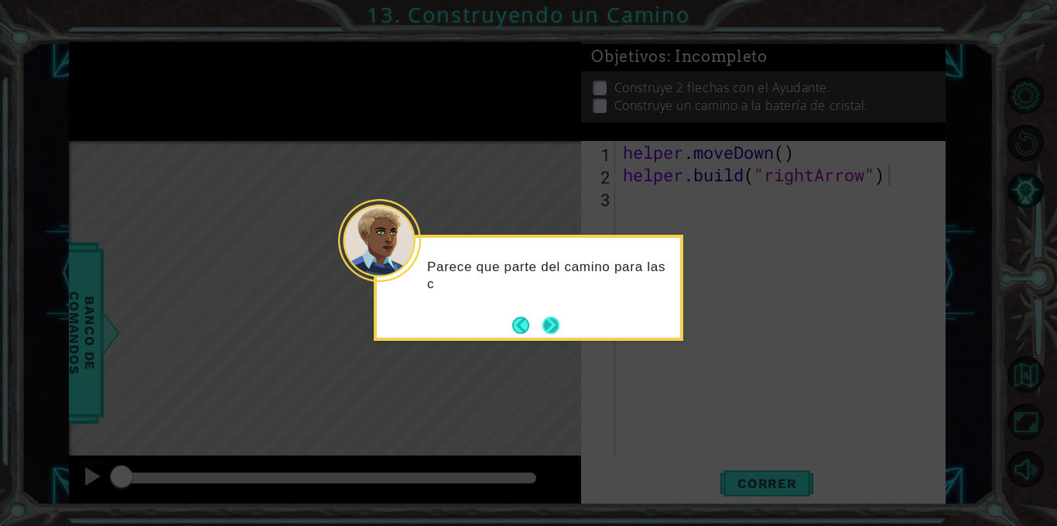
click at [544, 320] on button "Next" at bounding box center [551, 325] width 17 height 17
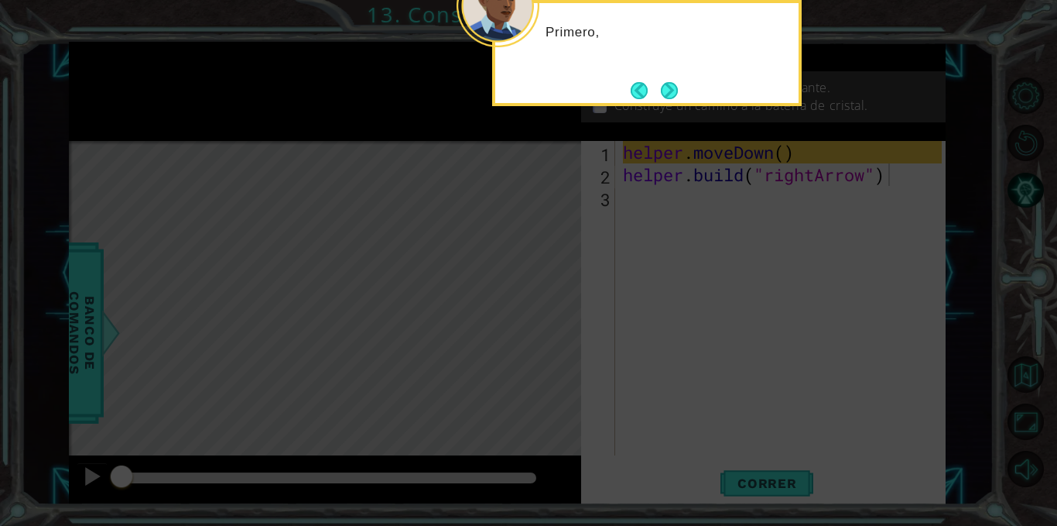
click at [544, 320] on icon at bounding box center [528, 79] width 1057 height 894
click at [664, 99] on button "Next" at bounding box center [669, 90] width 17 height 17
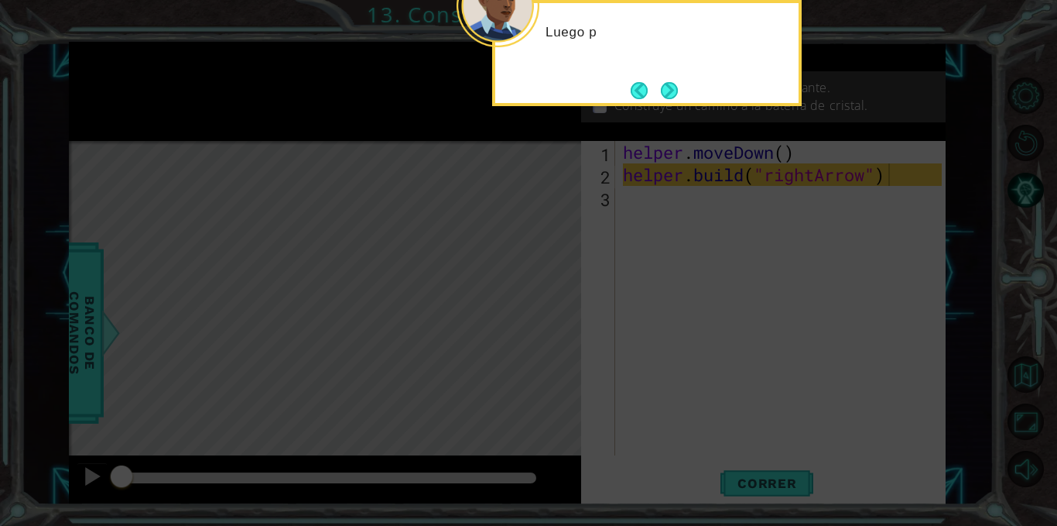
click at [664, 99] on button "Next" at bounding box center [669, 90] width 17 height 17
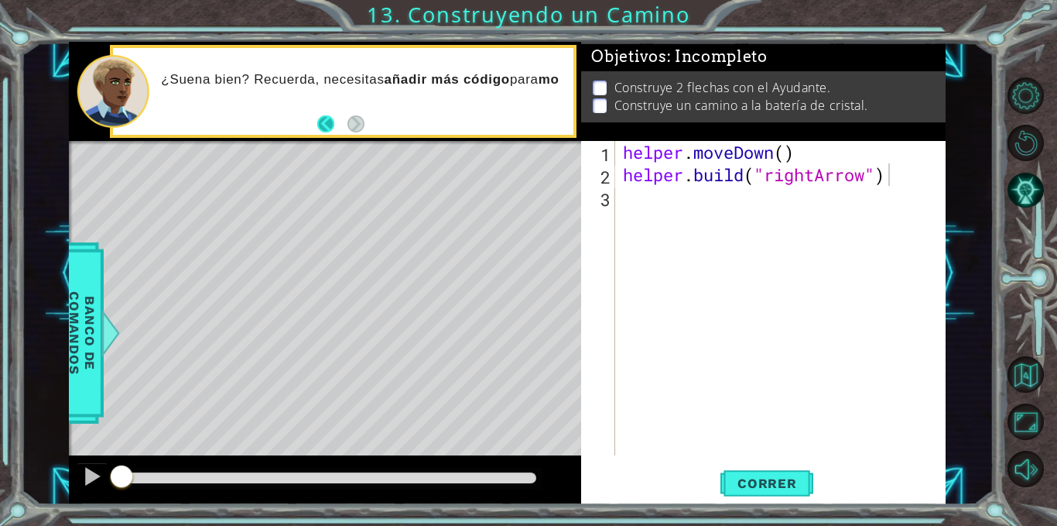
click at [331, 127] on button "Back" at bounding box center [332, 123] width 30 height 17
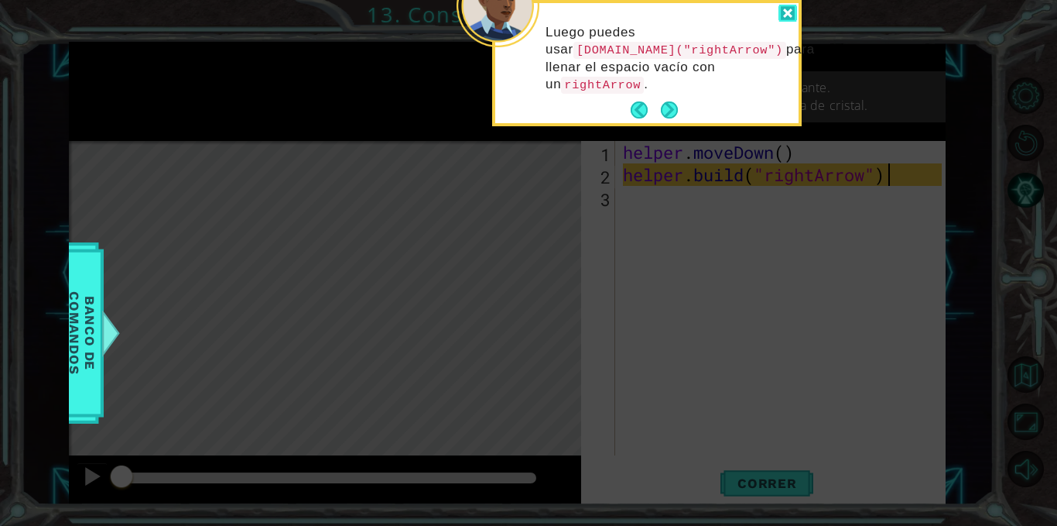
click at [782, 13] on div at bounding box center [788, 14] width 19 height 18
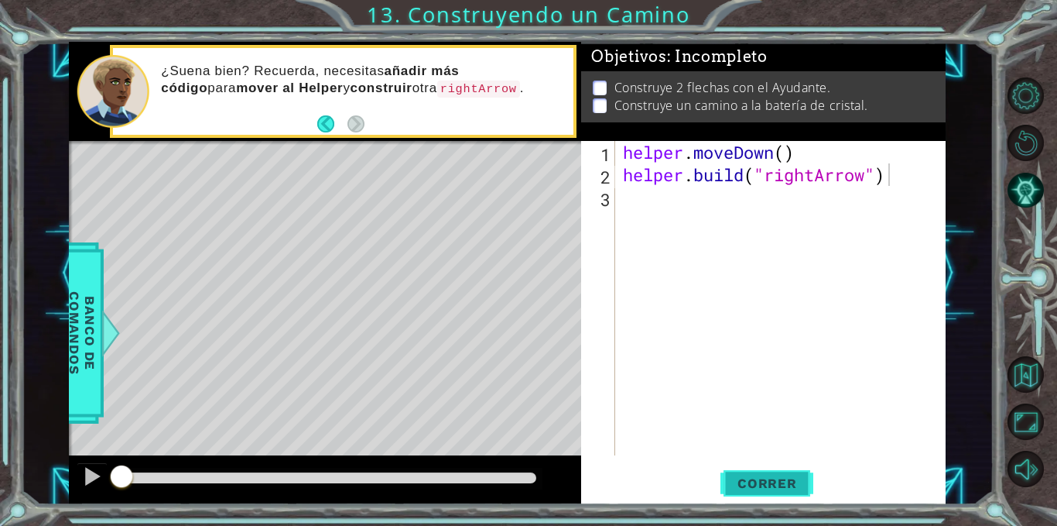
click at [766, 478] on span "Correr" at bounding box center [767, 482] width 91 height 15
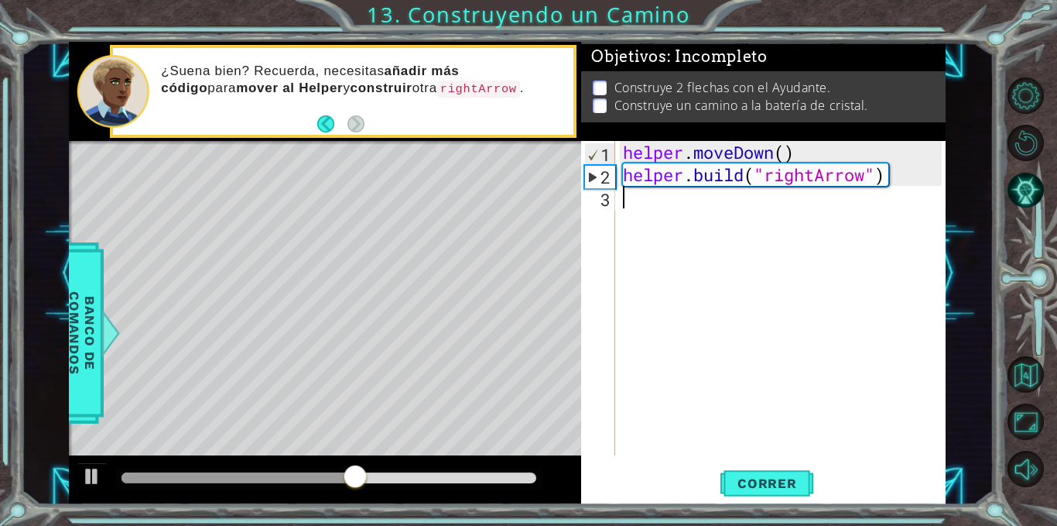
click at [688, 204] on div "helper . moveDown ( ) helper . build ( "rightArrow" )" at bounding box center [785, 320] width 330 height 359
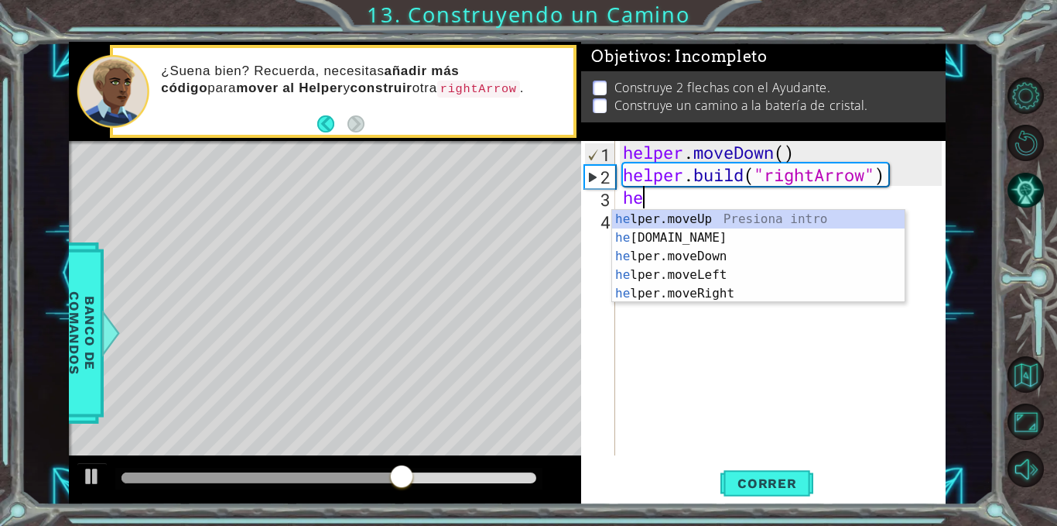
scroll to position [0, 1]
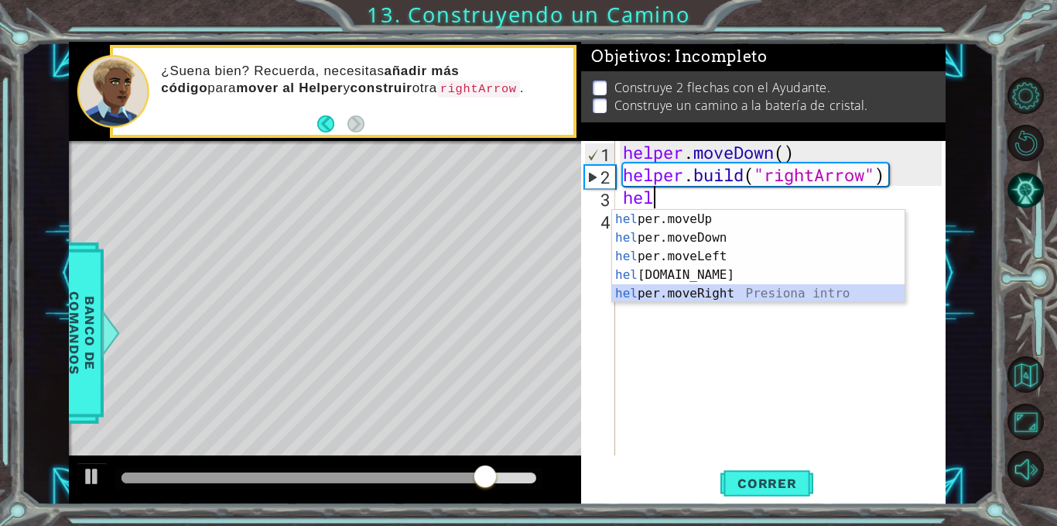
click at [677, 287] on div "hel per.moveUp Presiona intro hel per.moveDown Presiona intro hel per.moveLeft …" at bounding box center [758, 275] width 293 height 130
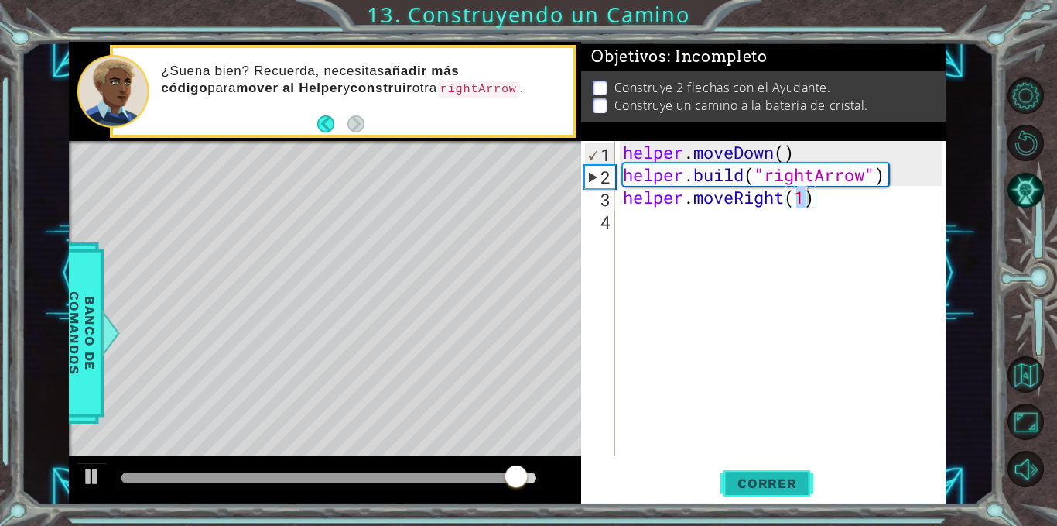
click at [776, 485] on span "Correr" at bounding box center [767, 482] width 91 height 15
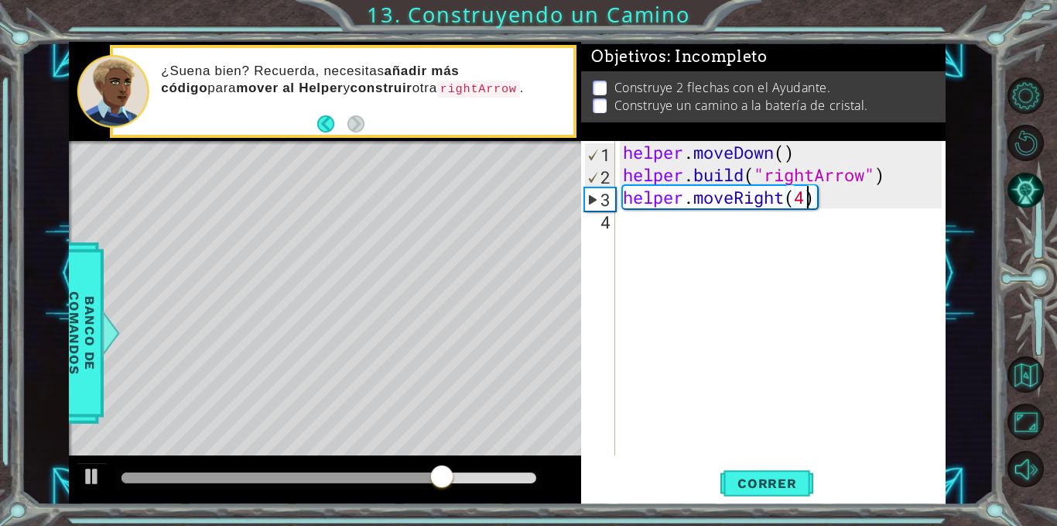
scroll to position [0, 8]
click at [772, 474] on button "Correr" at bounding box center [767, 483] width 93 height 36
type textarea "helper.moveRight(3)"
click at [772, 474] on button "Correr" at bounding box center [767, 483] width 93 height 36
click at [326, 123] on button "Back" at bounding box center [332, 123] width 30 height 17
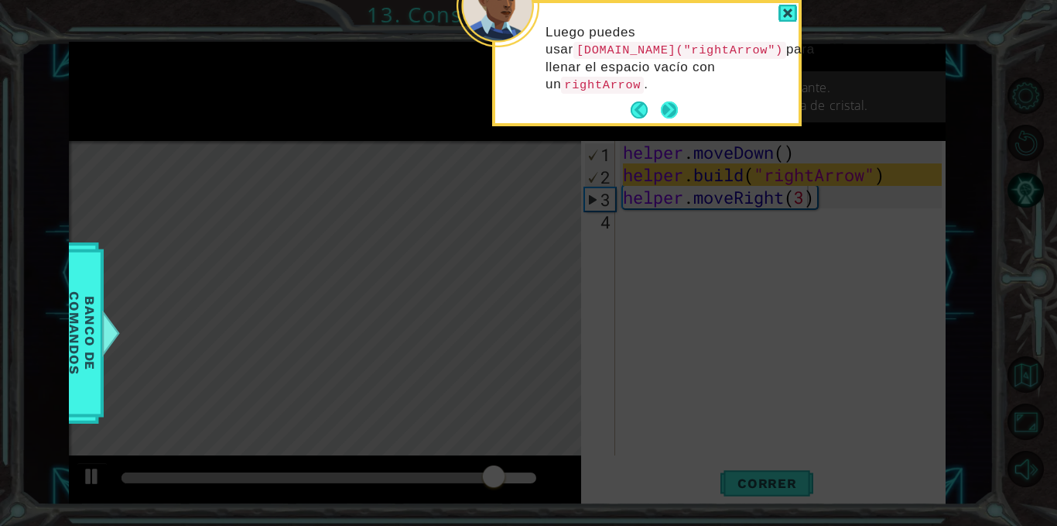
click at [665, 110] on button "Next" at bounding box center [670, 110] width 21 height 21
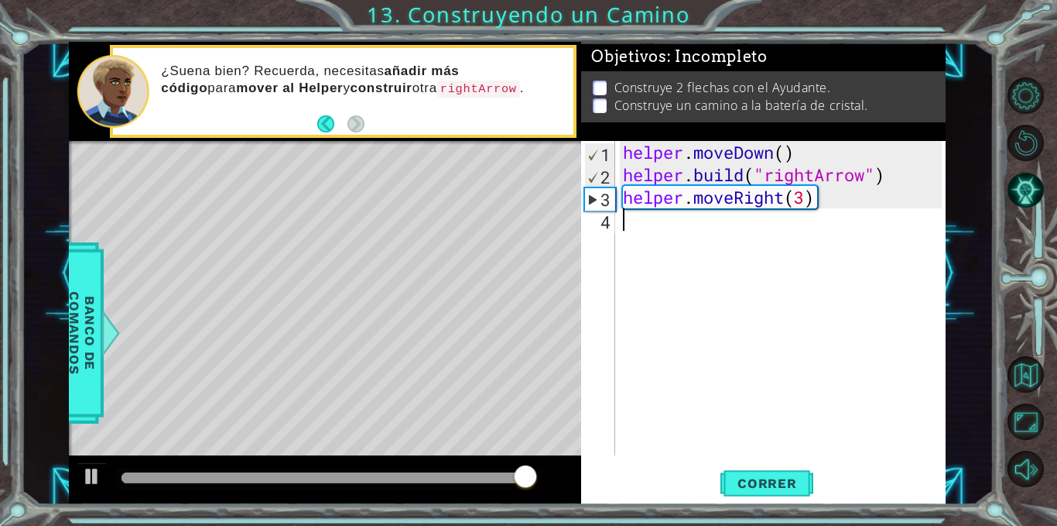
click at [646, 226] on div "helper . moveDown ( ) helper . build ( "rightArrow" ) helper . moveRight ( 3 )" at bounding box center [785, 320] width 330 height 359
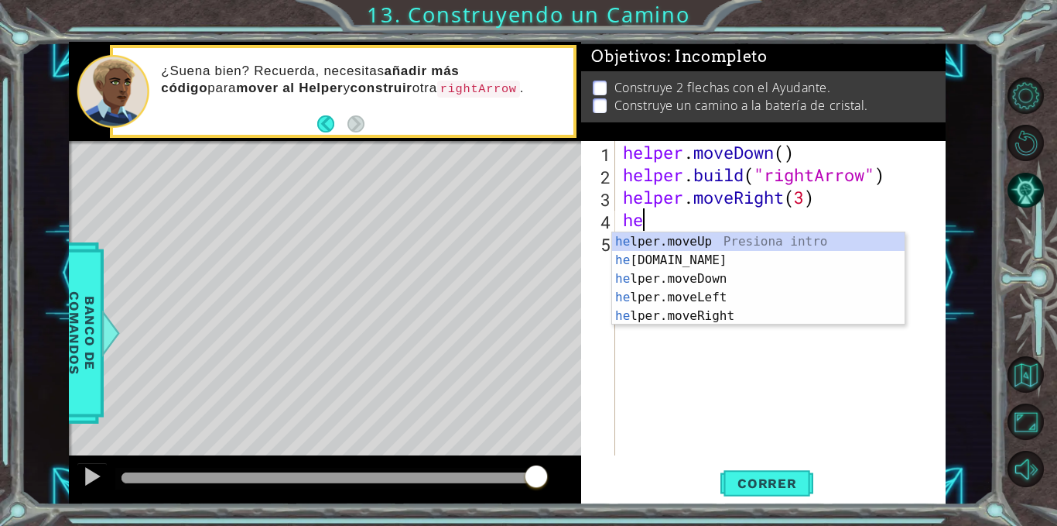
scroll to position [0, 1]
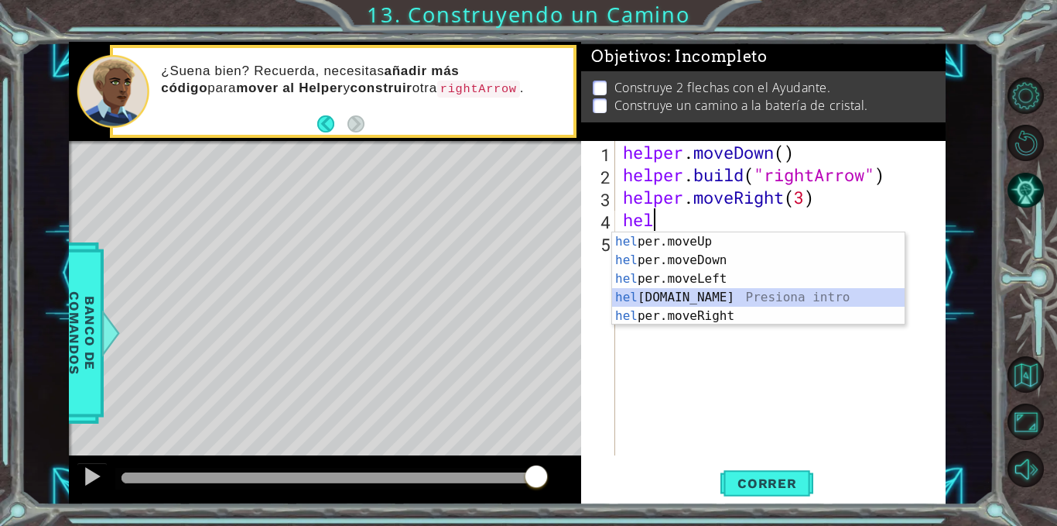
click at [670, 295] on div "hel per.moveUp Presiona intro hel per.moveDown Presiona intro hel per.moveLeft …" at bounding box center [758, 297] width 293 height 130
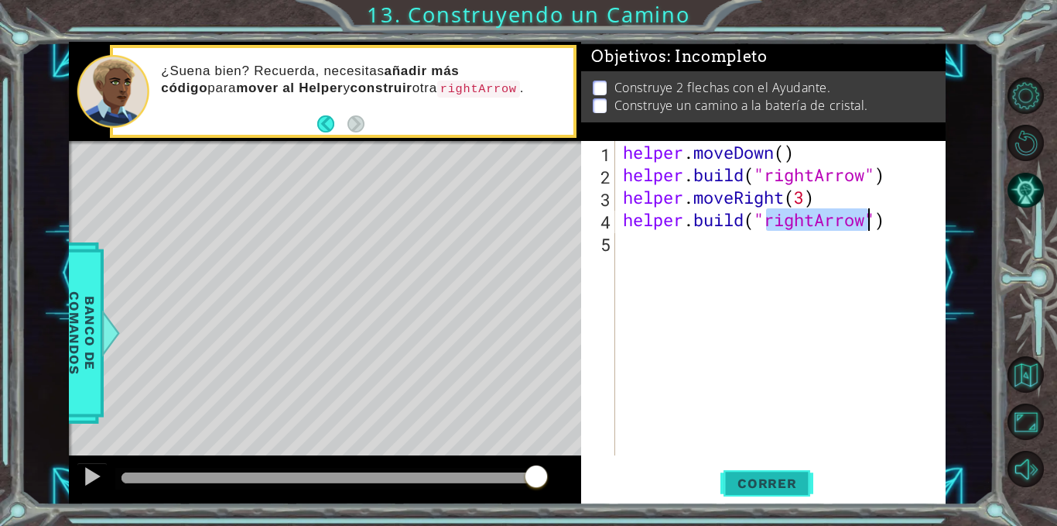
type textarea "[DOMAIN_NAME]("rightArrow")"
click at [766, 478] on span "Correr" at bounding box center [767, 482] width 91 height 15
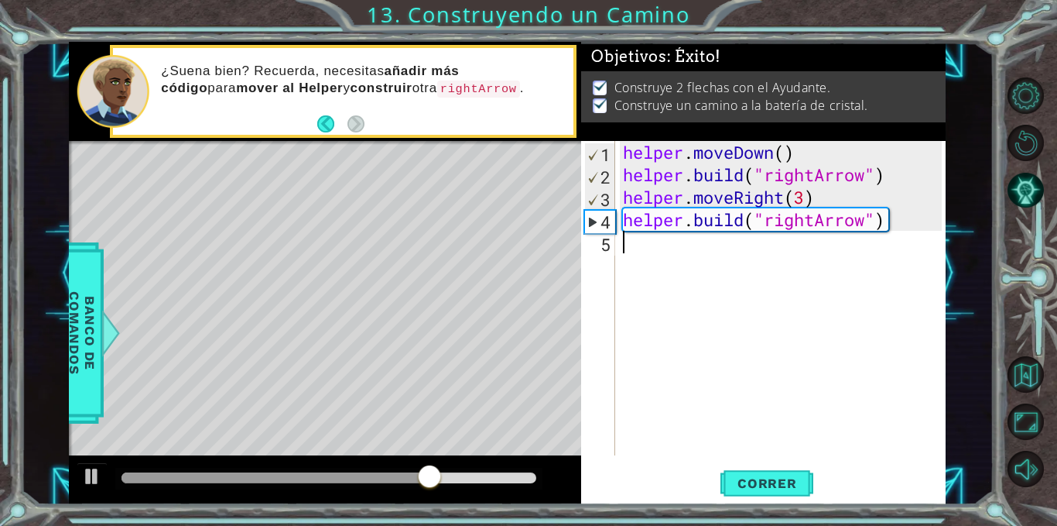
click at [696, 261] on div "helper . moveDown ( ) helper . build ( "rightArrow" ) helper . moveRight ( 3 ) …" at bounding box center [785, 320] width 330 height 359
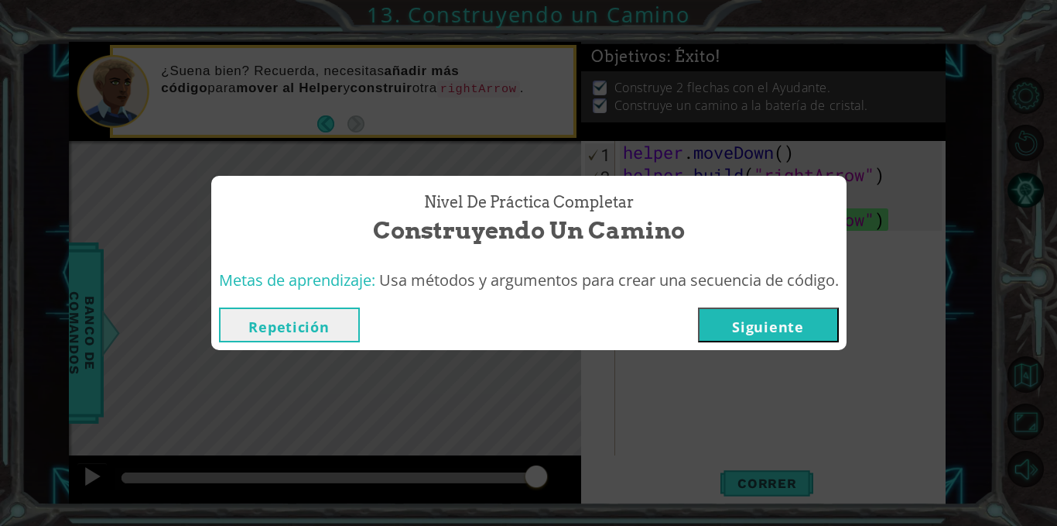
click at [718, 321] on button "Siguiente" at bounding box center [768, 324] width 141 height 35
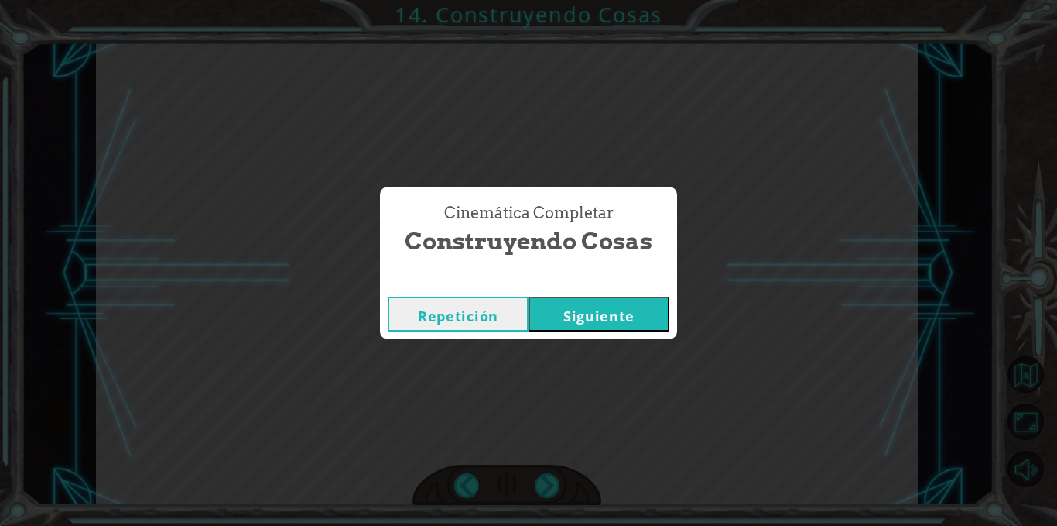
click at [615, 320] on button "Siguiente" at bounding box center [599, 313] width 141 height 35
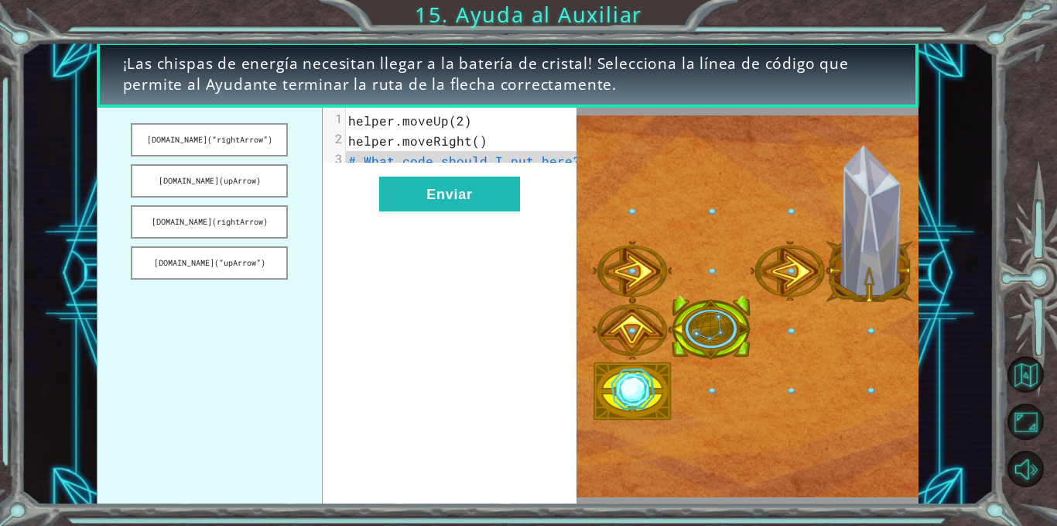
drag, startPoint x: 199, startPoint y: 226, endPoint x: 389, endPoint y: 173, distance: 196.8
click at [389, 173] on div "[DOMAIN_NAME](“rightArrow”) [DOMAIN_NAME](upArrow) [DOMAIN_NAME](rightArrow) [D…" at bounding box center [337, 306] width 480 height 397
click at [250, 222] on button "[DOMAIN_NAME](rightArrow)" at bounding box center [209, 221] width 157 height 33
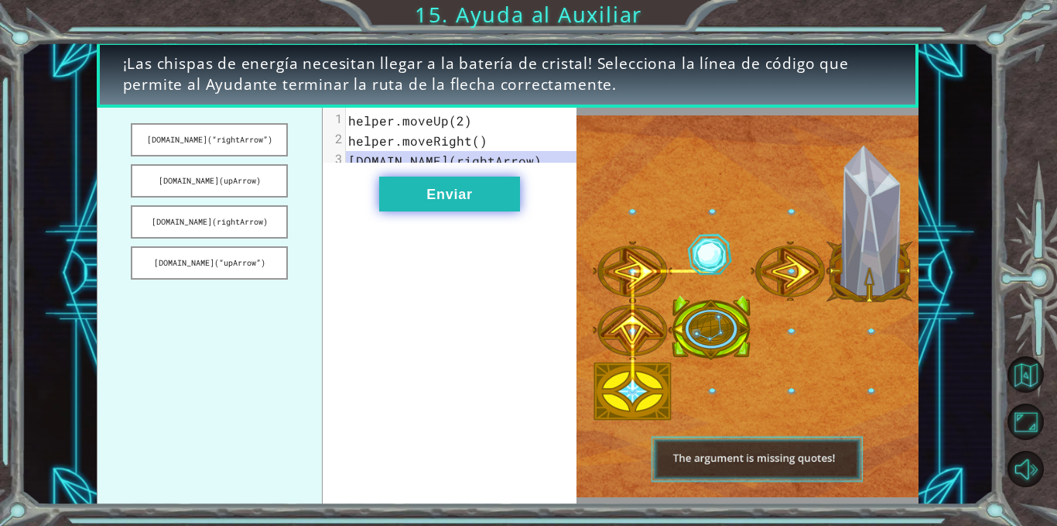
click at [429, 211] on button "Enviar" at bounding box center [449, 193] width 141 height 35
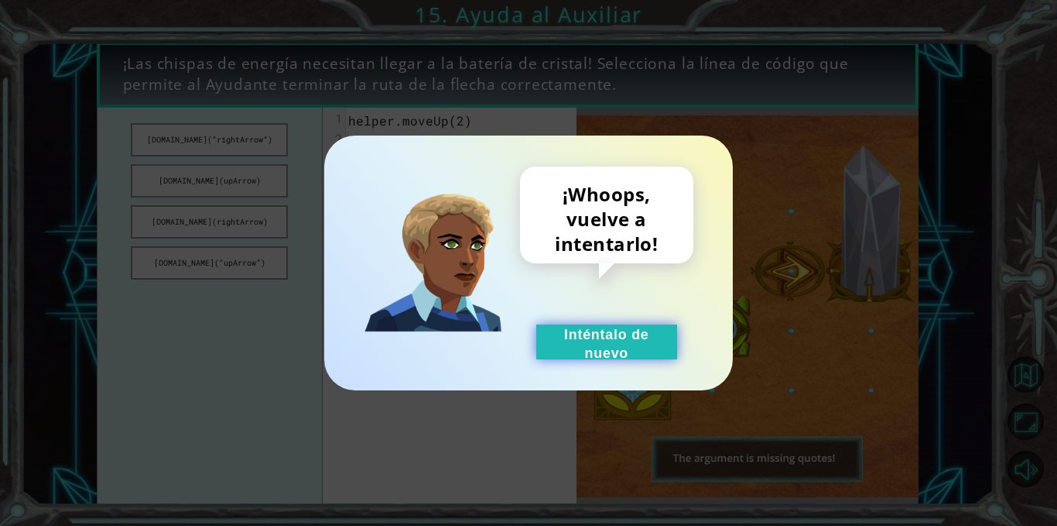
click at [629, 344] on button "Inténtalo de nuevo" at bounding box center [606, 341] width 141 height 35
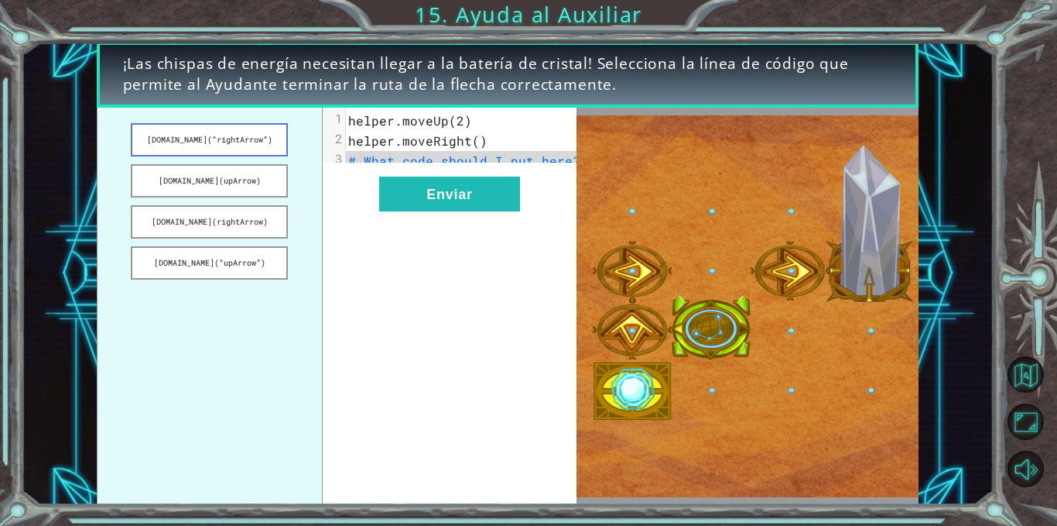
click at [245, 129] on button "[DOMAIN_NAME](“rightArrow”)" at bounding box center [209, 139] width 157 height 33
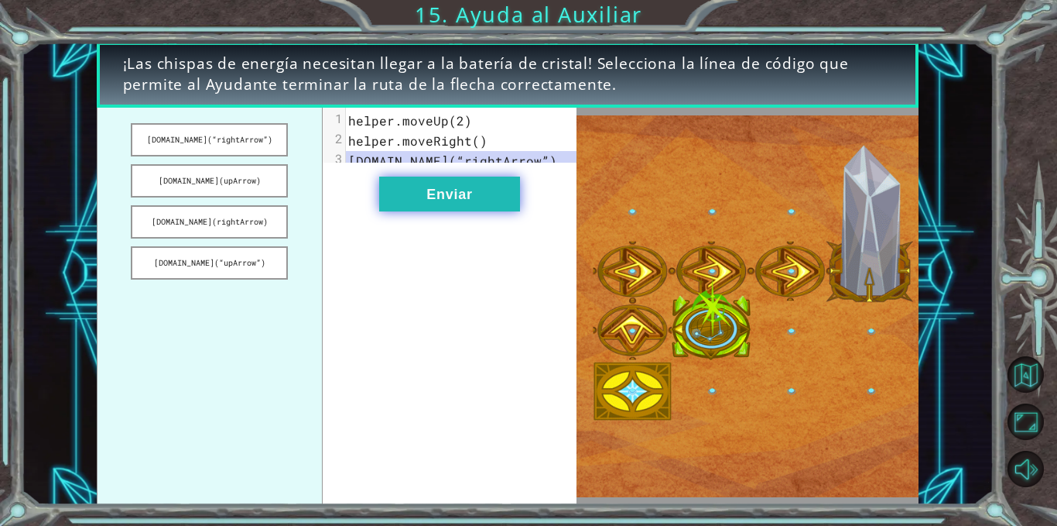
click at [417, 194] on button "Enviar" at bounding box center [449, 193] width 141 height 35
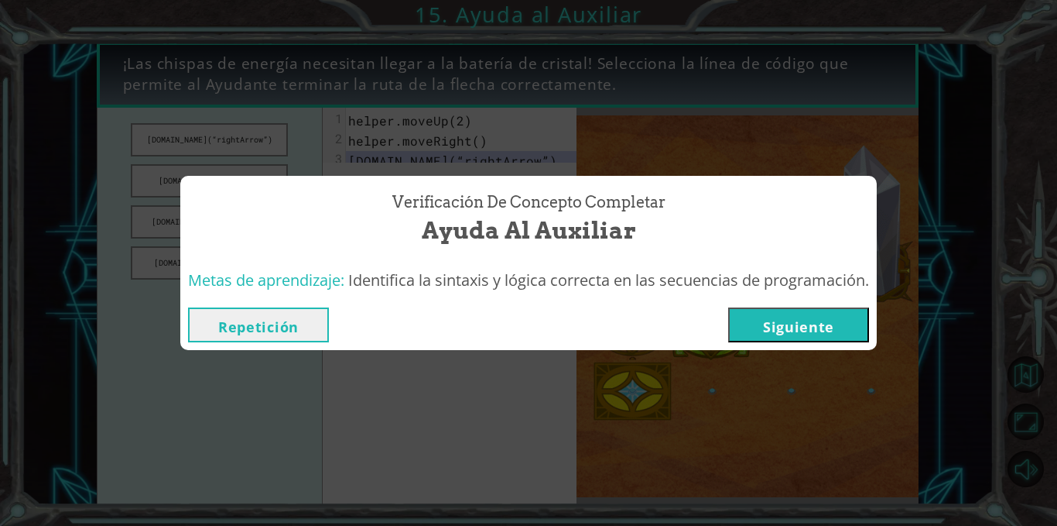
click at [764, 327] on button "Siguiente" at bounding box center [798, 324] width 141 height 35
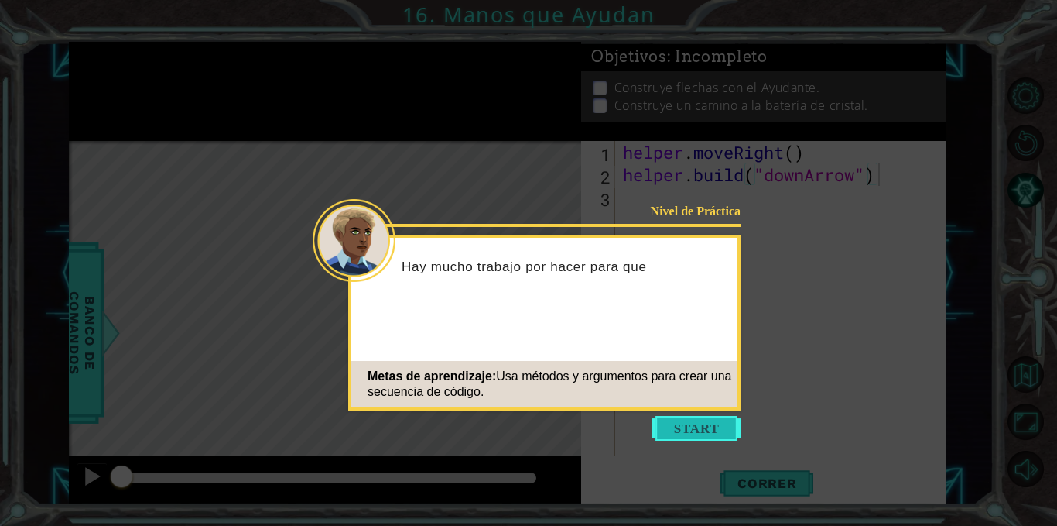
click at [688, 428] on button "Start" at bounding box center [697, 428] width 88 height 25
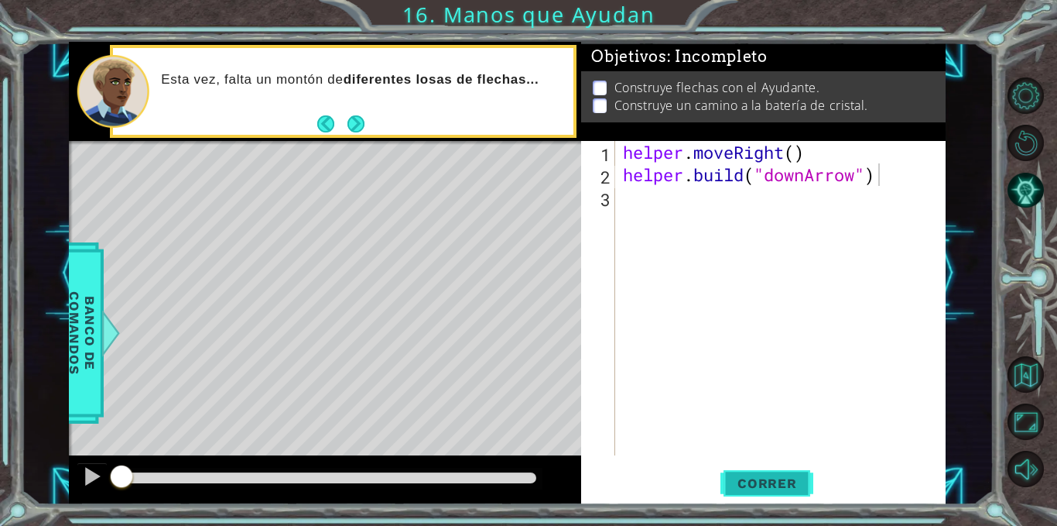
click at [752, 488] on span "Correr" at bounding box center [767, 482] width 91 height 15
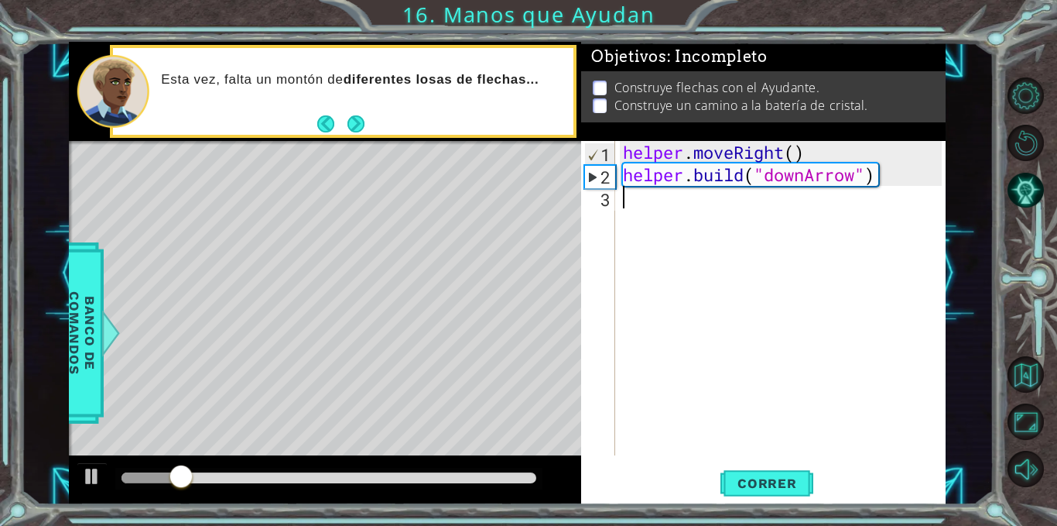
click at [653, 207] on div "helper . moveRight ( ) helper . build ( "downArrow" )" at bounding box center [785, 320] width 330 height 359
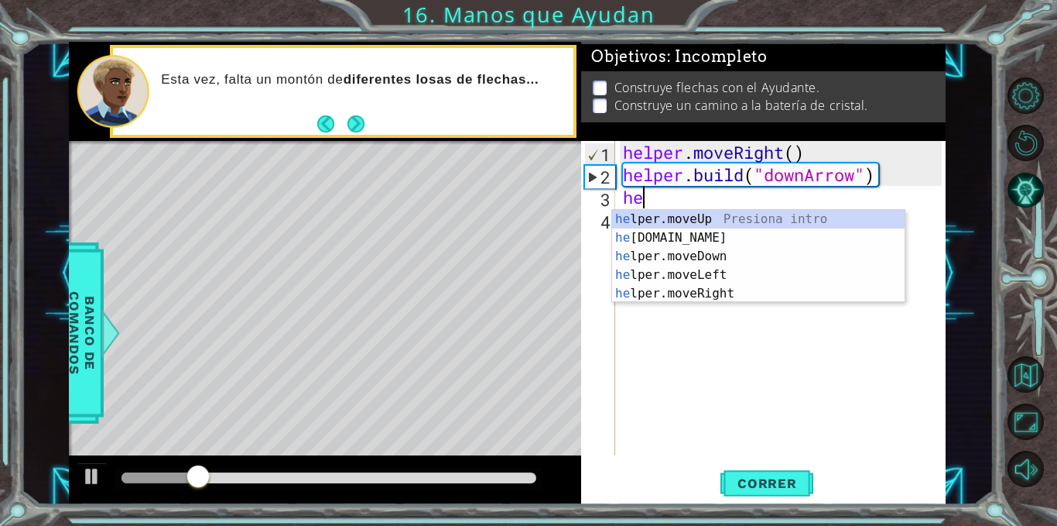
scroll to position [0, 1]
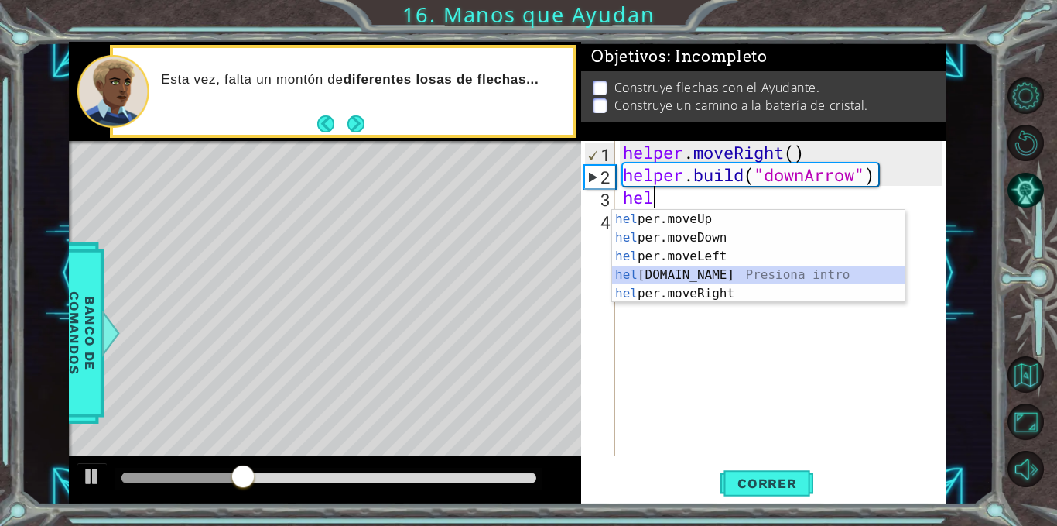
click at [678, 269] on div "hel per.moveUp Presiona intro hel per.moveDown Presiona intro hel per.moveLeft …" at bounding box center [758, 275] width 293 height 130
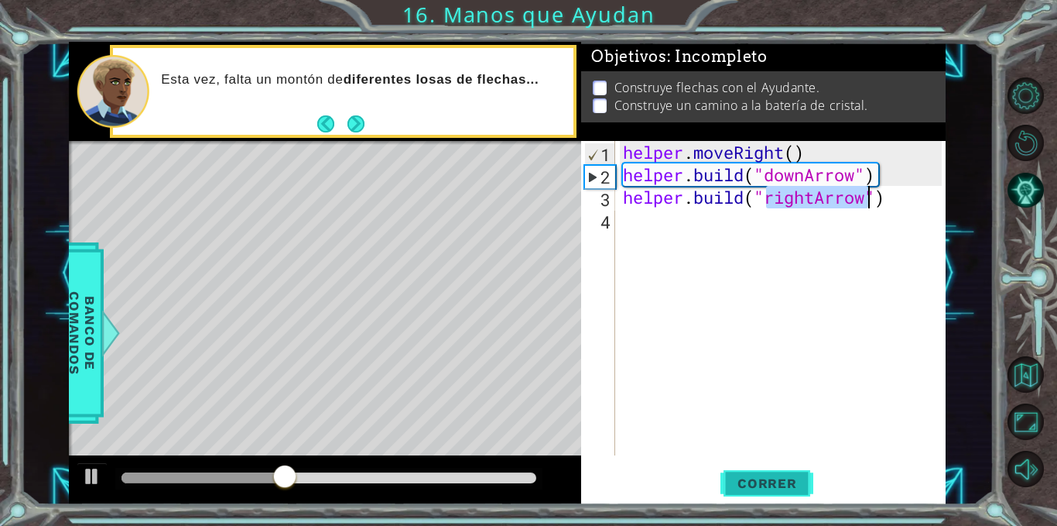
type textarea "[DOMAIN_NAME]("rightArrow")"
click at [767, 468] on button "Correr" at bounding box center [767, 483] width 93 height 36
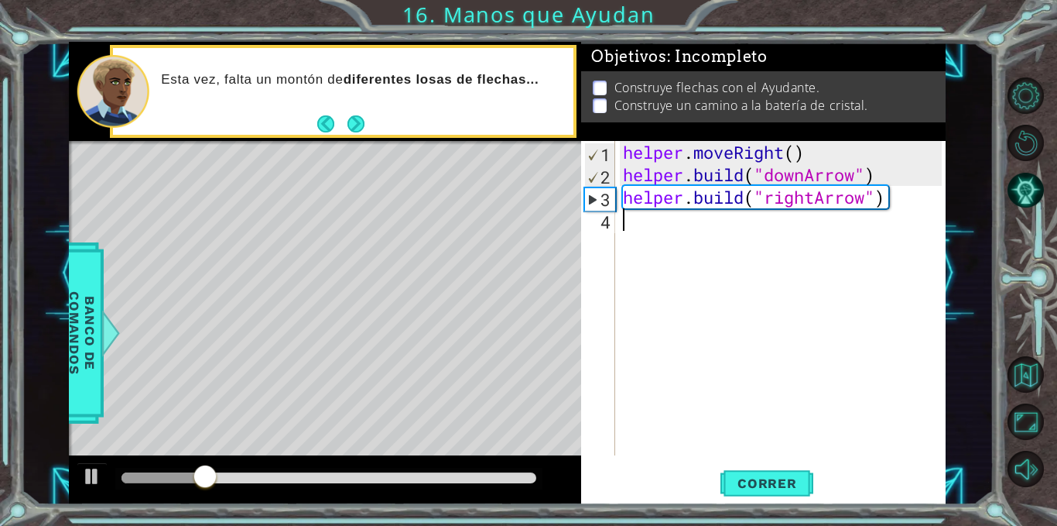
click at [639, 227] on div "helper . moveRight ( ) helper . build ( "downArrow" ) helper . build ( "rightAr…" at bounding box center [785, 320] width 330 height 359
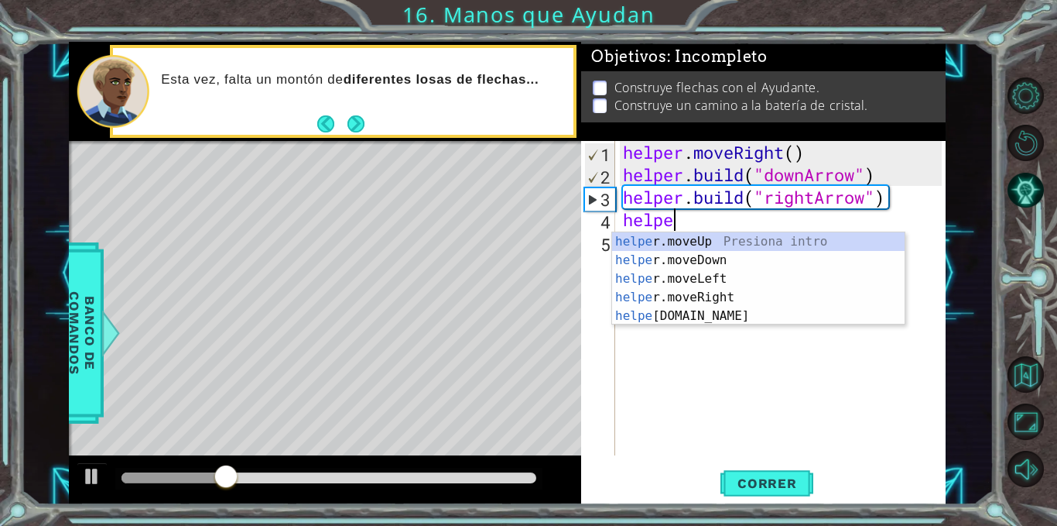
scroll to position [0, 2]
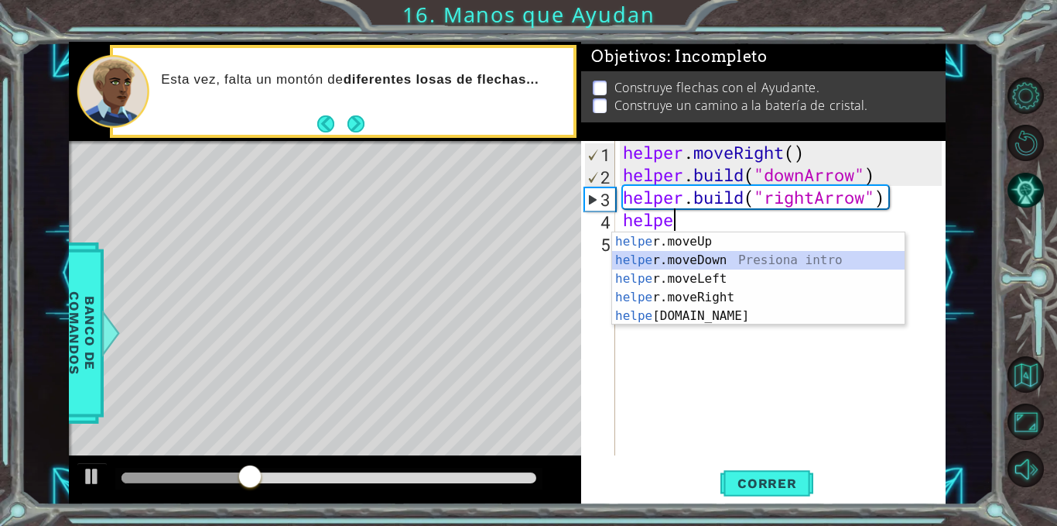
click at [668, 259] on div "helpe [PERSON_NAME]moveUp Presiona intro helpe r.moveDown Presiona intro helpe …" at bounding box center [758, 297] width 293 height 130
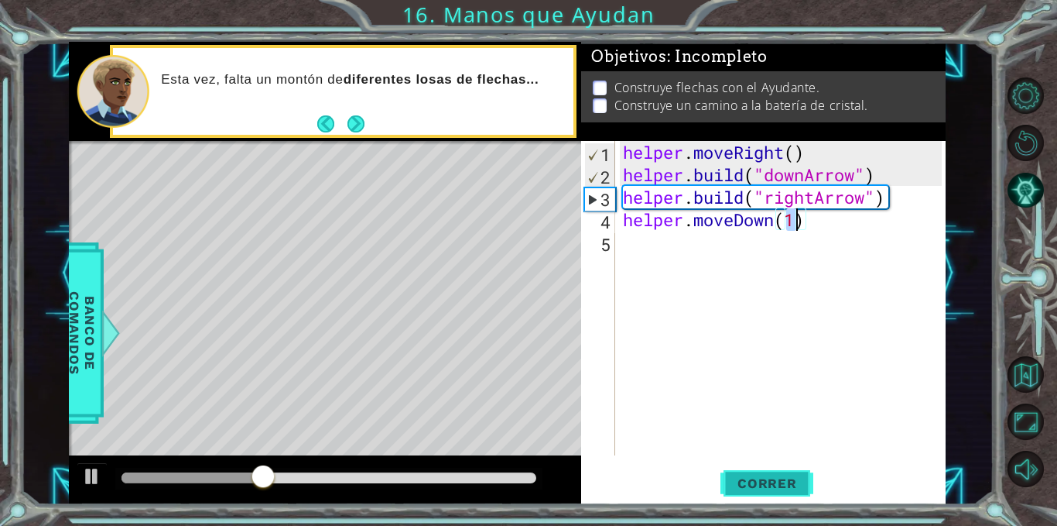
type textarea "helper.moveDown(1)"
click at [766, 476] on span "Correr" at bounding box center [767, 482] width 91 height 15
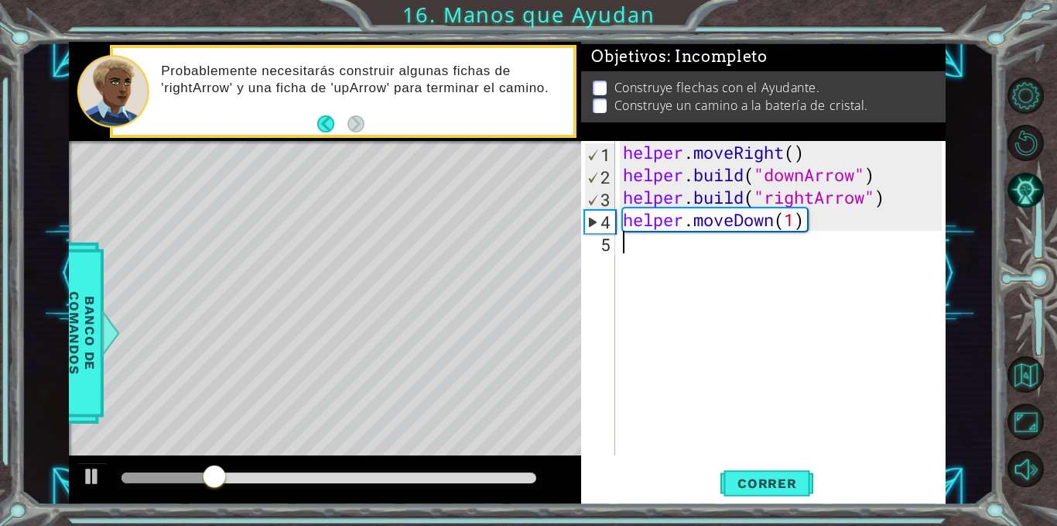
click at [654, 251] on div "helper . moveRight ( ) helper . build ( "downArrow" ) helper . build ( "rightAr…" at bounding box center [785, 320] width 330 height 359
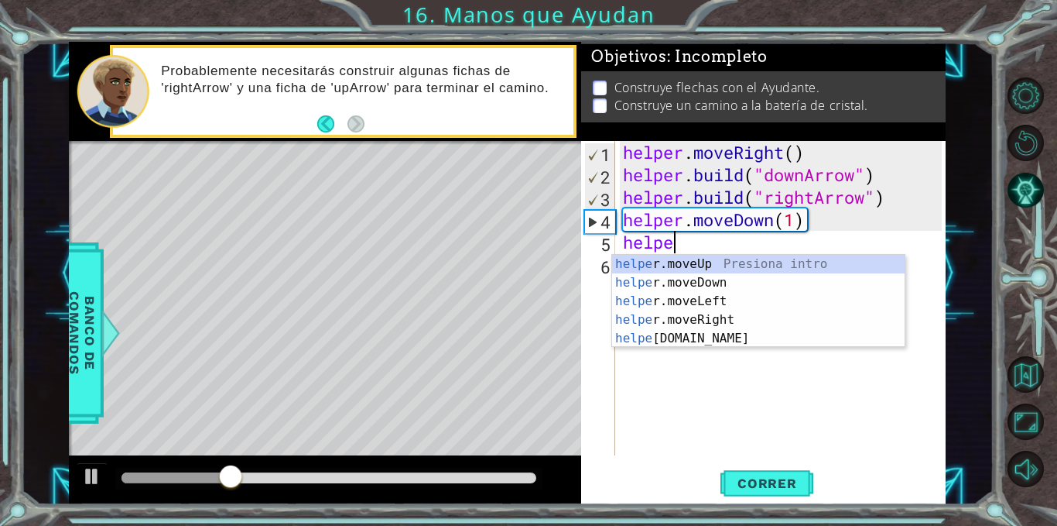
scroll to position [0, 2]
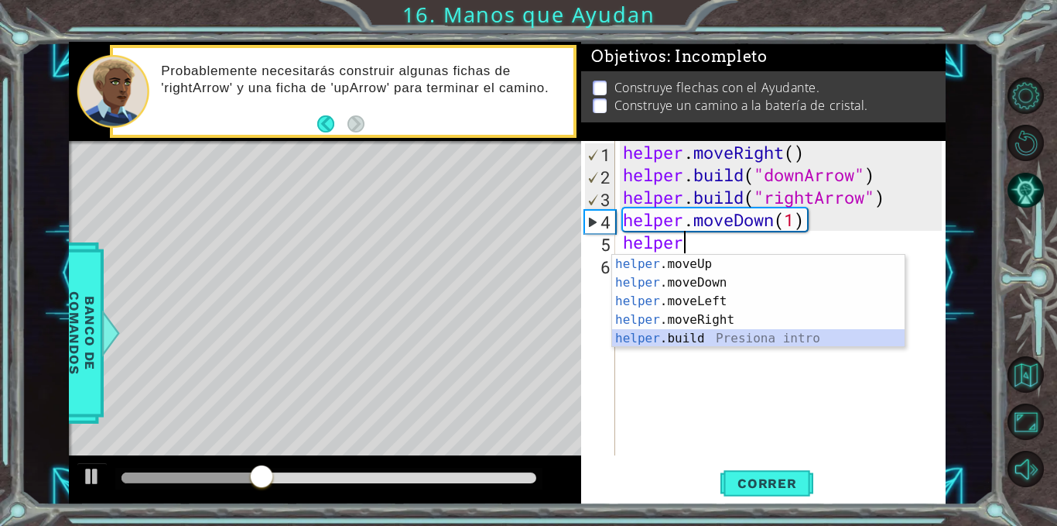
click at [687, 337] on div "helper .moveUp Presiona intro helper .moveDown Presiona intro helper .moveLeft …" at bounding box center [758, 320] width 293 height 130
type textarea "[DOMAIN_NAME]("rightArrow")"
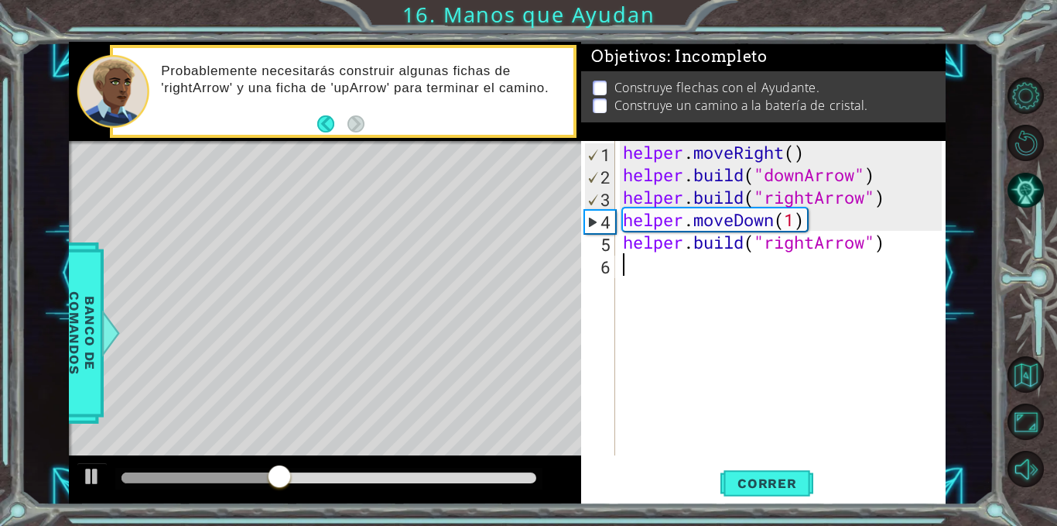
click at [684, 268] on div "helper . moveRight ( ) helper . build ( "downArrow" ) helper . build ( "rightAr…" at bounding box center [785, 320] width 330 height 359
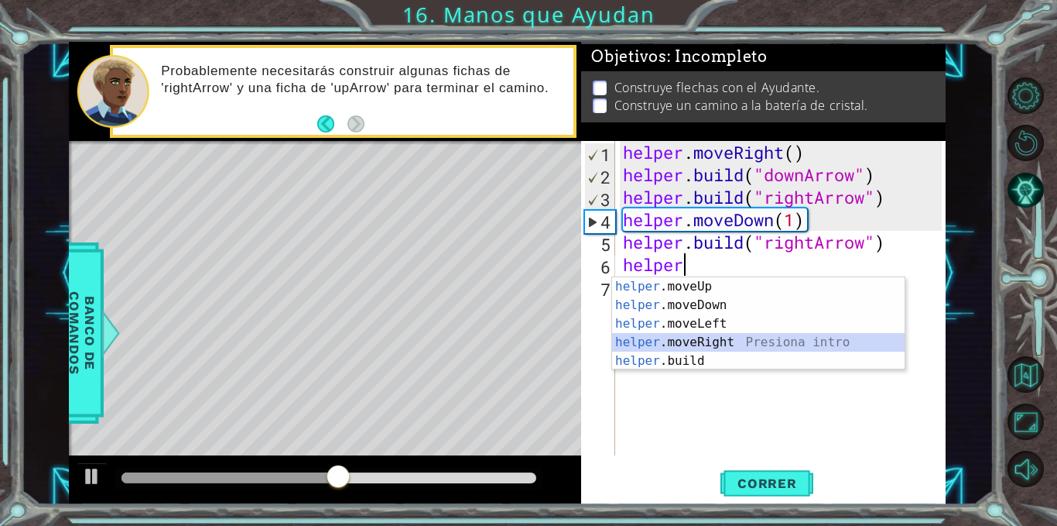
click at [691, 347] on div "helper .moveUp Presiona intro helper .moveDown Presiona intro helper .moveLeft …" at bounding box center [758, 342] width 293 height 130
type textarea "helper.moveRight(1)"
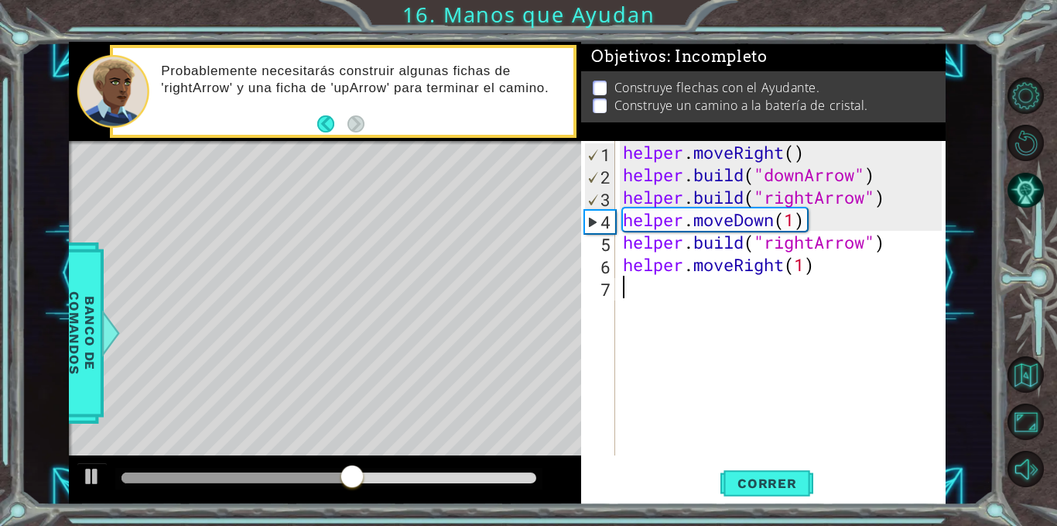
click at [688, 288] on div "helper . moveRight ( ) helper . build ( "downArrow" ) helper . build ( "rightAr…" at bounding box center [785, 320] width 330 height 359
click at [805, 273] on div "helper . moveRight ( ) helper . build ( "downArrow" ) helper . build ( "rightAr…" at bounding box center [785, 320] width 330 height 359
type textarea "helper.moveRight(2)"
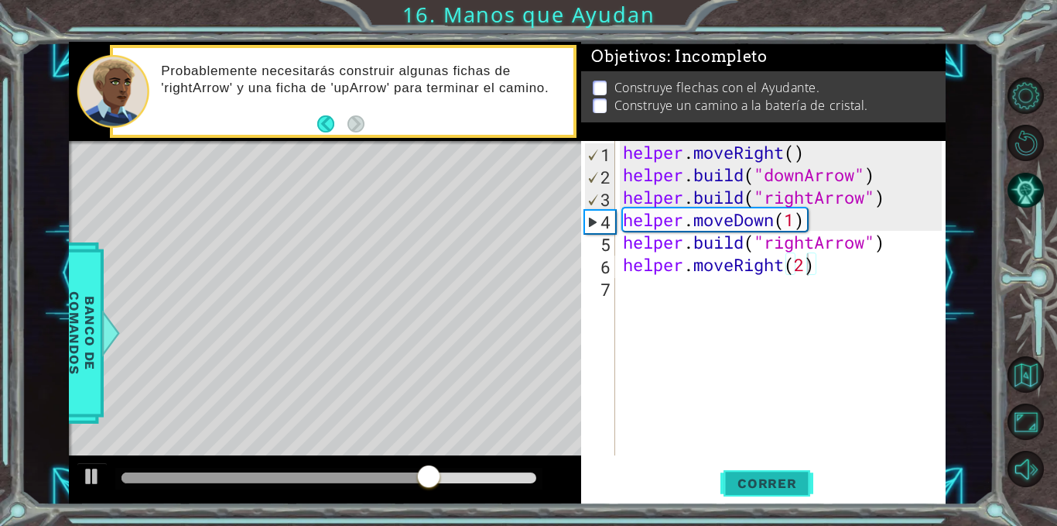
click at [769, 479] on span "Correr" at bounding box center [767, 482] width 91 height 15
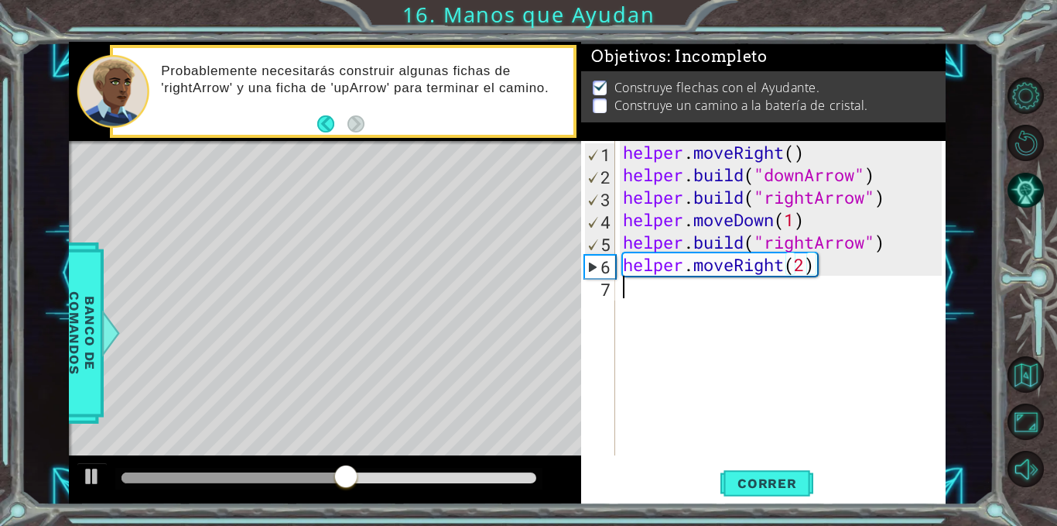
click at [817, 333] on div "helper . moveRight ( ) helper . build ( "downArrow" ) helper . build ( "rightAr…" at bounding box center [785, 320] width 330 height 359
click at [807, 273] on div "helper . moveRight ( ) helper . build ( "downArrow" ) helper . build ( "rightAr…" at bounding box center [785, 320] width 330 height 359
type textarea "helper.moveRight(1)"
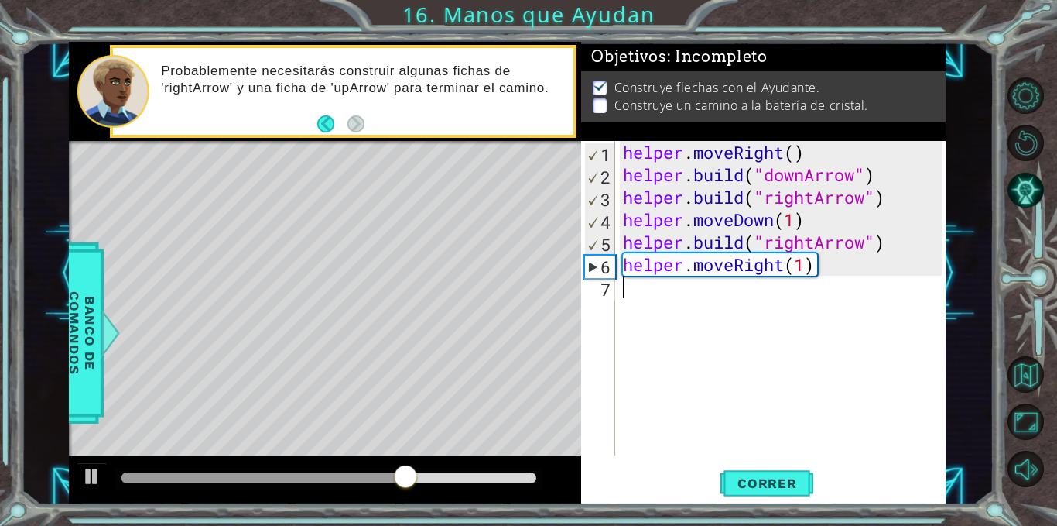
click at [675, 291] on div "helper . moveRight ( ) helper . build ( "downArrow" ) helper . build ( "rightAr…" at bounding box center [785, 320] width 330 height 359
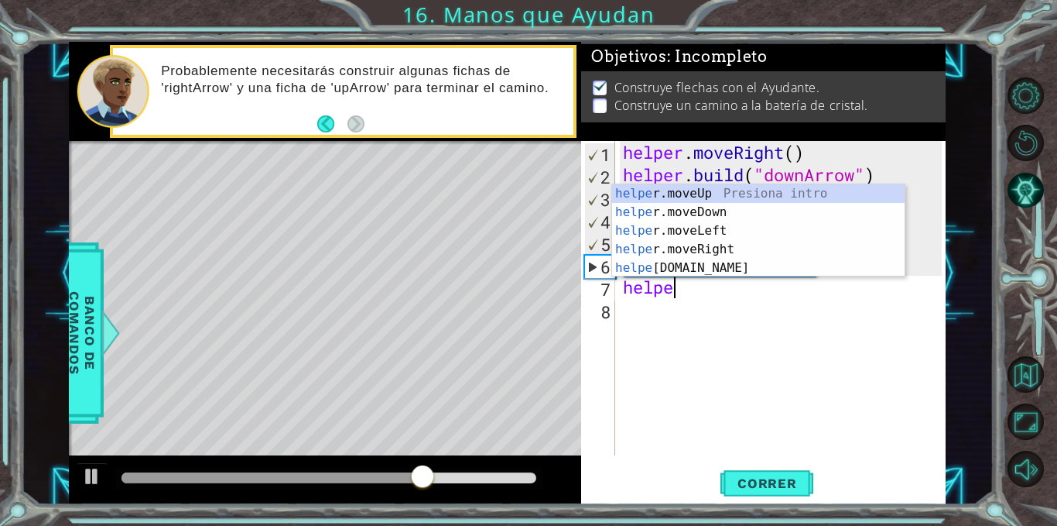
scroll to position [0, 2]
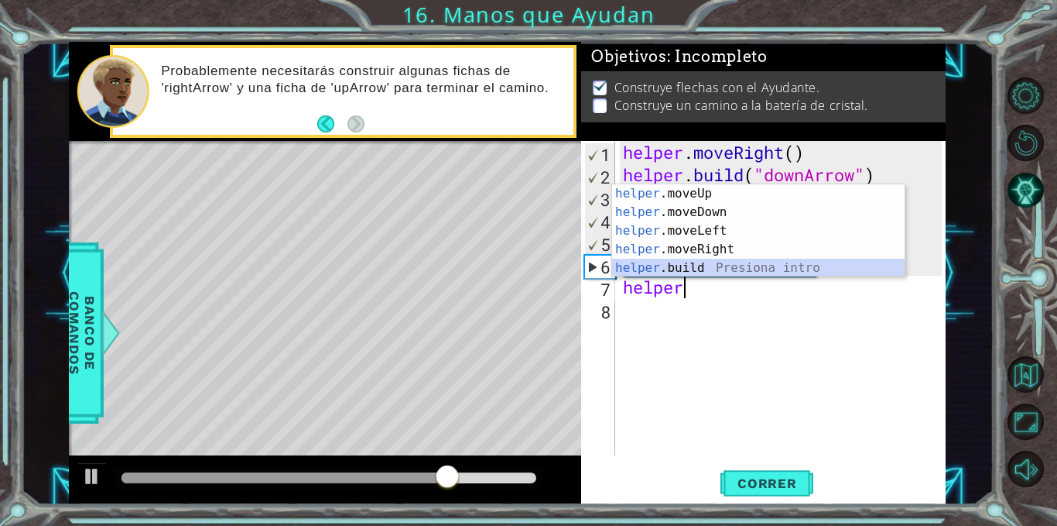
click at [671, 260] on div "helper .moveUp Presiona intro helper .moveDown Presiona intro helper .moveLeft …" at bounding box center [758, 249] width 293 height 130
type textarea "[DOMAIN_NAME]("rightArrow")"
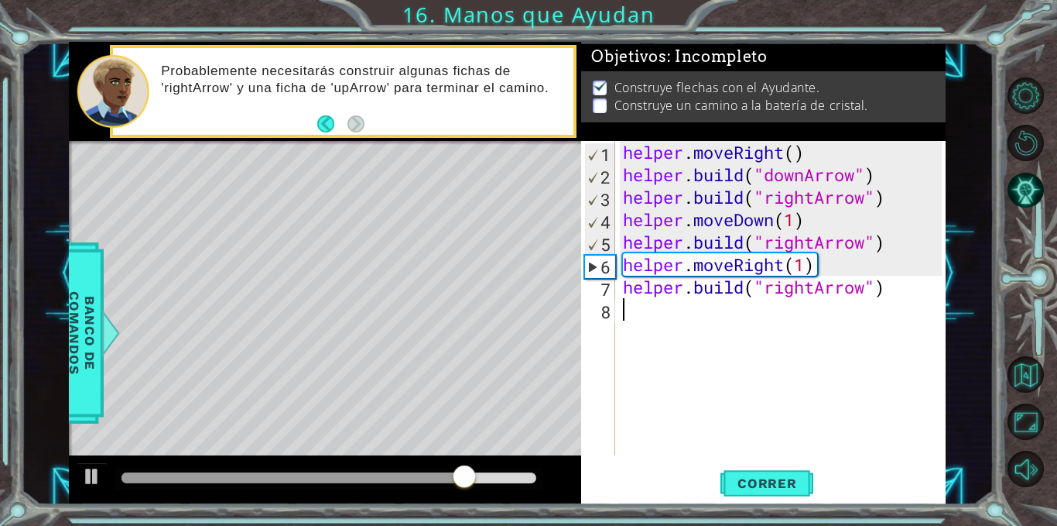
click at [660, 314] on div "helper . moveRight ( ) helper . build ( "downArrow" ) helper . build ( "rightAr…" at bounding box center [785, 320] width 330 height 359
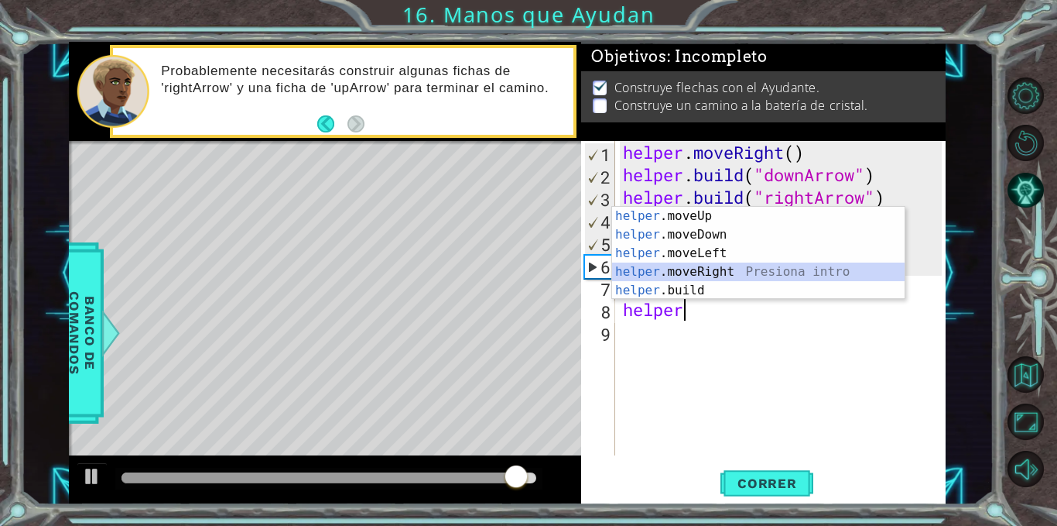
click at [688, 276] on div "helper .moveUp Presiona intro helper .moveDown Presiona intro helper .moveLeft …" at bounding box center [758, 272] width 293 height 130
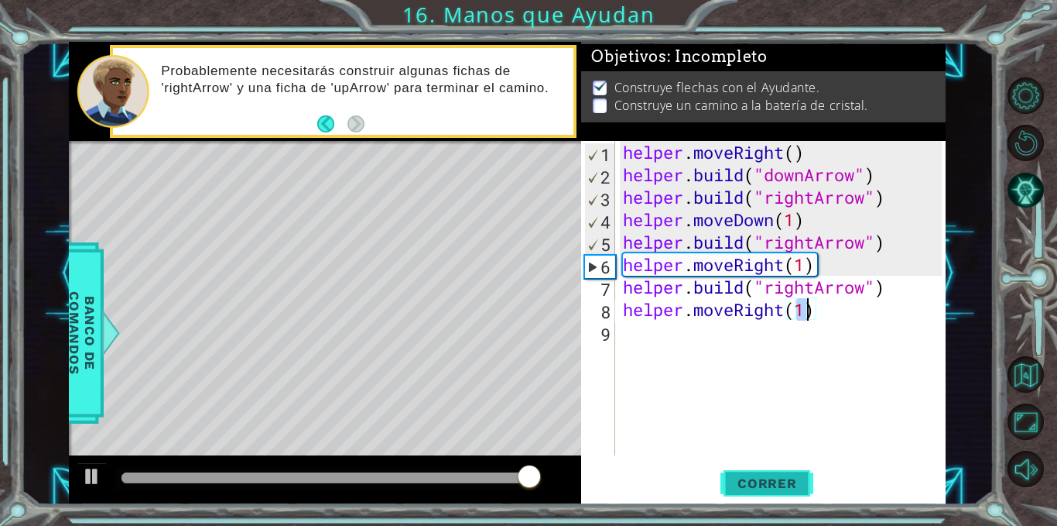
type textarea "helper.moveRight(1)"
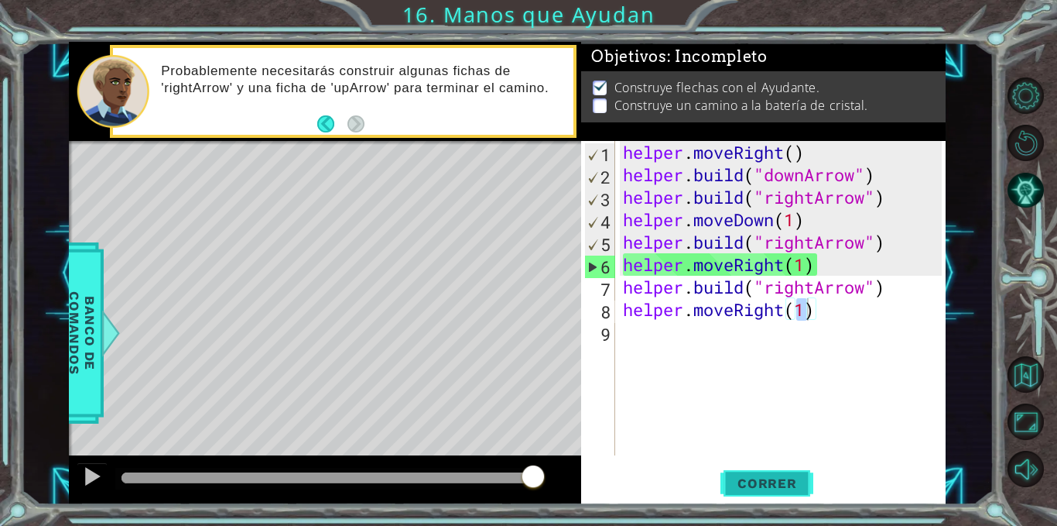
click at [746, 480] on span "Correr" at bounding box center [767, 482] width 91 height 15
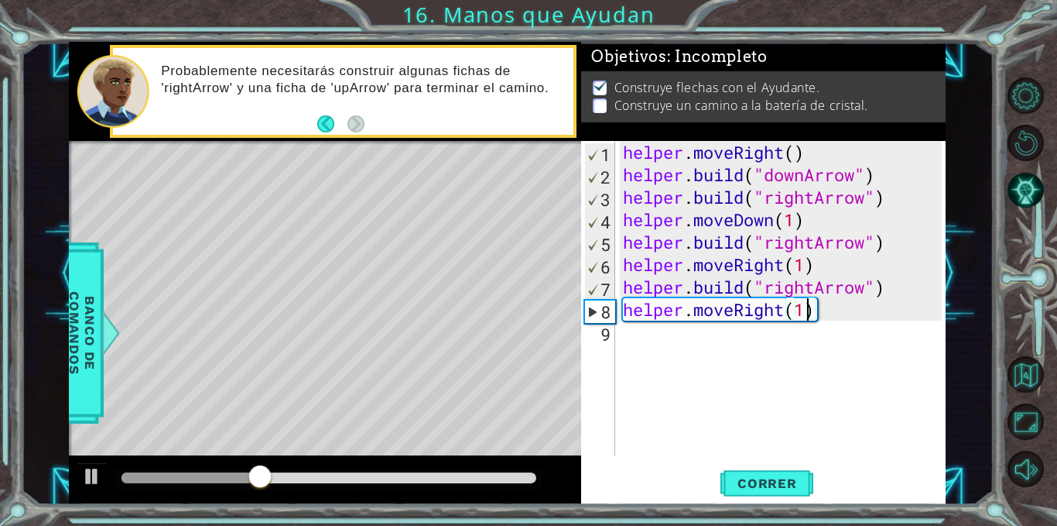
click at [684, 348] on div "helper . moveRight ( ) helper . build ( "downArrow" ) helper . build ( "rightAr…" at bounding box center [785, 320] width 330 height 359
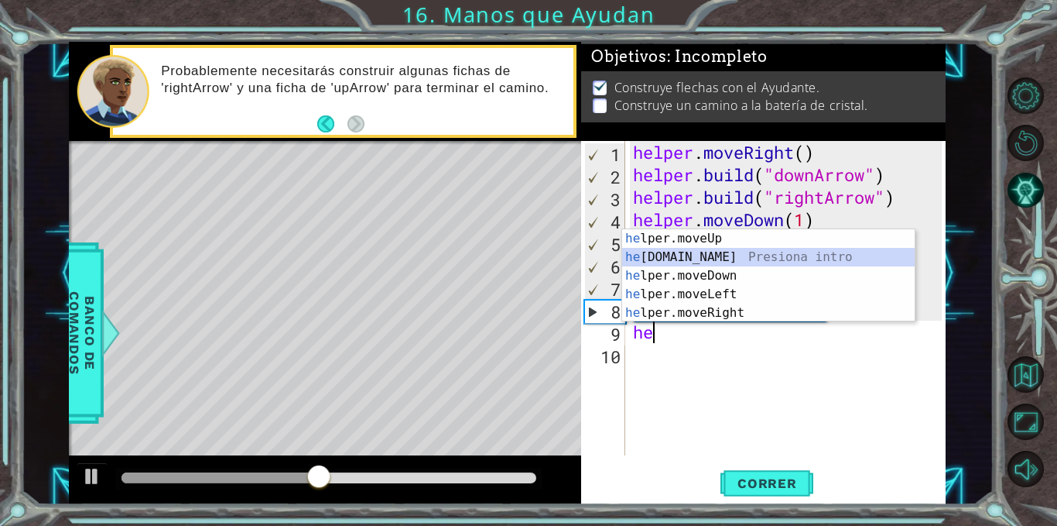
click at [691, 255] on div "he lper.moveUp Presiona intro he [DOMAIN_NAME] Presiona intro he lper.moveDown …" at bounding box center [768, 294] width 293 height 130
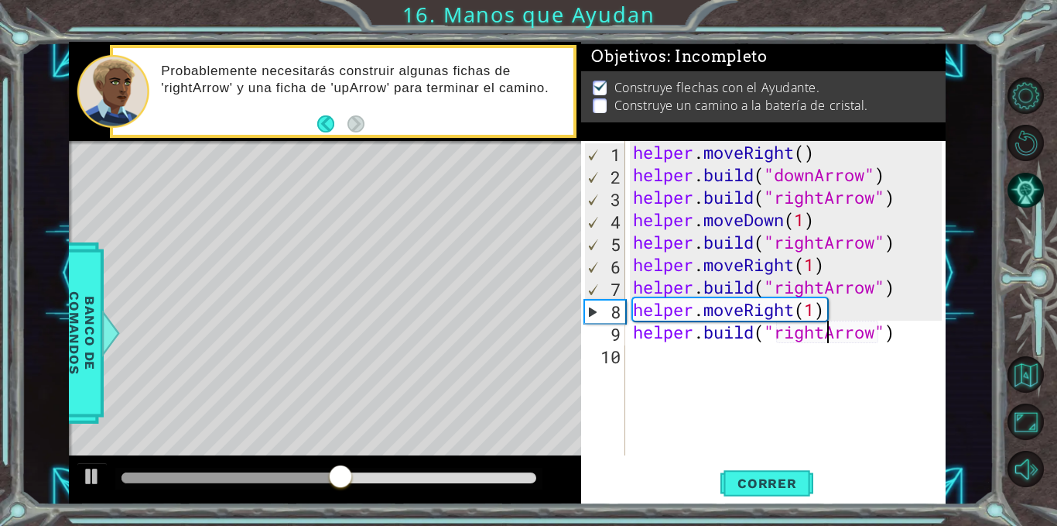
click at [824, 329] on div "helper . moveRight ( ) helper . build ( "downArrow" ) helper . build ( "rightAr…" at bounding box center [790, 320] width 320 height 359
type textarea "[DOMAIN_NAME]("upArrow")"
click at [777, 479] on span "Correr" at bounding box center [767, 482] width 91 height 15
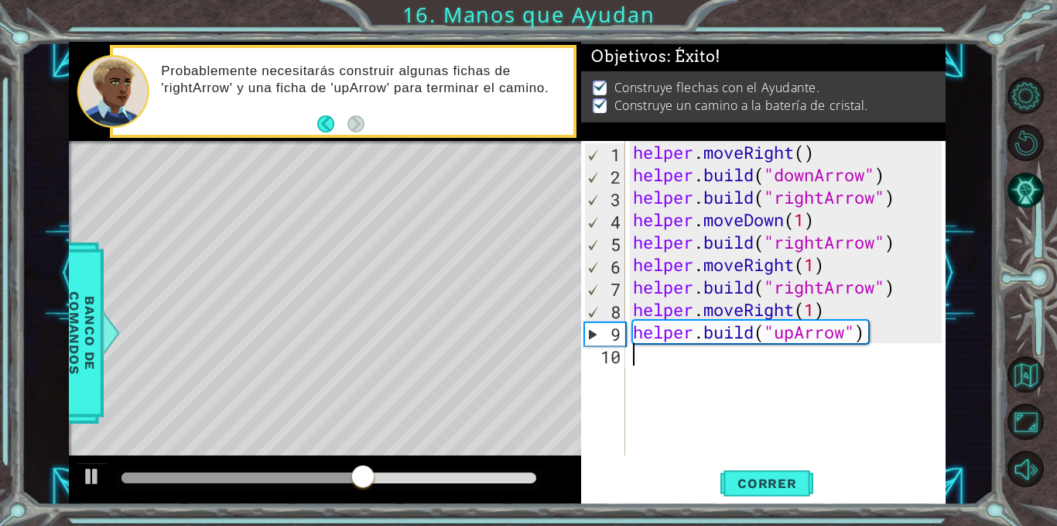
click at [658, 371] on div "helper . moveRight ( ) helper . build ( "downArrow" ) helper . build ( "rightAr…" at bounding box center [790, 320] width 320 height 359
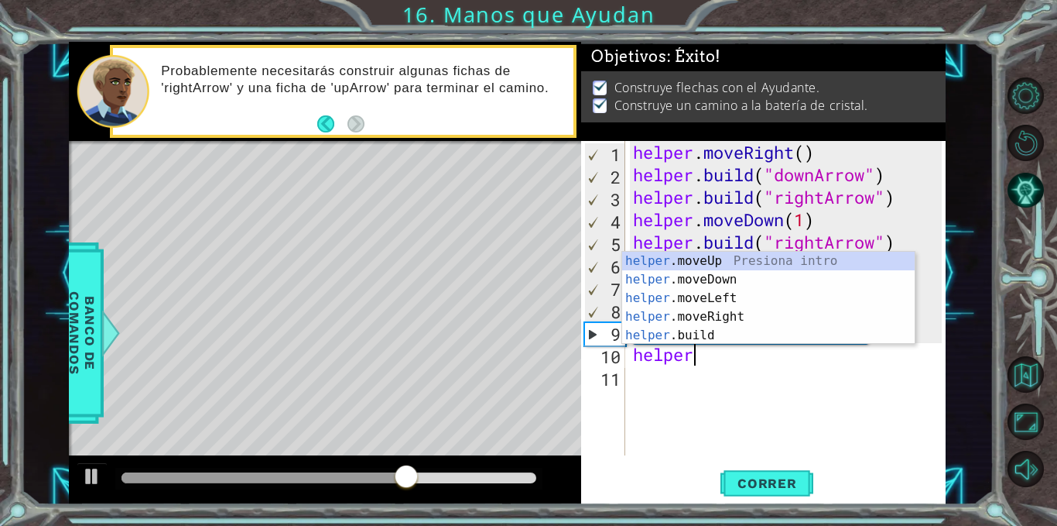
scroll to position [0, 2]
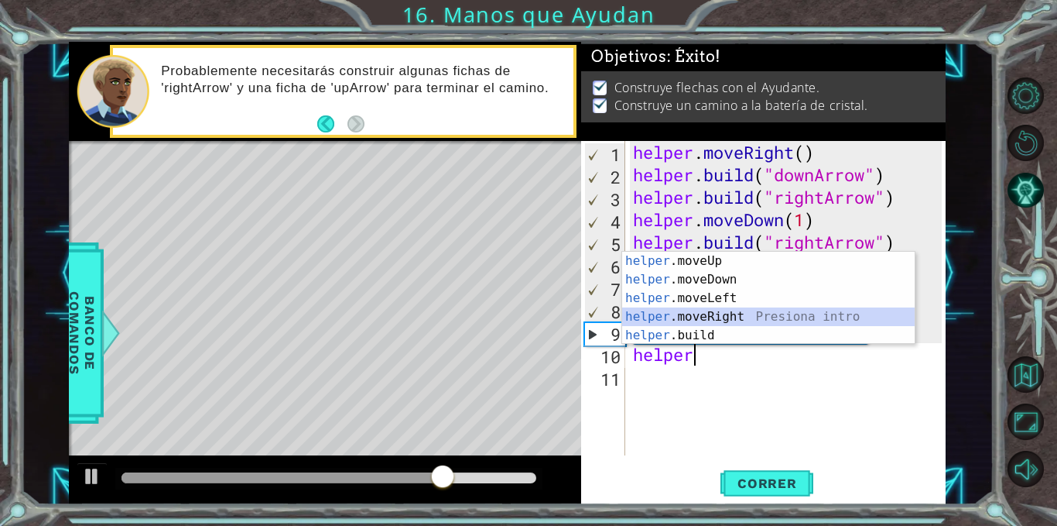
click at [701, 317] on div "helper .moveUp Presiona intro helper .moveDown Presiona intro helper .moveLeft …" at bounding box center [768, 317] width 293 height 130
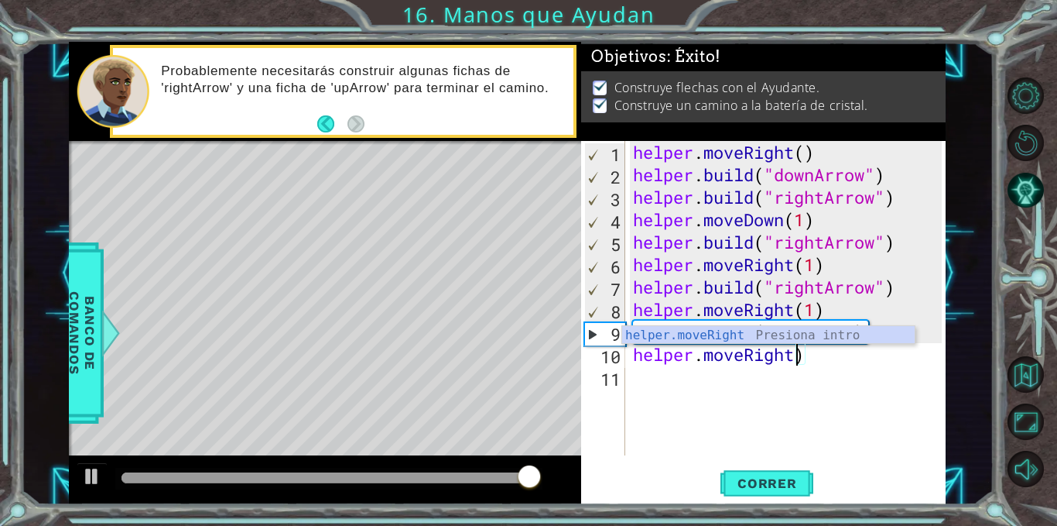
type textarea "helper.moveRigh)"
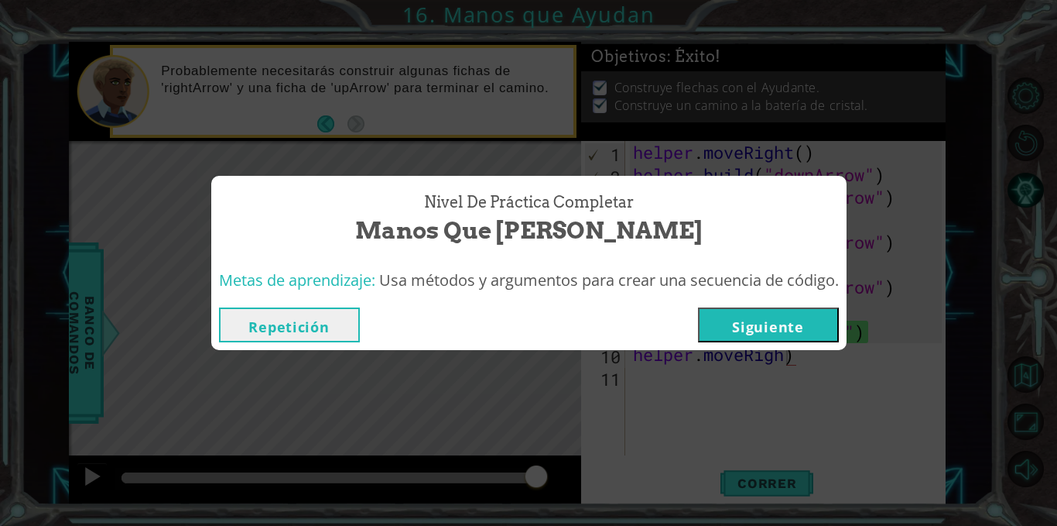
click at [777, 320] on button "Siguiente" at bounding box center [768, 324] width 141 height 35
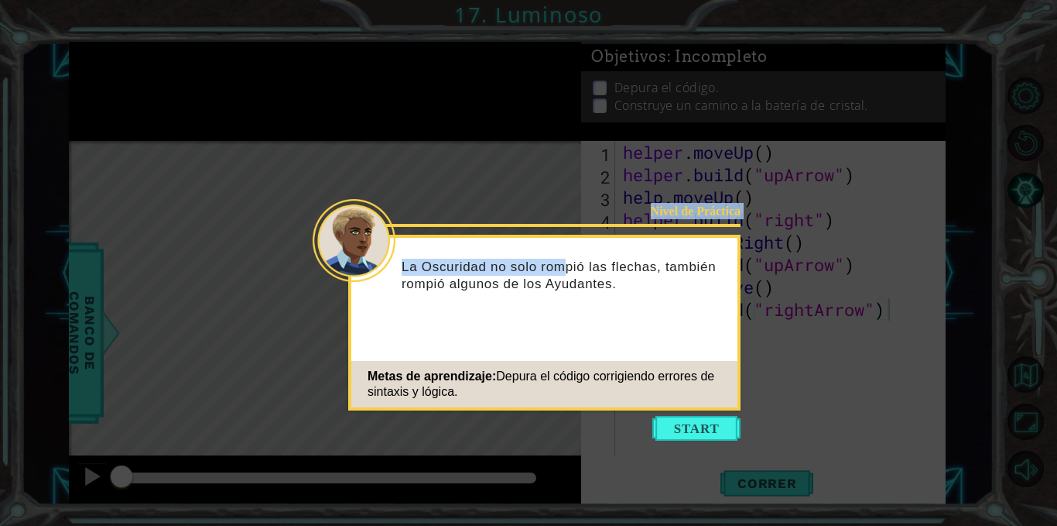
drag, startPoint x: 577, startPoint y: 266, endPoint x: 580, endPoint y: 243, distance: 22.7
click at [580, 243] on body "1 ההההההההההההההההההההההההההההההההההההההההההההההההההההההההההההההההההההההההההההה…" at bounding box center [528, 263] width 1057 height 526
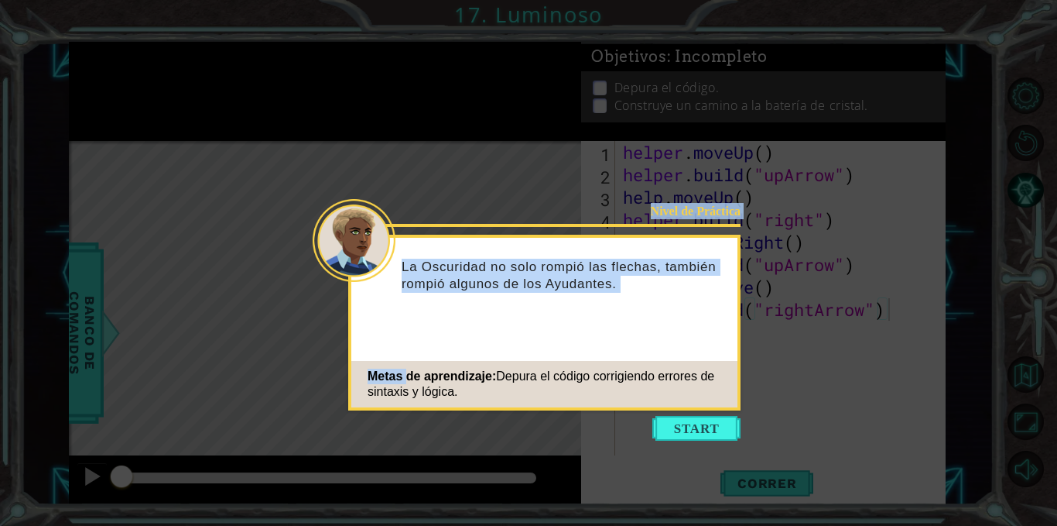
drag, startPoint x: 406, startPoint y: 383, endPoint x: 353, endPoint y: 455, distance: 89.6
click at [353, 455] on body "1 ההההההההההההההההההההההההההההההההההההההההההההההההההההההההההההההההההההההההההההה…" at bounding box center [528, 263] width 1057 height 526
click at [667, 350] on div "Nivel de Práctica La Oscuridad no solo rompió las flechas, también rompió algun…" at bounding box center [544, 323] width 392 height 176
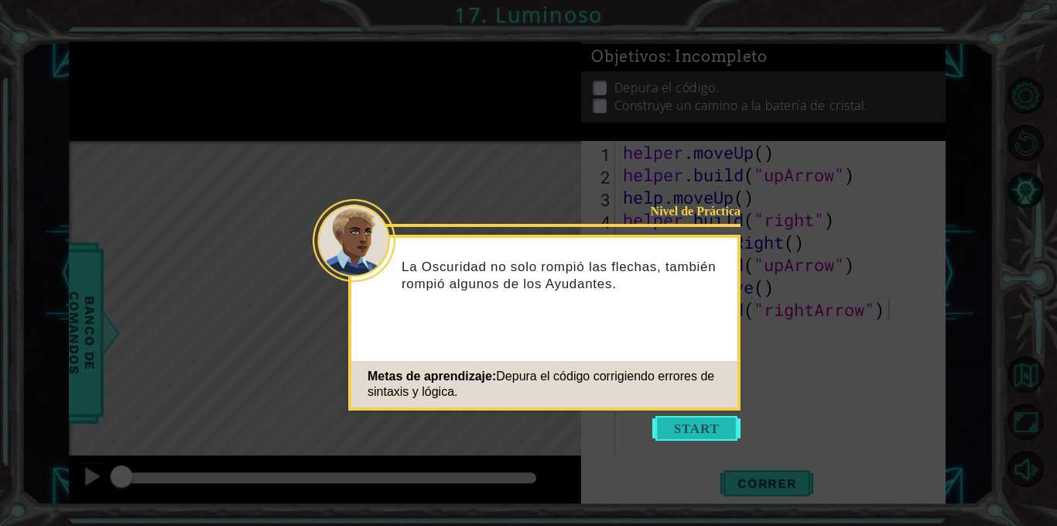
click at [672, 430] on button "Start" at bounding box center [697, 428] width 88 height 25
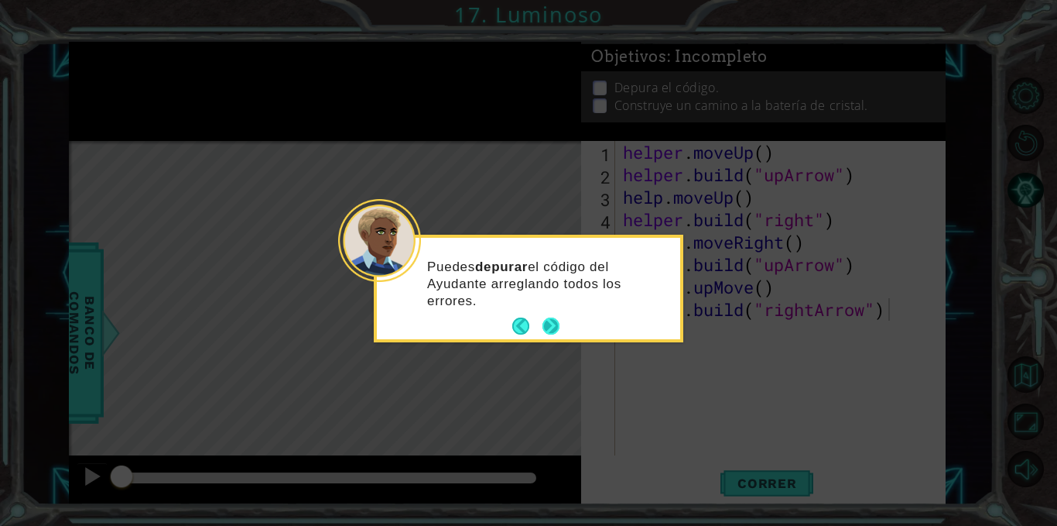
click at [549, 327] on button "Next" at bounding box center [551, 325] width 17 height 17
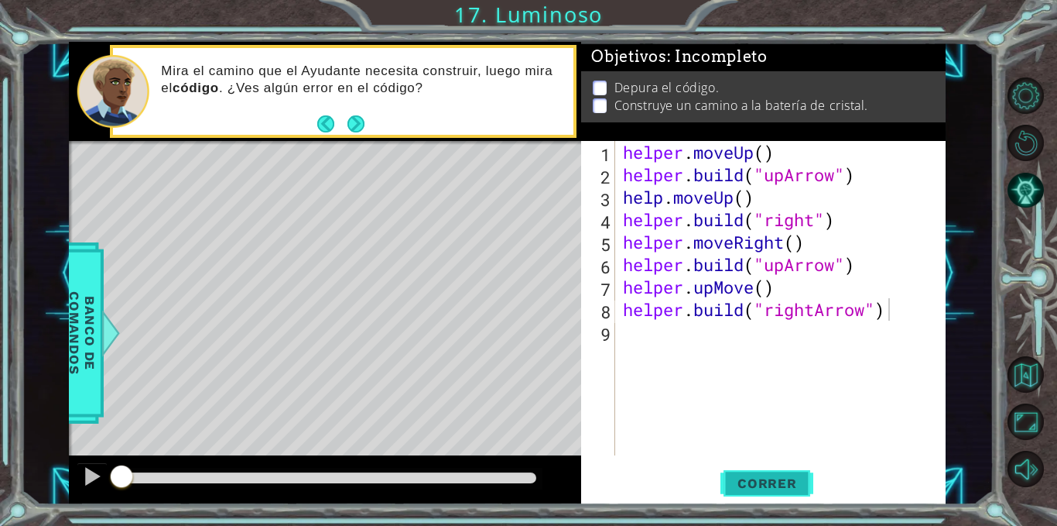
click at [759, 475] on span "Correr" at bounding box center [767, 482] width 91 height 15
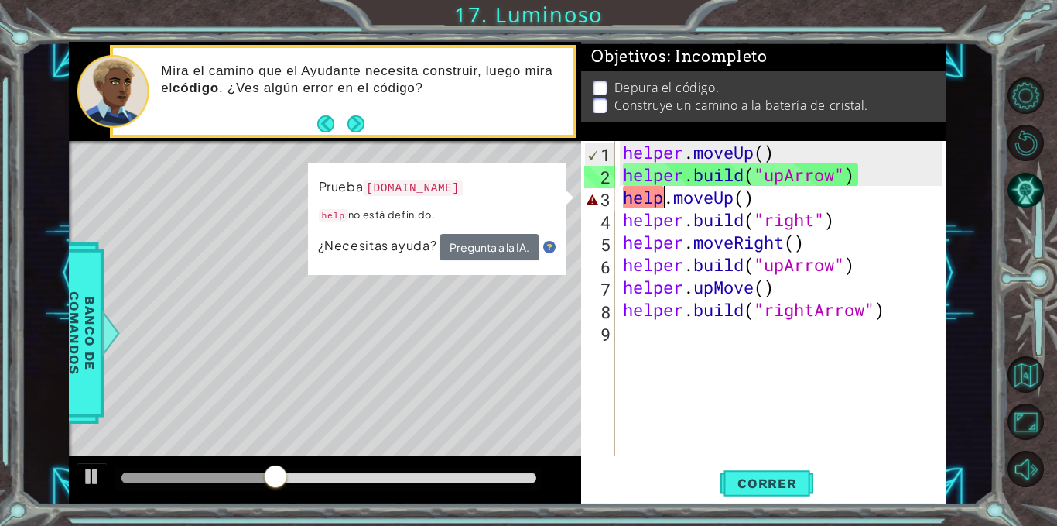
click at [667, 203] on div "helper . moveUp ( ) helper . build ( "upArrow" ) help . moveUp ( ) helper . bui…" at bounding box center [785, 320] width 330 height 359
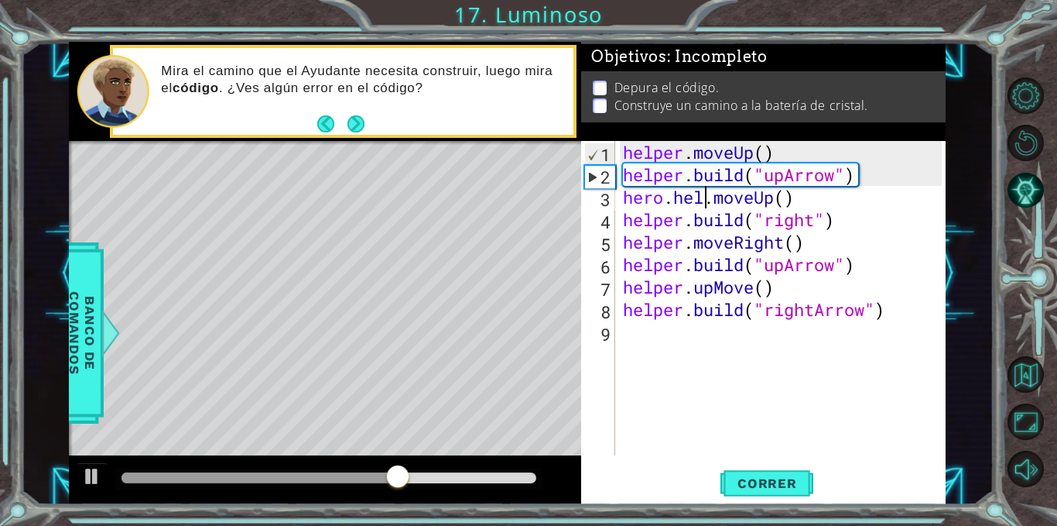
scroll to position [0, 5]
click at [761, 475] on span "Correr" at bounding box center [767, 482] width 91 height 15
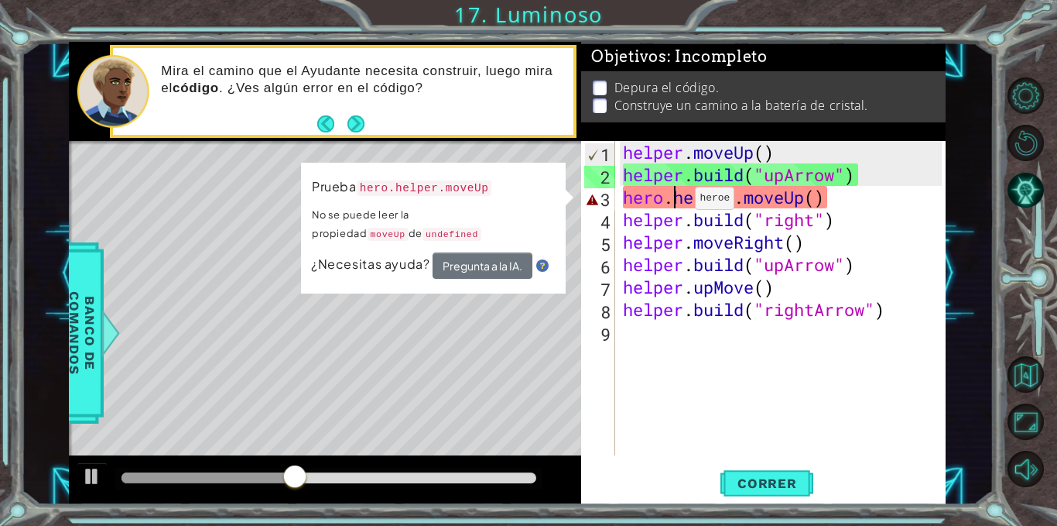
click at [672, 202] on div "helper . moveUp ( ) helper . build ( "upArrow" ) hero . helper . moveUp ( ) hel…" at bounding box center [785, 320] width 330 height 359
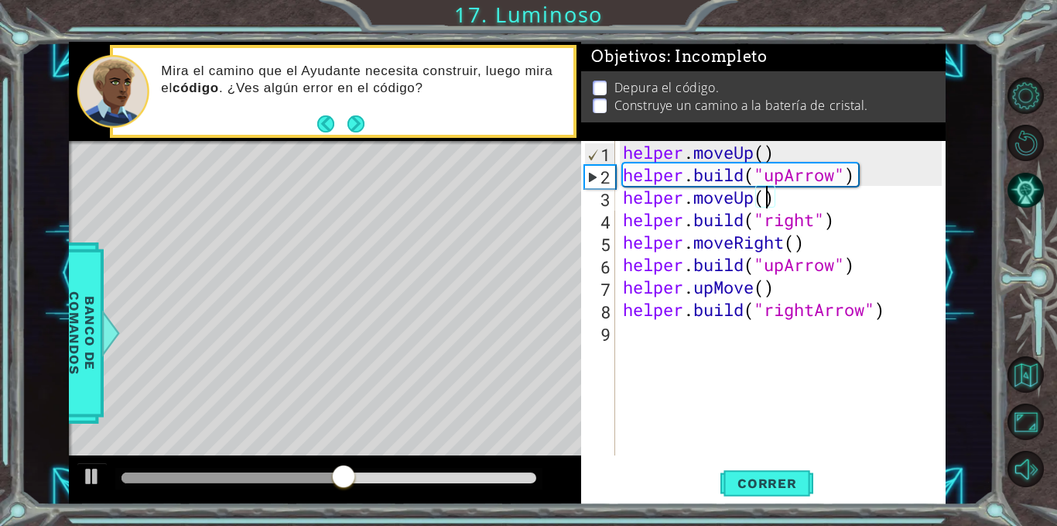
click at [767, 200] on div "helper . moveUp ( ) helper . build ( "upArrow" ) helper . moveUp ( ) helper . b…" at bounding box center [785, 320] width 330 height 359
click at [756, 485] on span "Correr" at bounding box center [767, 482] width 91 height 15
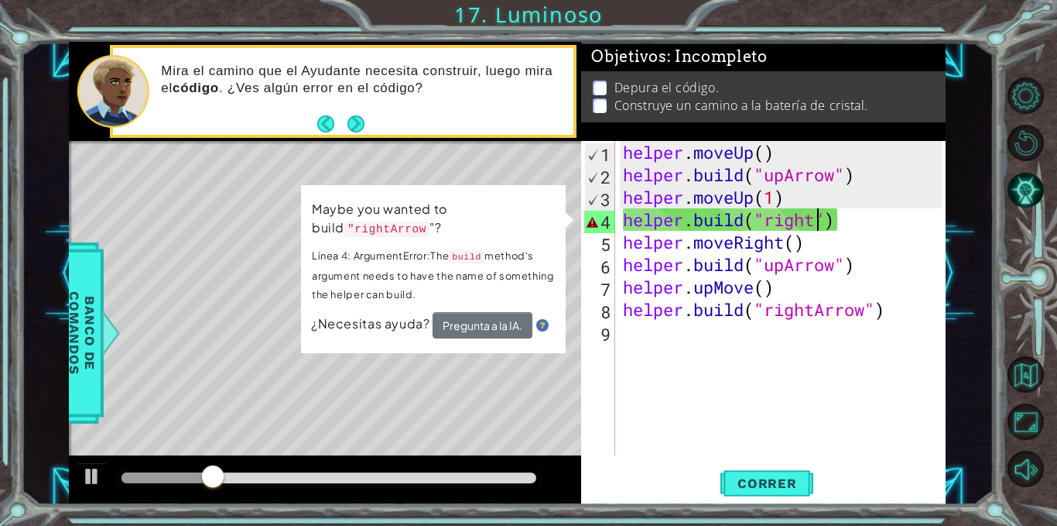
click at [820, 218] on div "helper . moveUp ( ) helper . build ( "upArrow" ) helper . moveUp ( 1 ) helper .…" at bounding box center [785, 320] width 330 height 359
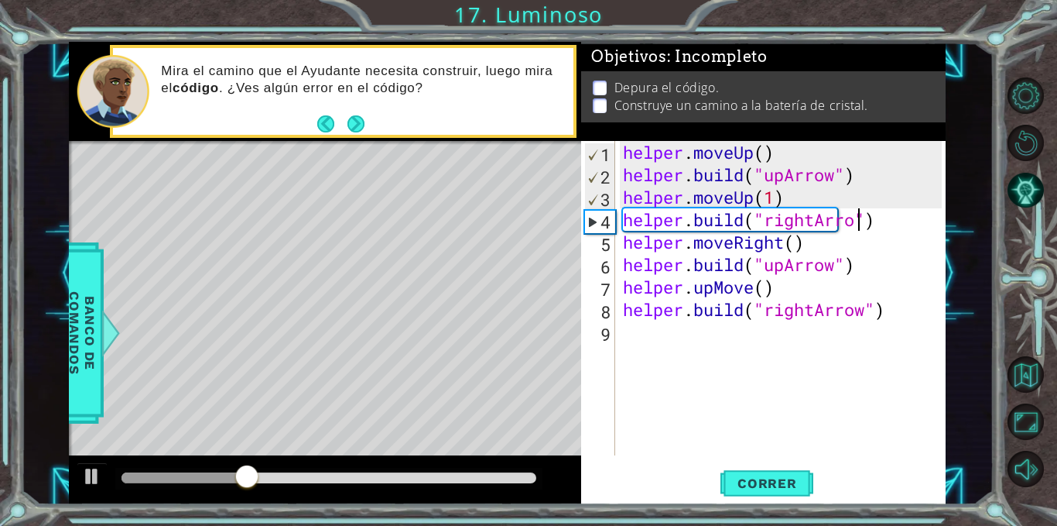
scroll to position [0, 12]
click at [765, 488] on span "Correr" at bounding box center [767, 482] width 91 height 15
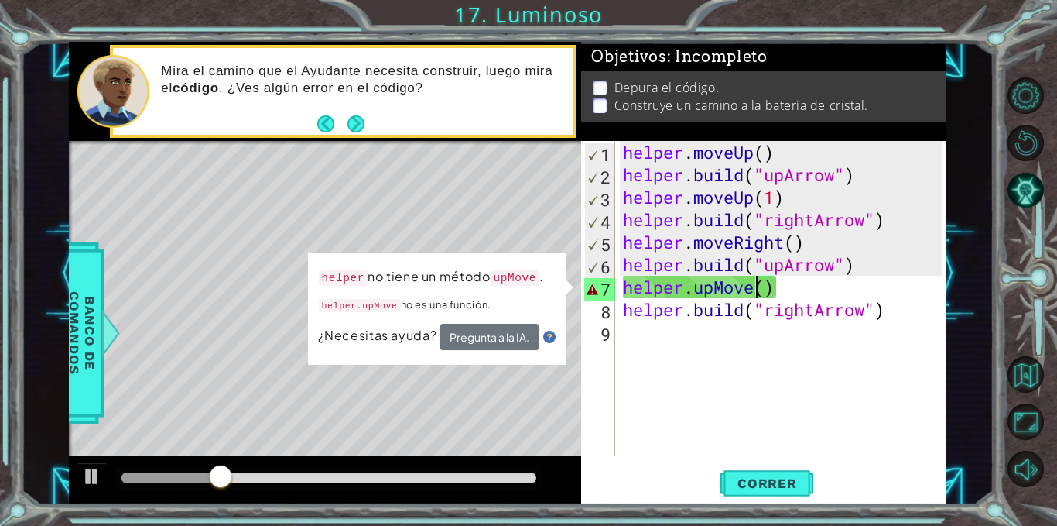
click at [755, 295] on div "helper . moveUp ( ) helper . build ( "upArrow" ) helper . moveUp ( 1 ) helper .…" at bounding box center [785, 320] width 330 height 359
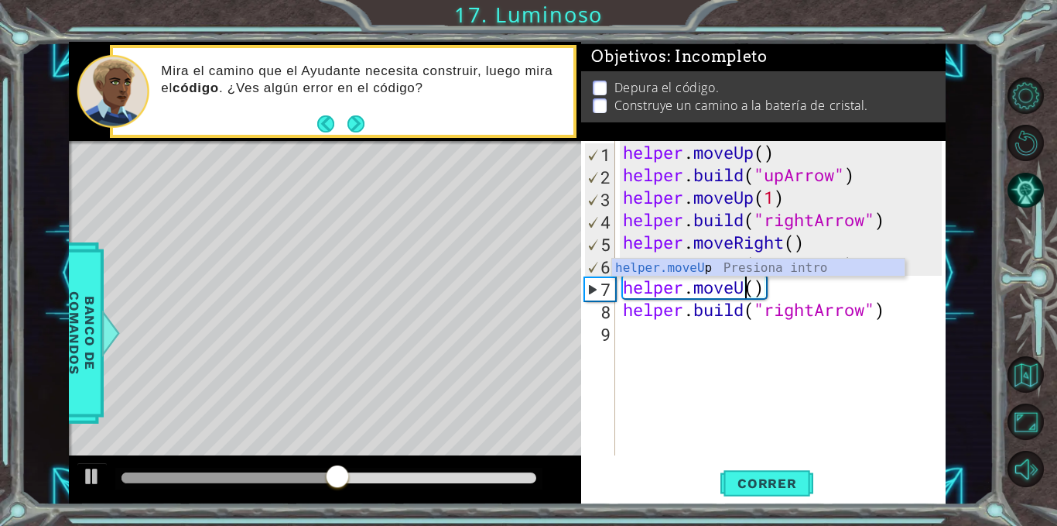
scroll to position [0, 6]
type textarea "helper.moveUp()"
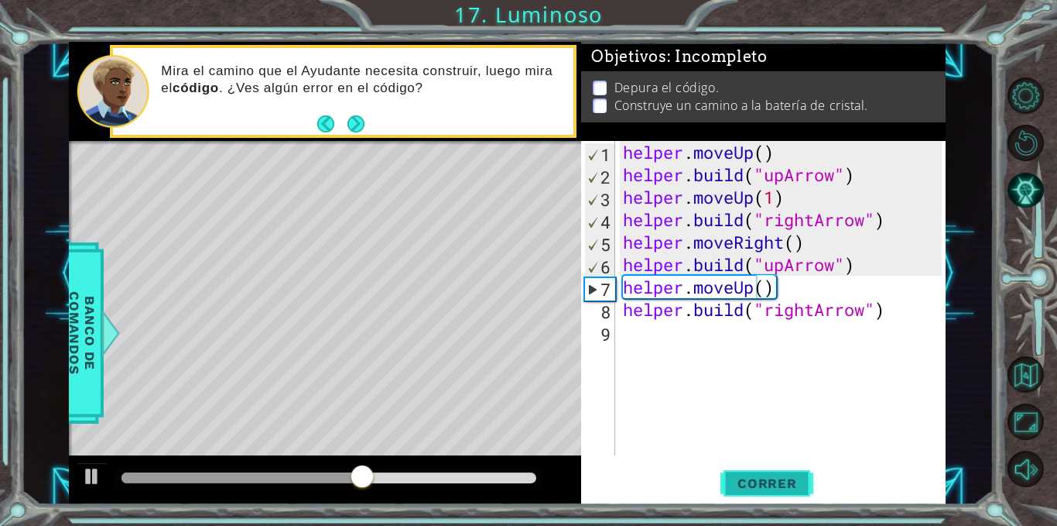
click at [772, 480] on span "Correr" at bounding box center [767, 482] width 91 height 15
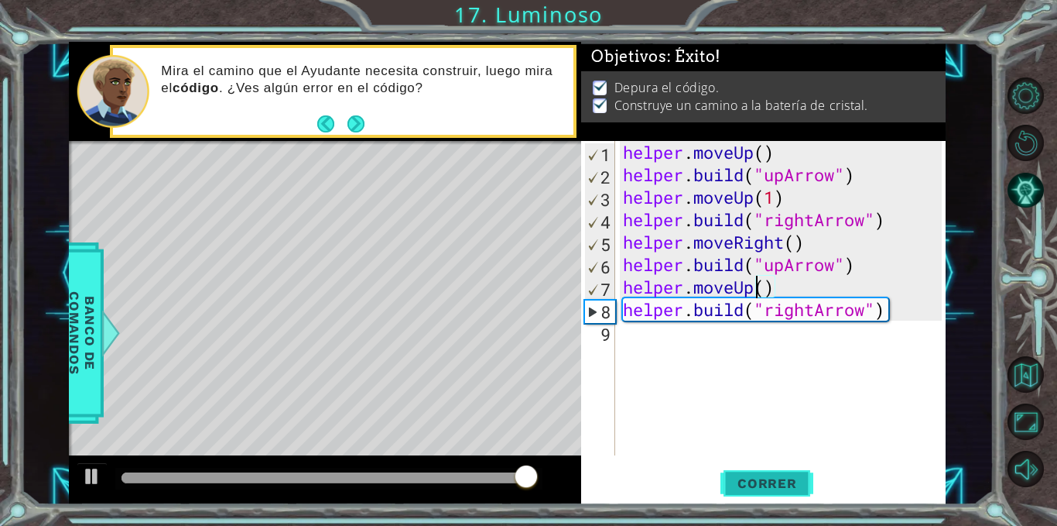
click at [772, 480] on span "Correr" at bounding box center [767, 482] width 91 height 15
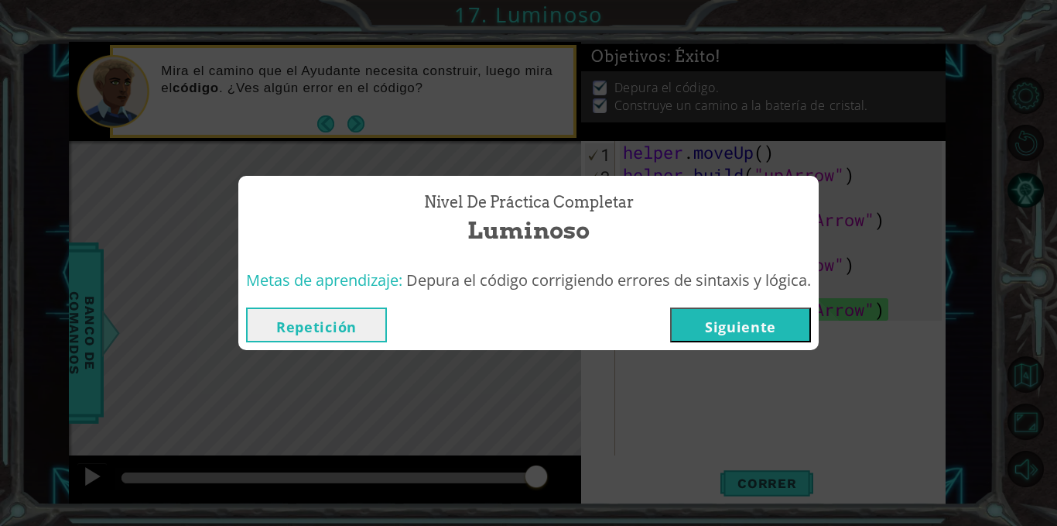
click at [786, 331] on button "Siguiente" at bounding box center [740, 324] width 141 height 35
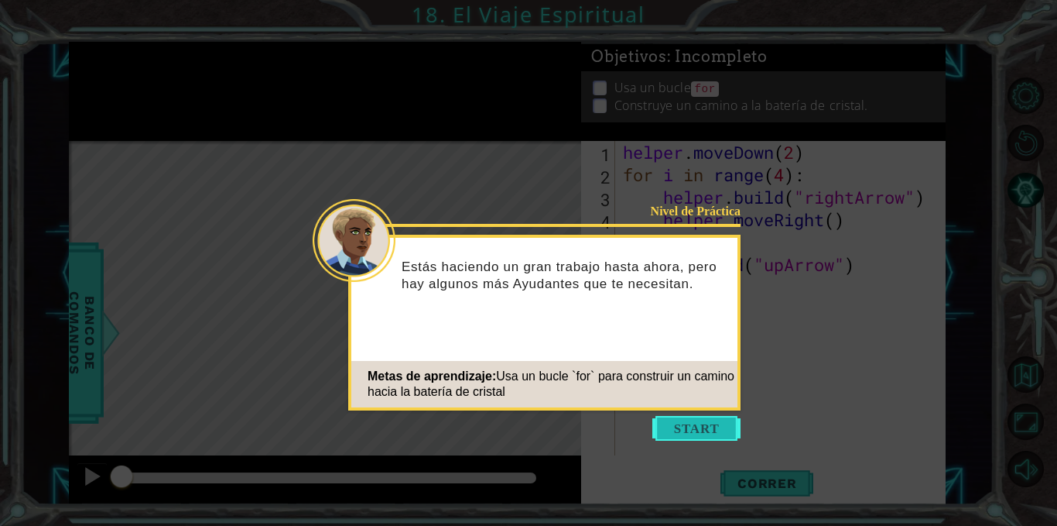
click at [704, 429] on button "Start" at bounding box center [697, 428] width 88 height 25
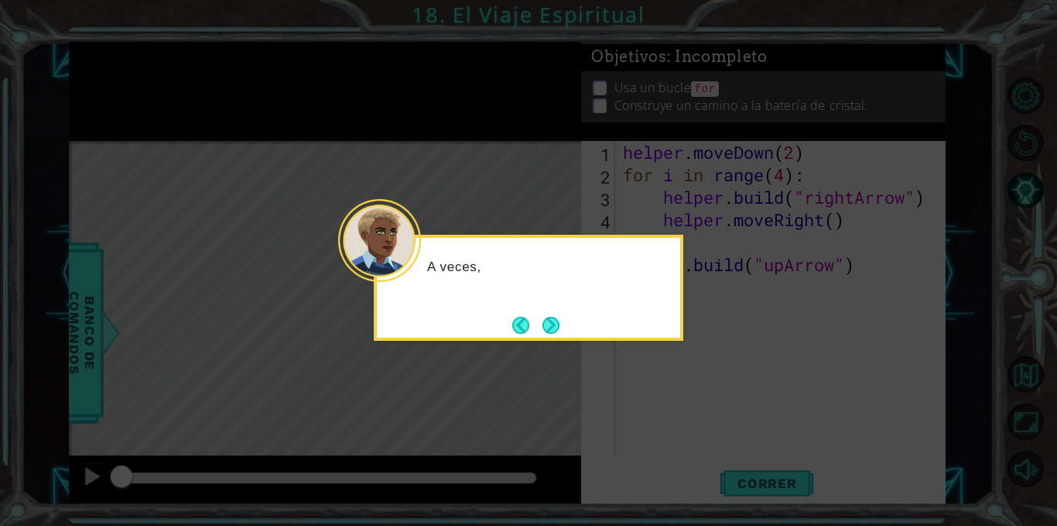
click at [704, 429] on icon at bounding box center [528, 263] width 1057 height 526
click at [553, 318] on button "Next" at bounding box center [551, 325] width 17 height 17
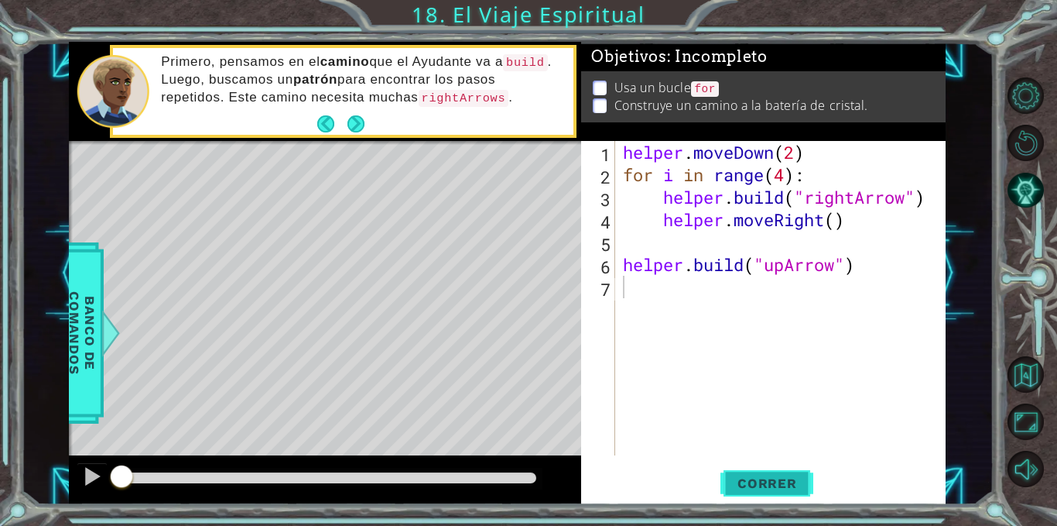
click at [790, 472] on button "Correr" at bounding box center [767, 483] width 93 height 36
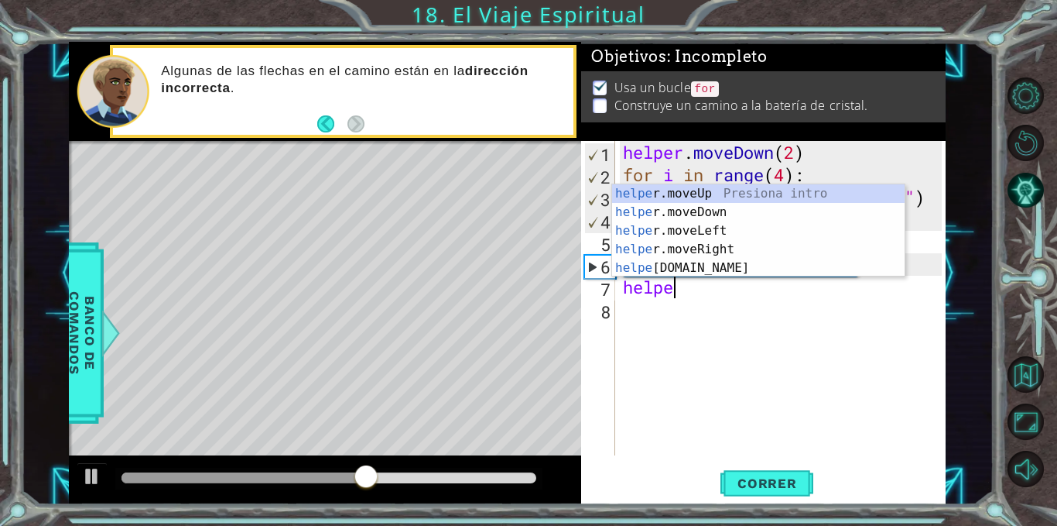
scroll to position [0, 2]
click at [670, 190] on div "helpe [PERSON_NAME]moveUp Presiona intro helpe r.moveDown Presiona intro helpe …" at bounding box center [758, 249] width 293 height 130
type textarea "helper.moveUp(1)"
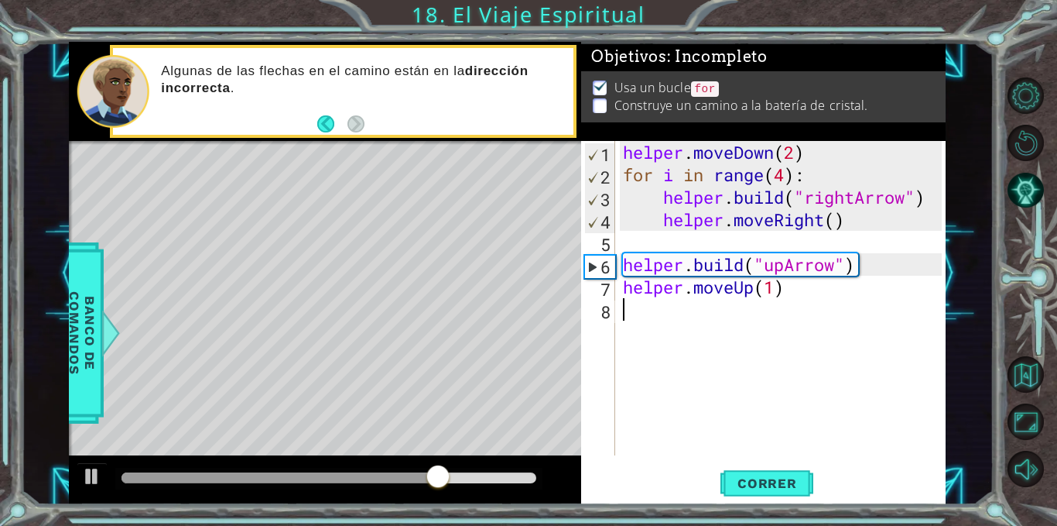
click at [704, 321] on div "helper . moveDown ( 2 ) for i in range ( 4 ) : helper . build ( "rightArrow" ) …" at bounding box center [785, 320] width 330 height 359
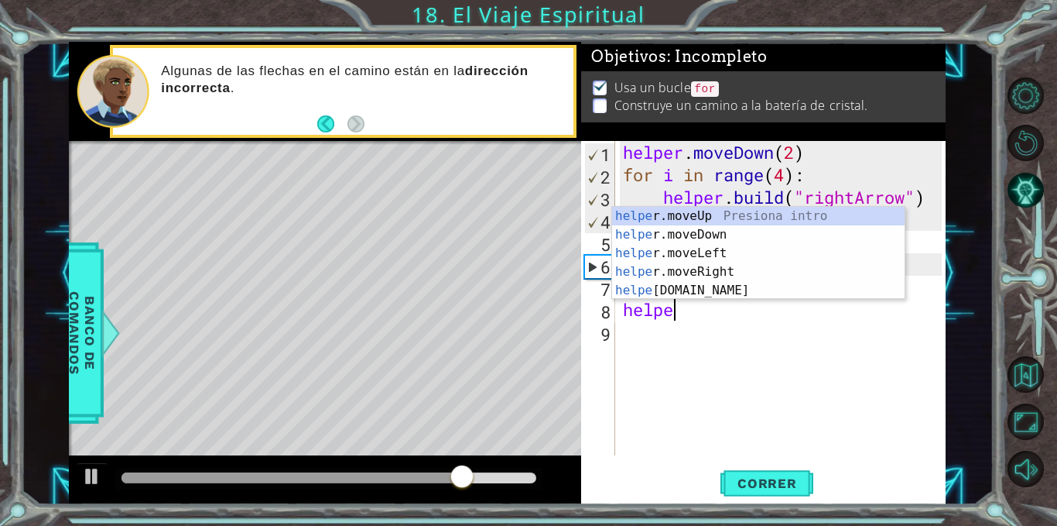
scroll to position [0, 2]
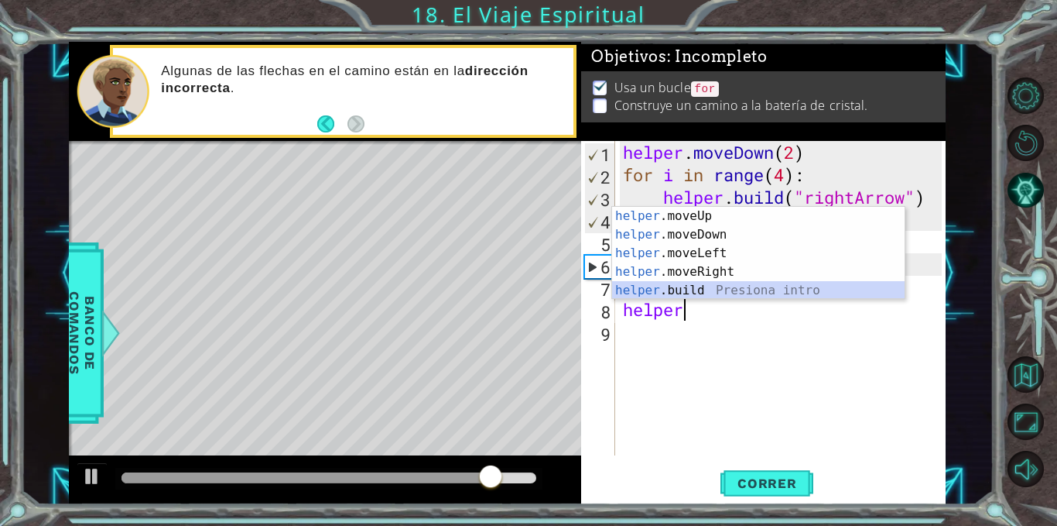
click at [696, 285] on div "helper .moveUp Presiona intro helper .moveDown Presiona intro helper .moveLeft …" at bounding box center [758, 272] width 293 height 130
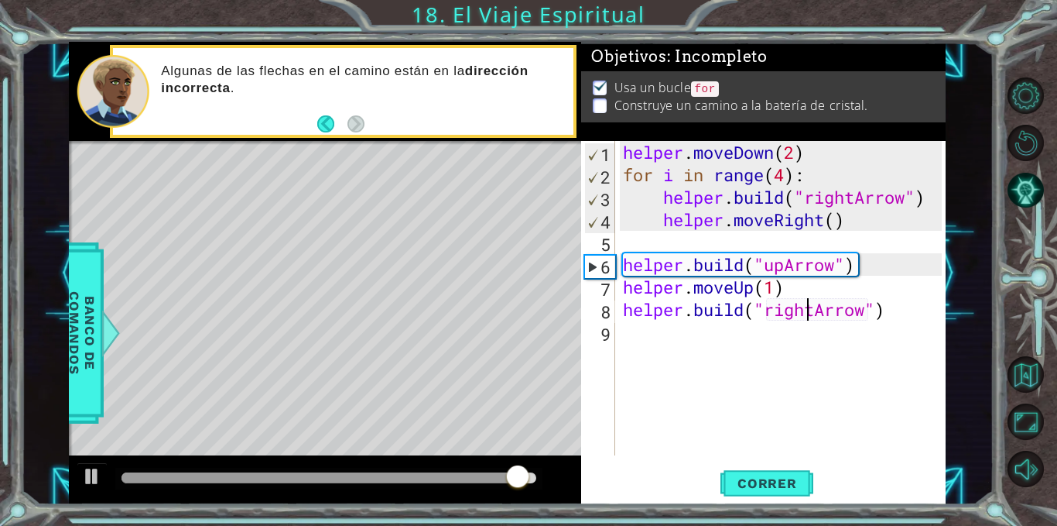
click at [811, 317] on div "helper . moveDown ( 2 ) for i in range ( 4 ) : helper . build ( "rightArrow" ) …" at bounding box center [785, 320] width 330 height 359
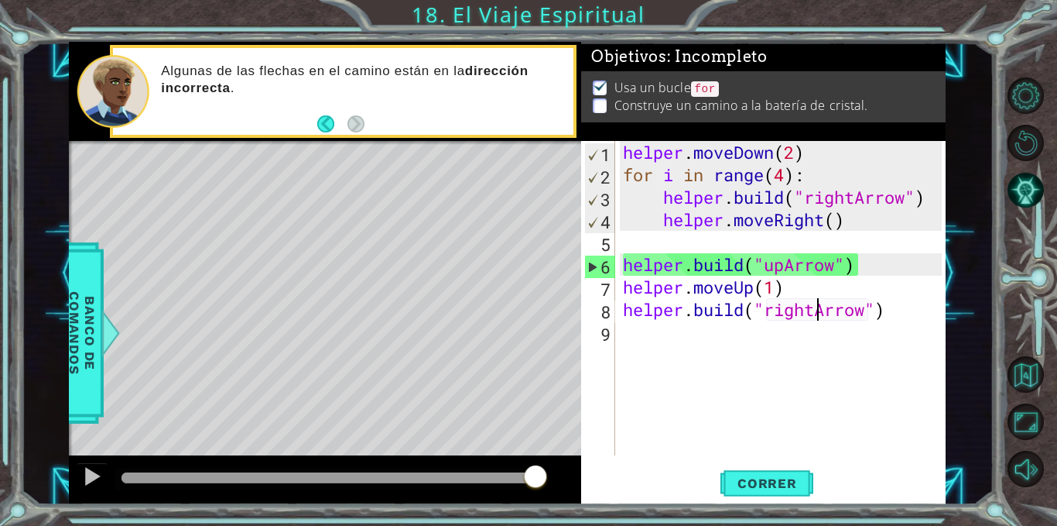
click at [815, 316] on div "helper . moveDown ( 2 ) for i in range ( 4 ) : helper . build ( "rightArrow" ) …" at bounding box center [785, 320] width 330 height 359
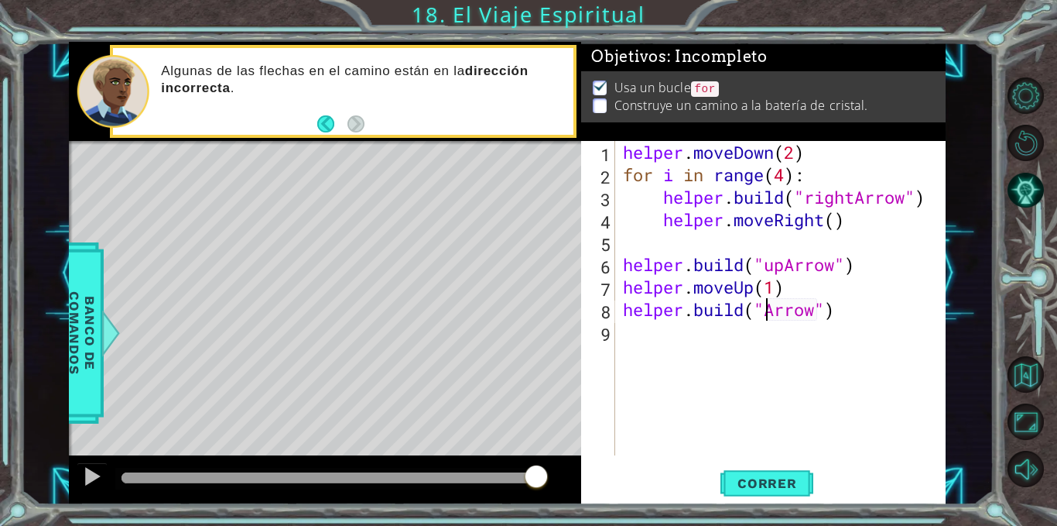
scroll to position [0, 8]
type textarea "[DOMAIN_NAME]("upArrow")"
click at [797, 485] on span "Correr" at bounding box center [767, 482] width 91 height 15
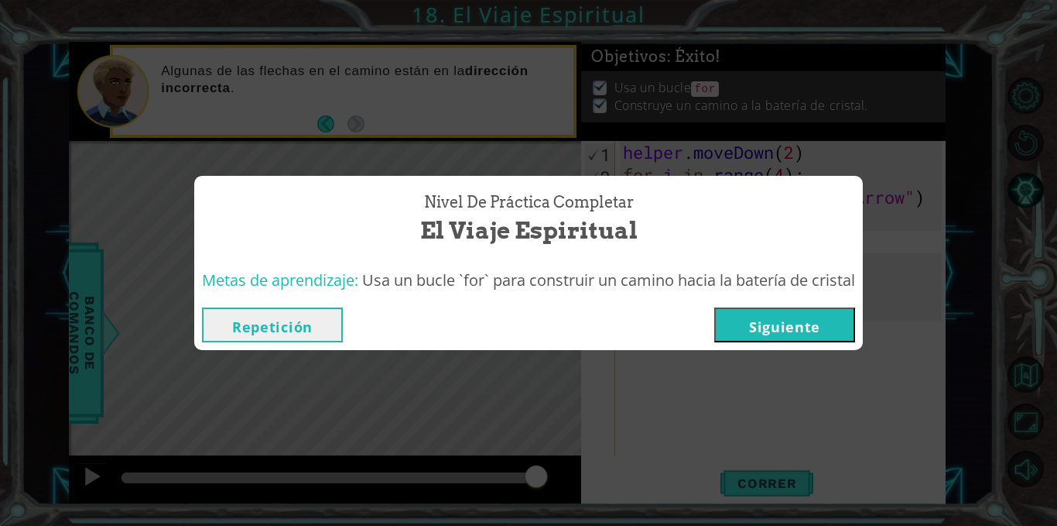
click at [773, 324] on button "Siguiente" at bounding box center [785, 324] width 141 height 35
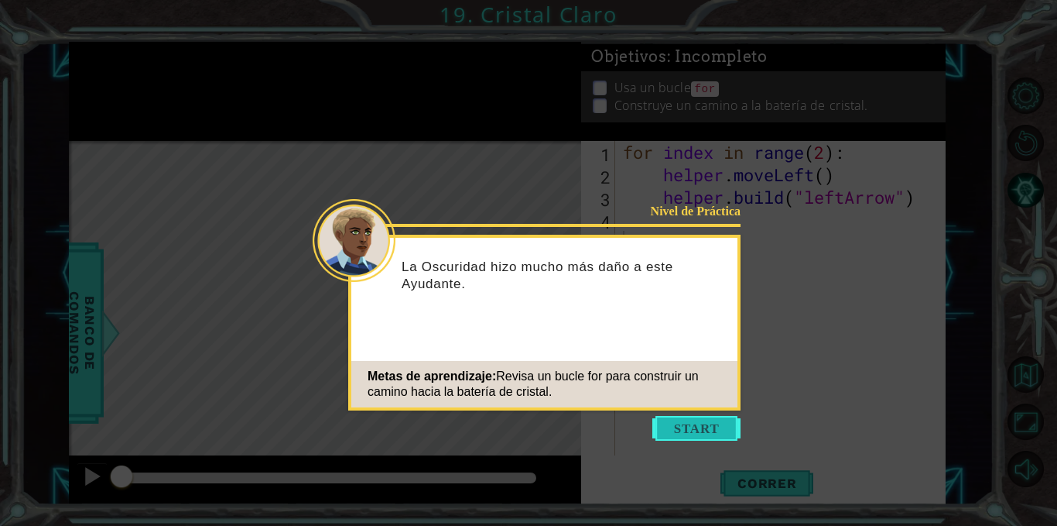
click at [690, 416] on button "Start" at bounding box center [697, 428] width 88 height 25
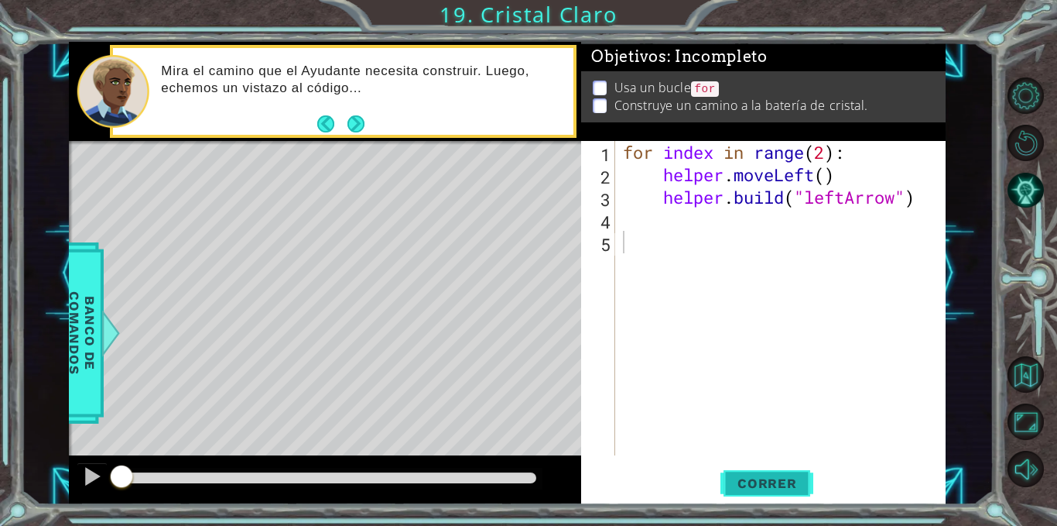
click at [773, 487] on span "Correr" at bounding box center [767, 482] width 91 height 15
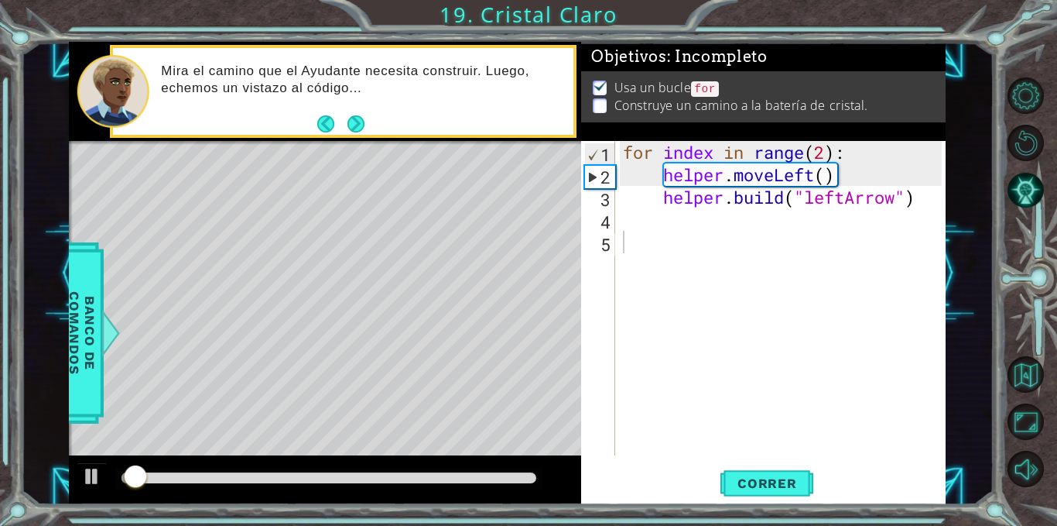
drag, startPoint x: 773, startPoint y: 487, endPoint x: 831, endPoint y: 468, distance: 61.7
click at [831, 468] on div "Correr" at bounding box center [767, 483] width 365 height 36
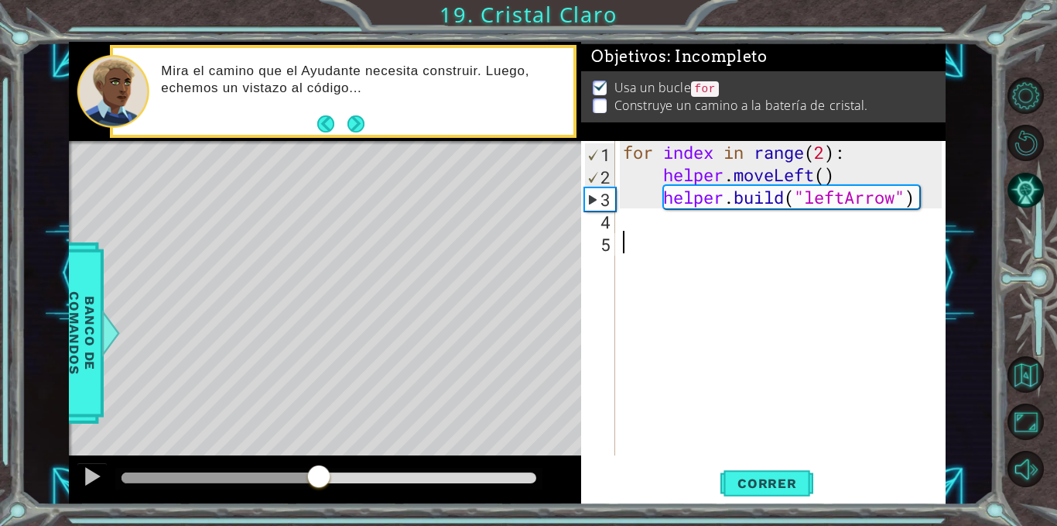
click at [623, 251] on div "for index in range ( 2 ) : helper . moveLeft ( ) helper . build ( "leftArrow" )" at bounding box center [785, 320] width 330 height 359
click at [623, 223] on div "for index in range ( 2 ) : helper . moveLeft ( ) helper . build ( "leftArrow" )" at bounding box center [785, 320] width 330 height 359
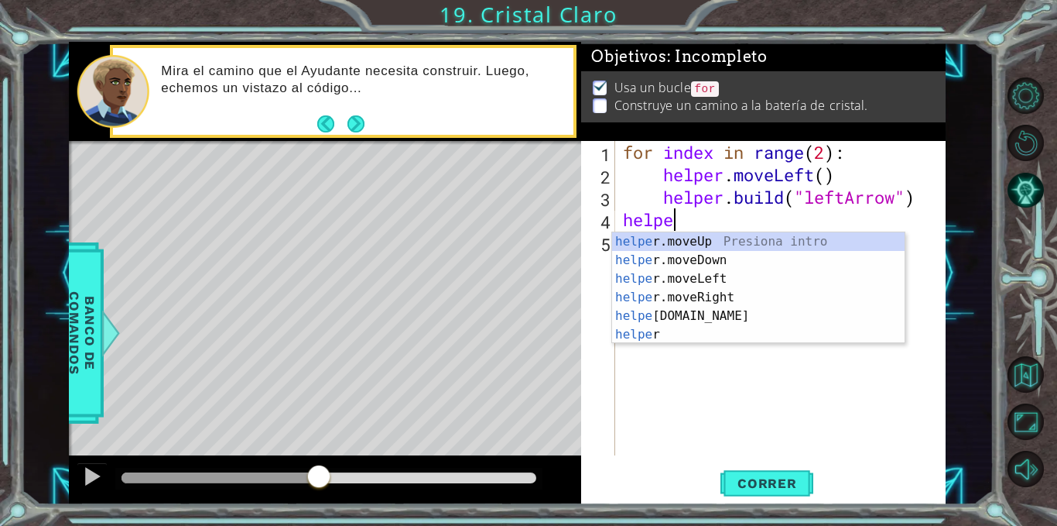
scroll to position [0, 2]
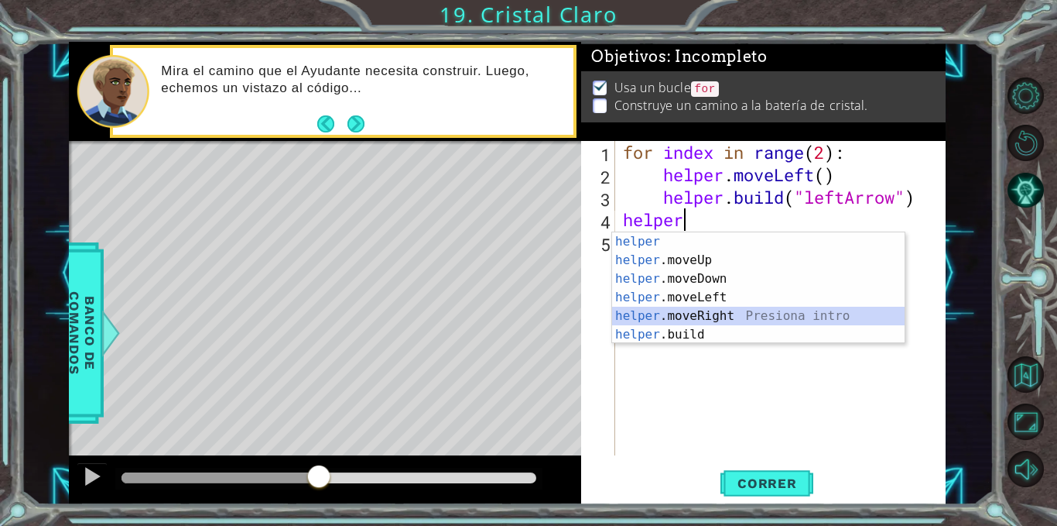
click at [679, 310] on div "helper Presiona intro helper .moveUp Presiona intro helper .moveDown Presiona i…" at bounding box center [758, 306] width 293 height 149
type textarea "helper.moveRight(1)"
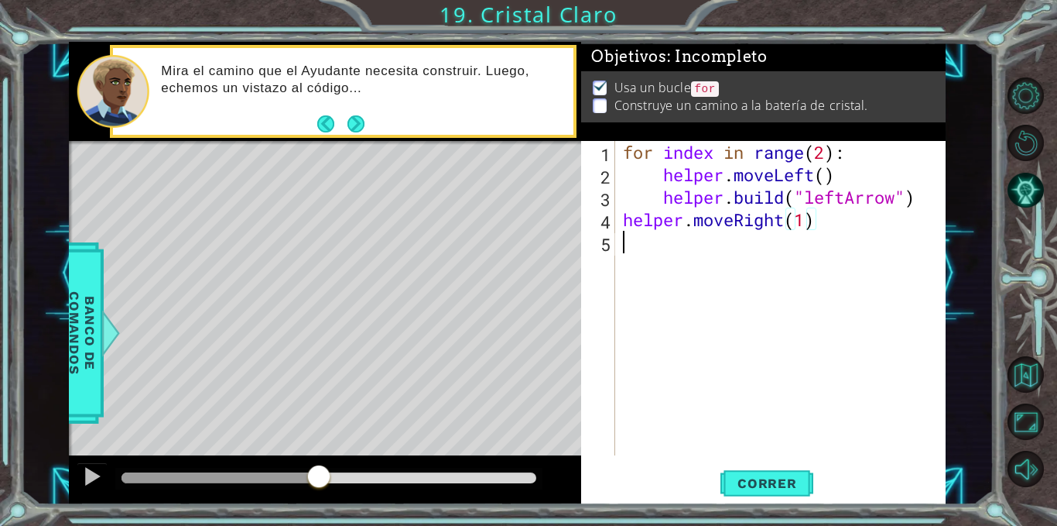
click at [677, 235] on div "for index in range ( 2 ) : helper . moveLeft ( ) helper . build ( "leftArrow" )…" at bounding box center [785, 320] width 330 height 359
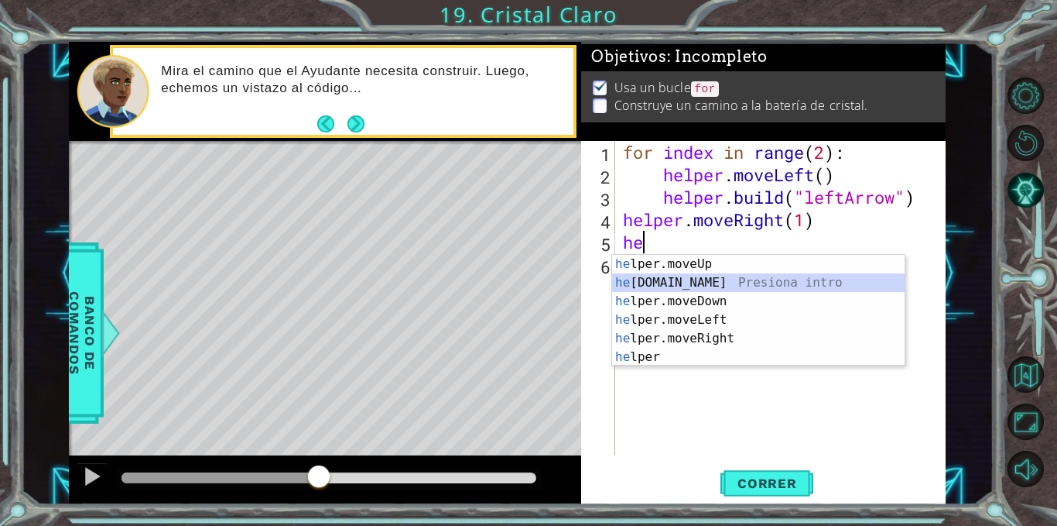
click at [687, 288] on div "he lper.moveUp Presiona intro he [DOMAIN_NAME] Presiona intro he lper.moveDown …" at bounding box center [758, 329] width 293 height 149
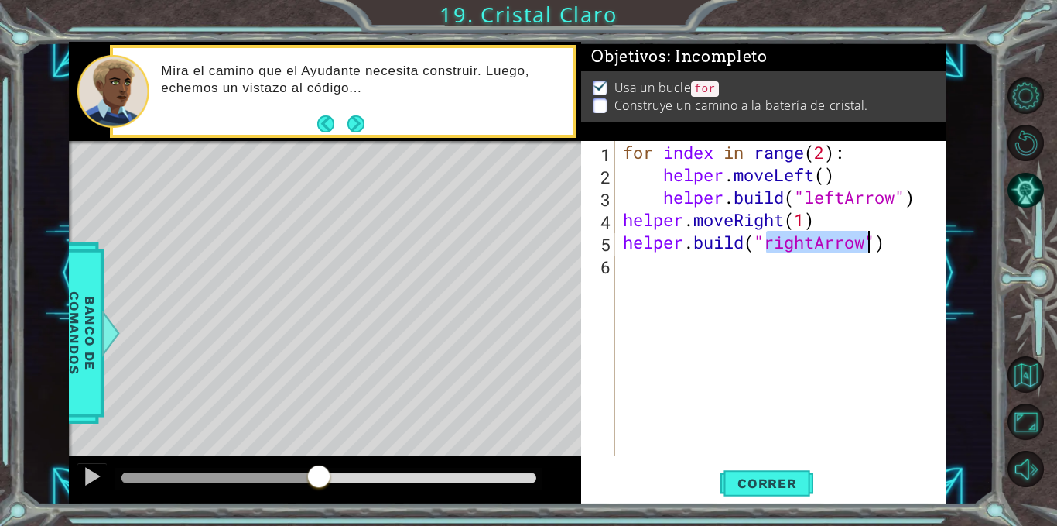
click at [805, 244] on div "for index in range ( 2 ) : helper . moveLeft ( ) helper . build ( "leftArrow" )…" at bounding box center [785, 320] width 330 height 359
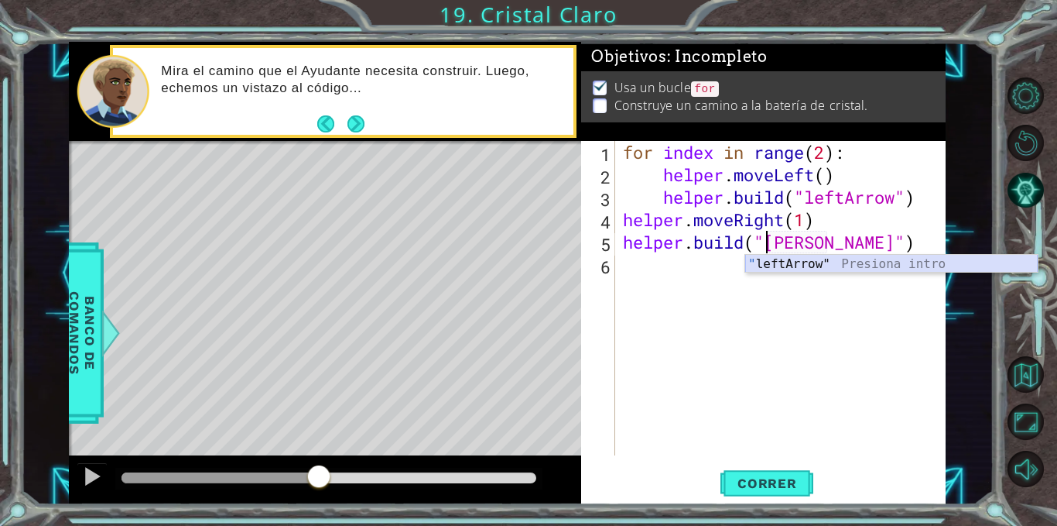
click at [807, 262] on div "" leftArrow" Presiona intro" at bounding box center [891, 283] width 293 height 56
type textarea "[DOMAIN_NAME]("leftArrow")"
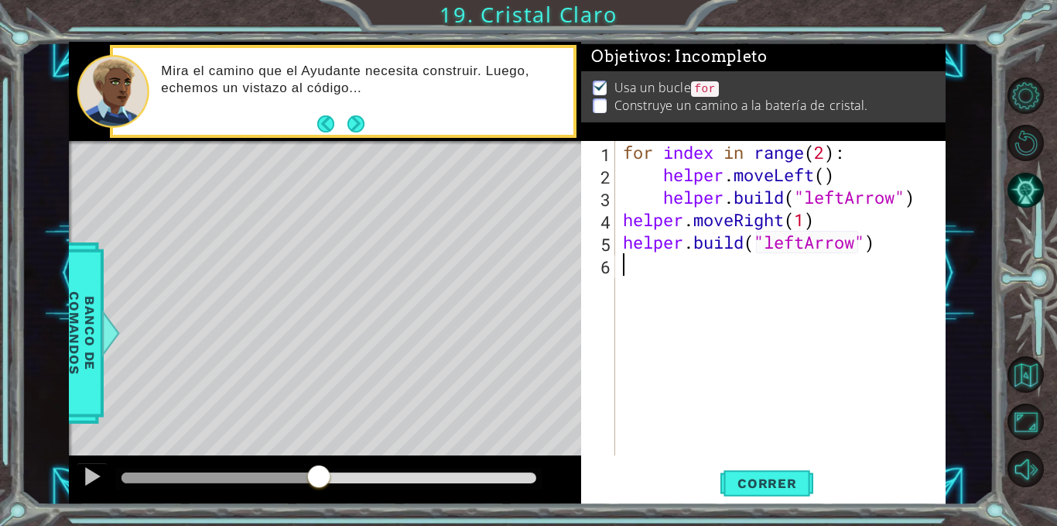
click at [728, 262] on div "for index in range ( 2 ) : helper . moveLeft ( ) helper . build ( "leftArrow" )…" at bounding box center [785, 320] width 330 height 359
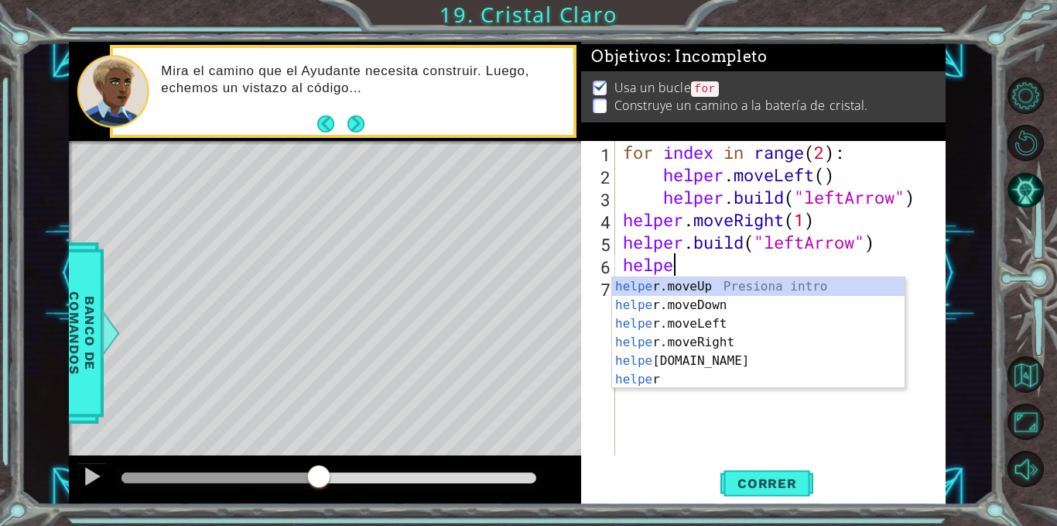
scroll to position [0, 2]
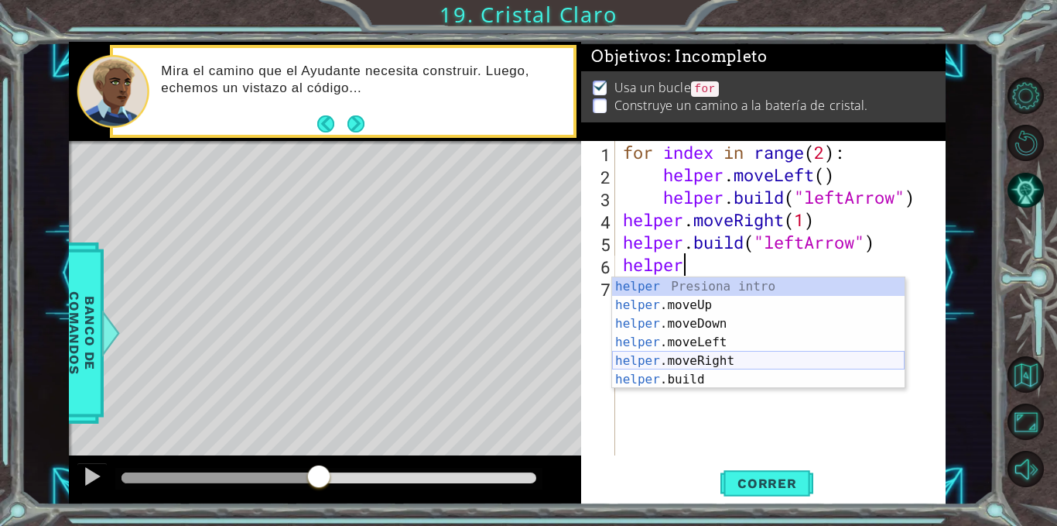
click at [693, 363] on div "helper Presiona intro helper .moveUp Presiona intro helper .moveDown Presiona i…" at bounding box center [758, 351] width 293 height 149
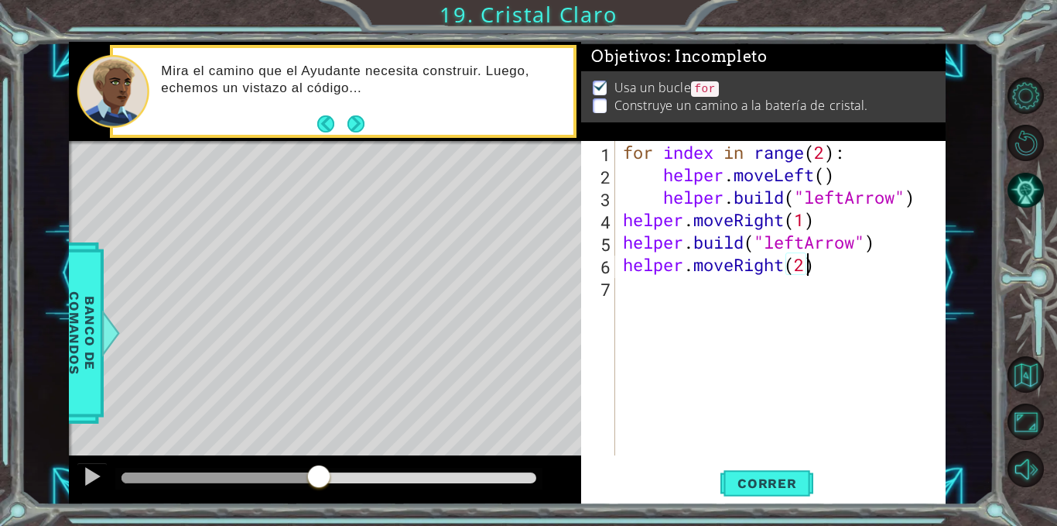
scroll to position [0, 8]
type textarea "helper.moveRight()"
click at [714, 290] on div "for index in range ( 2 ) : helper . moveLeft ( ) helper . build ( "leftArrow" )…" at bounding box center [785, 320] width 330 height 359
click at [797, 272] on div "for index in range ( 2 ) : helper . moveLeft ( ) helper . build ( "leftArrow" )…" at bounding box center [785, 320] width 330 height 359
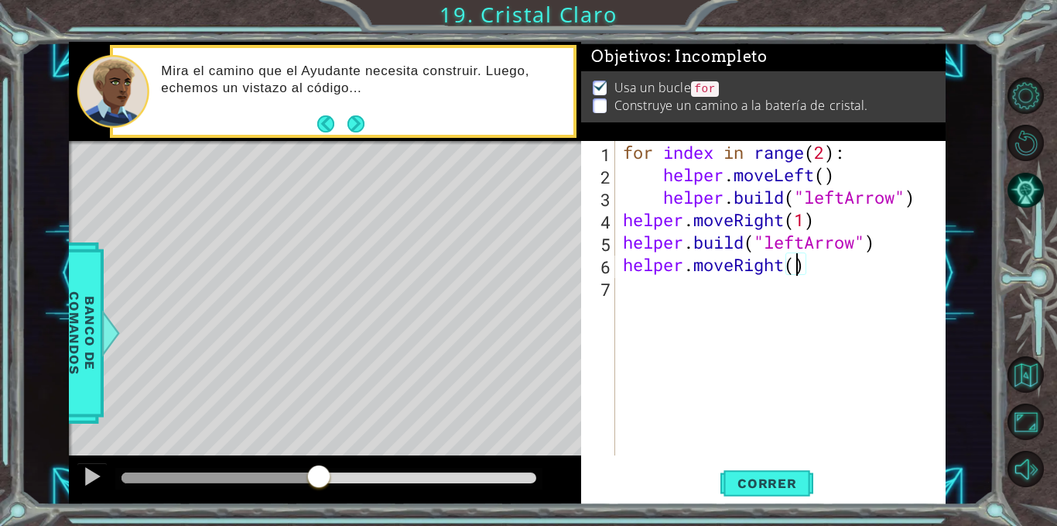
type textarea "helper.moveRight(1)"
click at [739, 302] on div "for index in range ( 2 ) : helper . moveLeft ( ) helper . build ( "leftArrow" )…" at bounding box center [785, 320] width 330 height 359
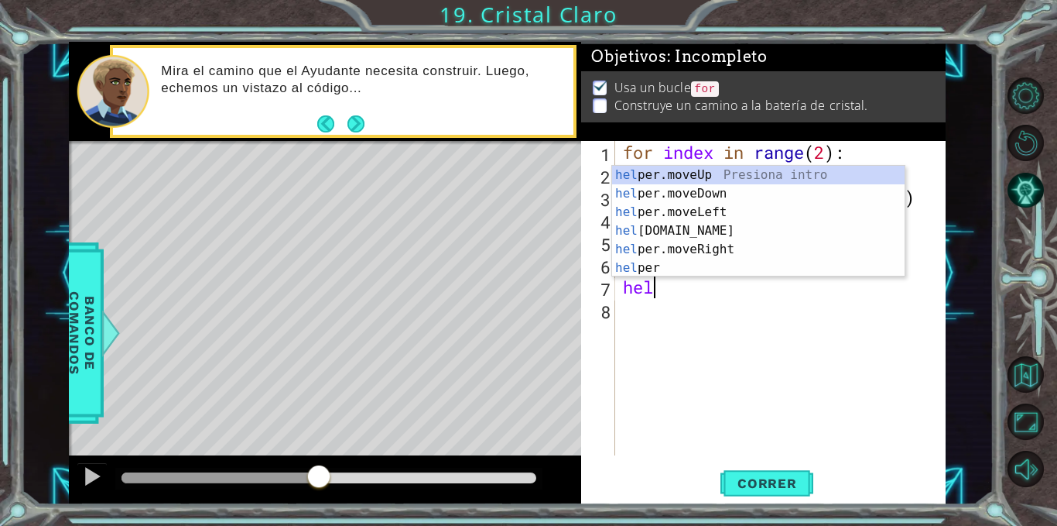
scroll to position [0, 1]
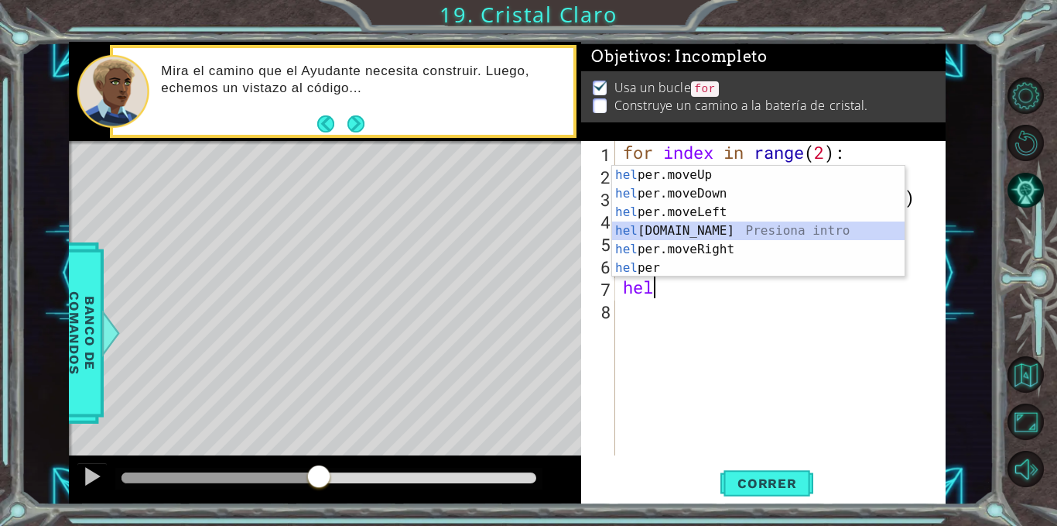
click at [677, 228] on div "hel per.moveUp Presiona intro hel per.moveDown Presiona intro hel per.moveLeft …" at bounding box center [758, 240] width 293 height 149
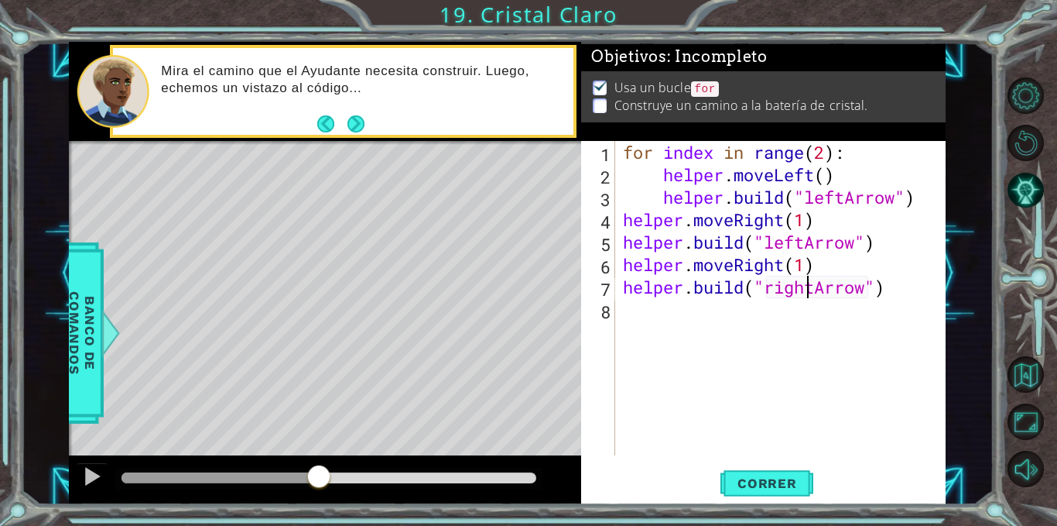
click at [807, 293] on div "for index in range ( 2 ) : helper . moveLeft ( ) helper . build ( "leftArrow" )…" at bounding box center [785, 320] width 330 height 359
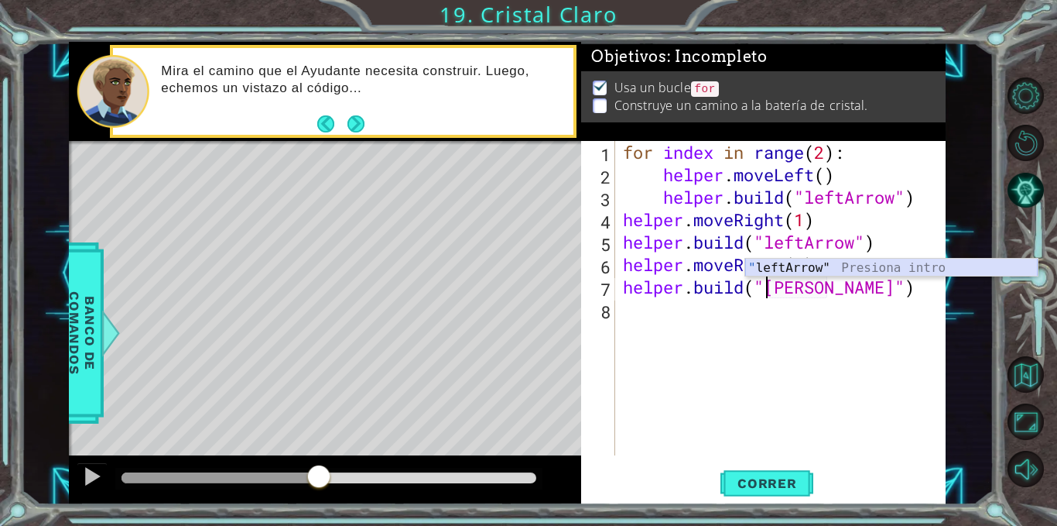
click at [808, 265] on div "" leftArrow" Presiona intro" at bounding box center [891, 287] width 293 height 56
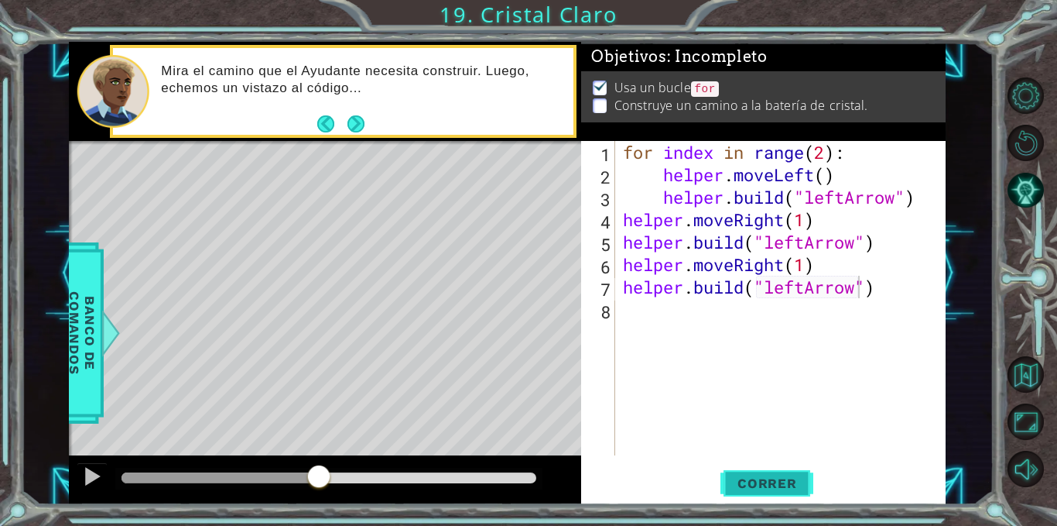
click at [760, 473] on button "Correr" at bounding box center [767, 483] width 93 height 36
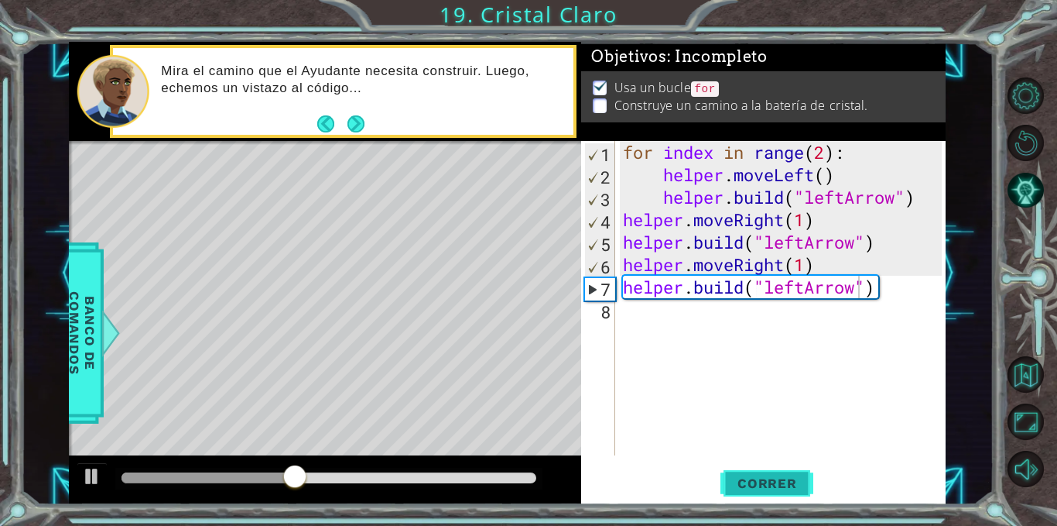
click at [760, 473] on button "Correr" at bounding box center [767, 483] width 93 height 36
click at [784, 219] on div "for index in range ( 2 ) : helper . moveLeft ( ) helper . build ( "leftArrow" )…" at bounding box center [785, 320] width 330 height 359
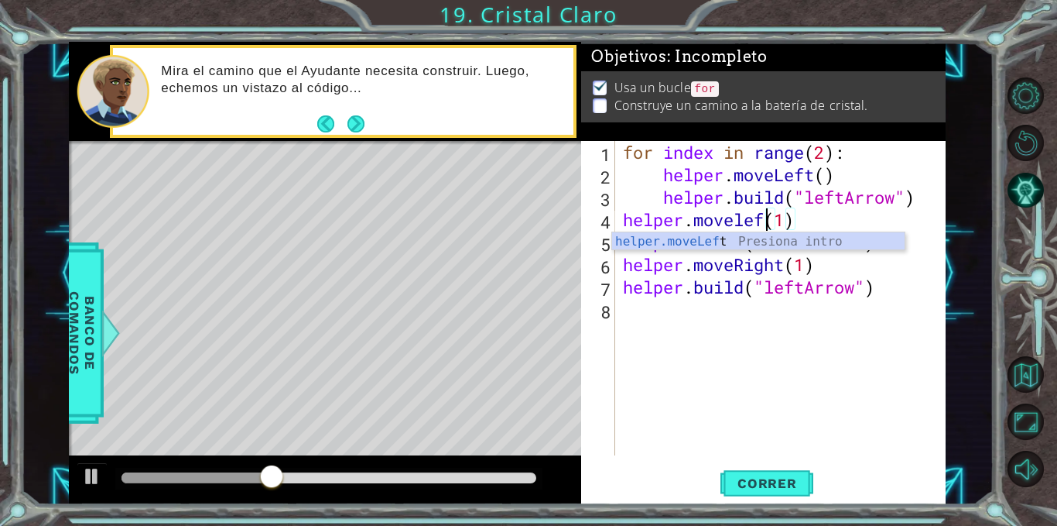
scroll to position [0, 8]
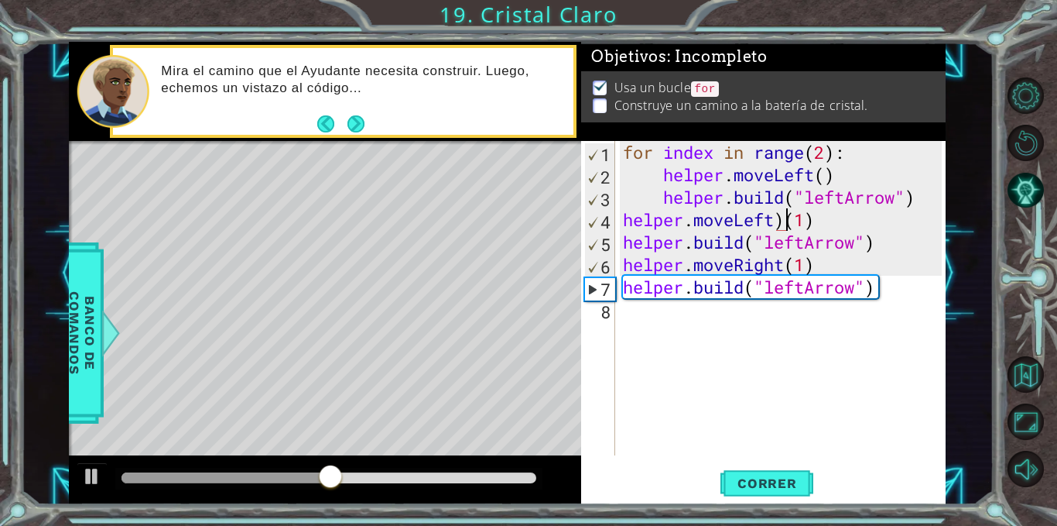
click at [786, 228] on div "for index in range ( 2 ) : helper . moveLeft ( ) helper . build ( "leftArrow" )…" at bounding box center [785, 320] width 330 height 359
click at [779, 480] on span "Correr" at bounding box center [767, 482] width 91 height 15
click at [788, 271] on div "for index in range ( 2 ) : helper . moveLeft ( ) helper . build ( "leftArrow" )…" at bounding box center [785, 320] width 330 height 359
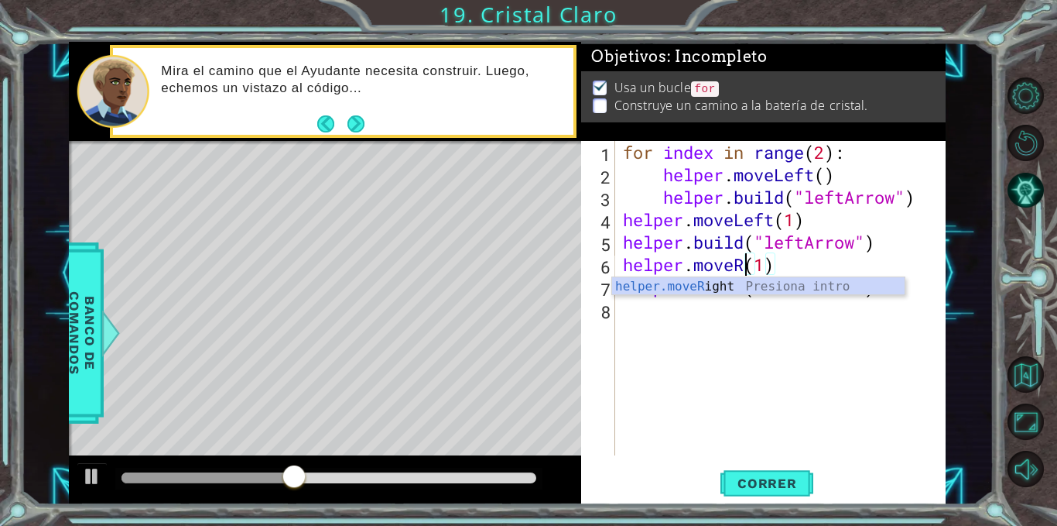
scroll to position [0, 5]
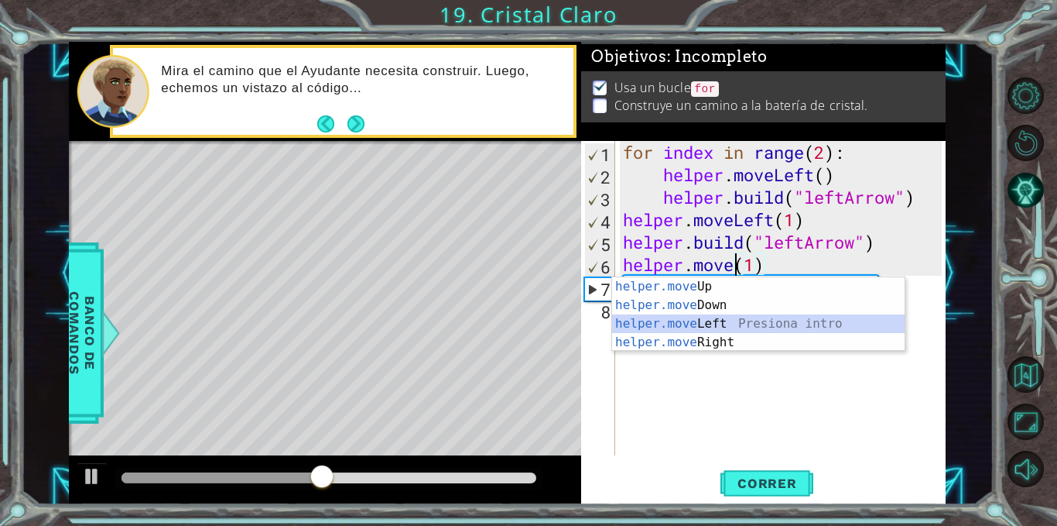
click at [716, 323] on div "helper.move Up Presiona intro helper.move Down Presiona intro helper.move Left …" at bounding box center [758, 332] width 293 height 111
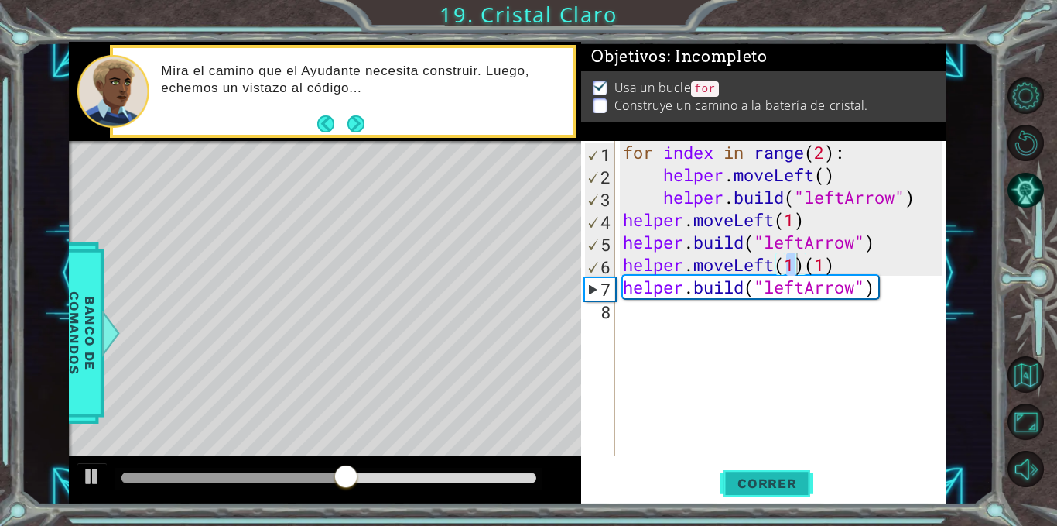
click at [750, 491] on span "Correr" at bounding box center [767, 482] width 91 height 15
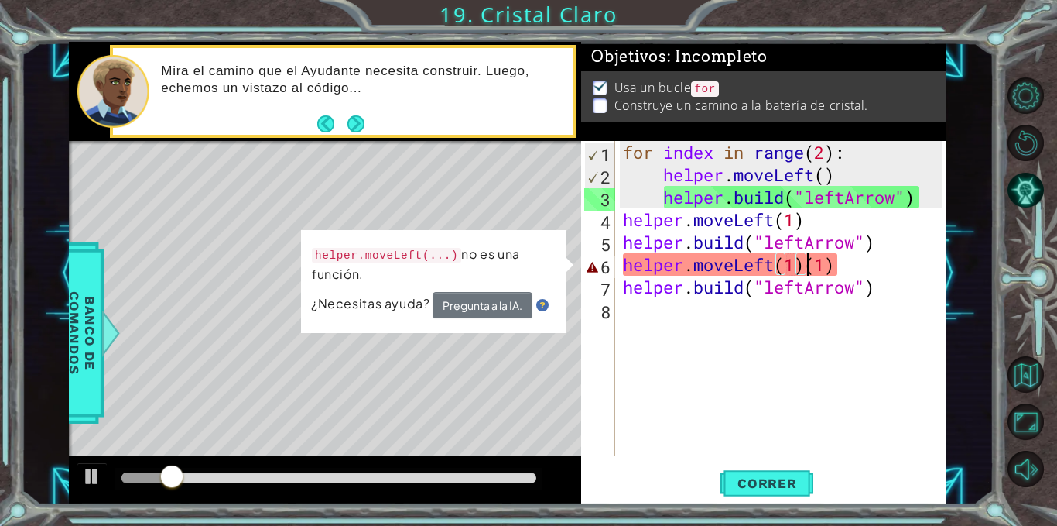
click at [804, 266] on div "for index in range ( 2 ) : helper . moveLeft ( ) helper . build ( "leftArrow" )…" at bounding box center [785, 320] width 330 height 359
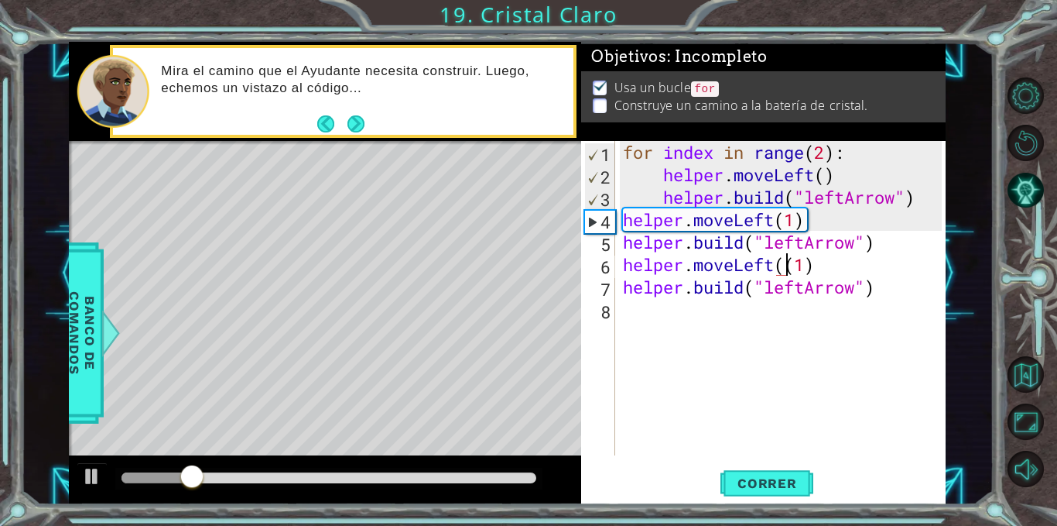
type textarea "helper.moveLeft(1)"
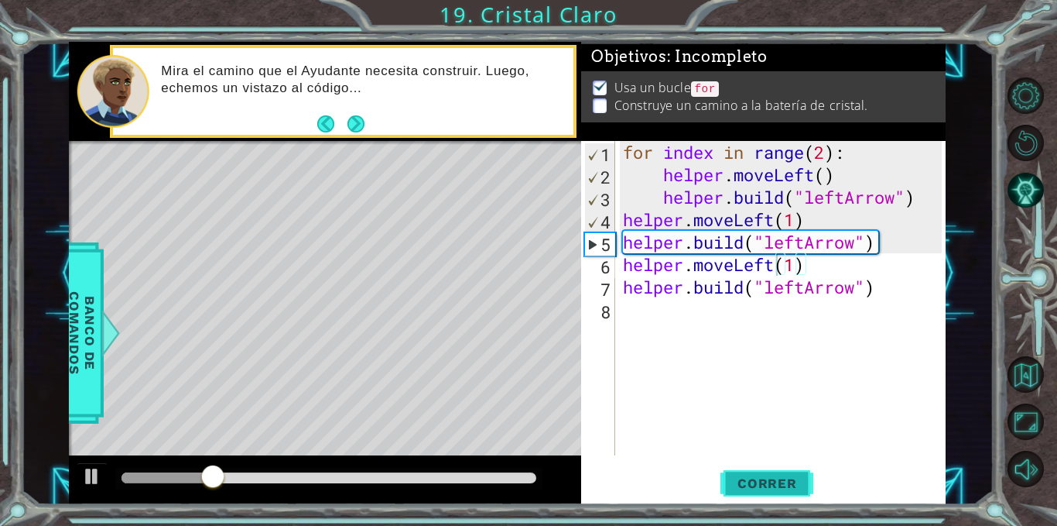
click at [781, 485] on span "Correr" at bounding box center [767, 482] width 91 height 15
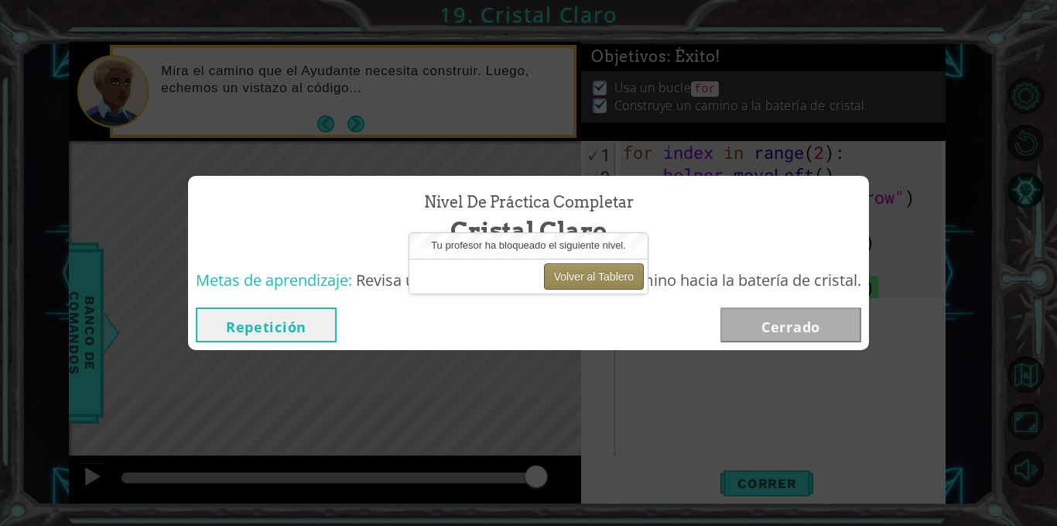
click at [605, 272] on button "Volver al Tablero" at bounding box center [594, 276] width 100 height 26
click at [605, 273] on button "Volver al Tablero" at bounding box center [594, 276] width 100 height 26
click at [570, 276] on button "Volver al Tablero" at bounding box center [594, 276] width 100 height 26
